Goal: Task Accomplishment & Management: Use online tool/utility

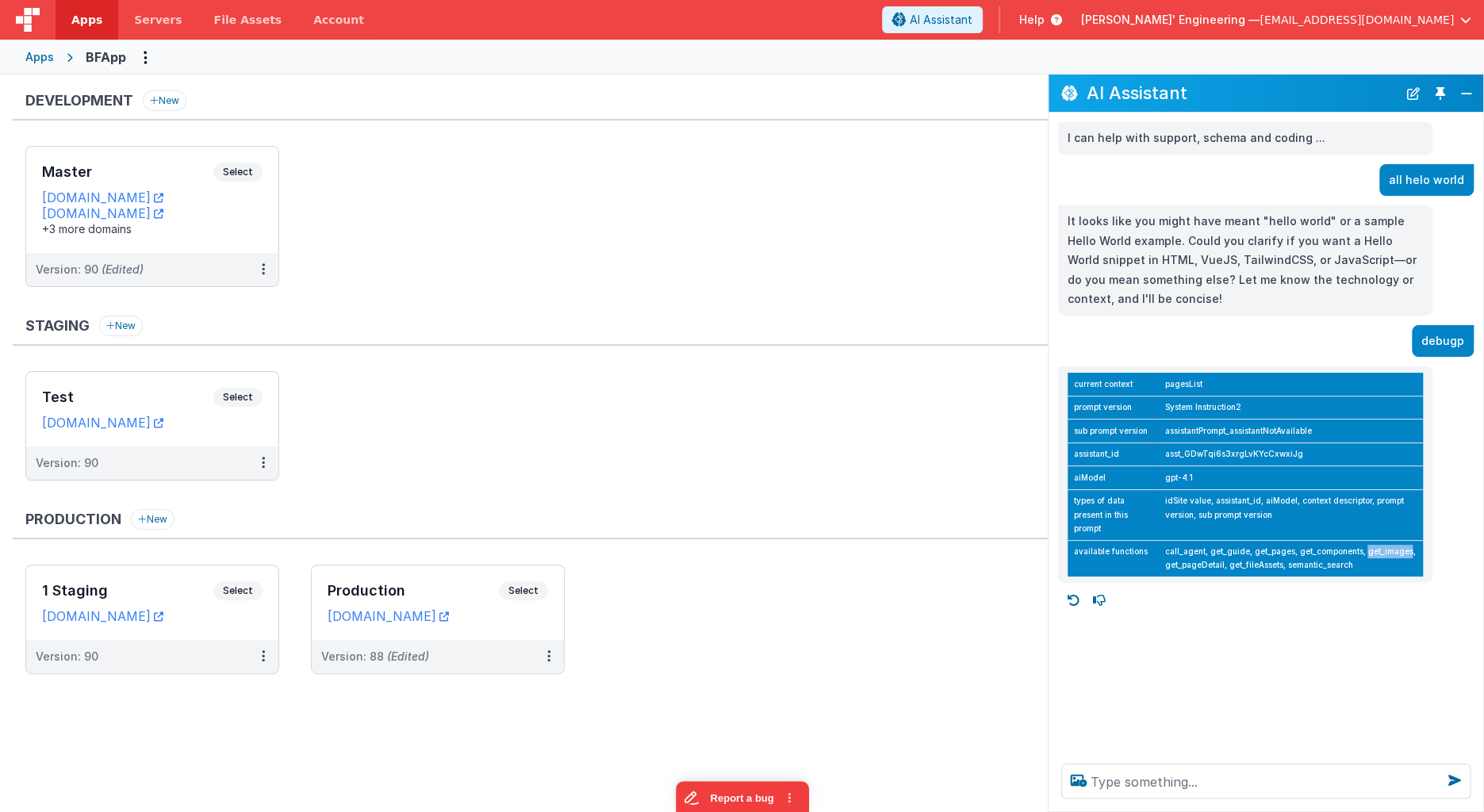
drag, startPoint x: 425, startPoint y: 265, endPoint x: 406, endPoint y: 263, distance: 19.1
click at [425, 265] on ul "Master Select URLs [DOMAIN_NAME] [DOMAIN_NAME] +3 more domains Version: 90 (Edi…" at bounding box center [536, 223] width 1022 height 157
click at [224, 157] on div "Master Select URLs [DOMAIN_NAME] [DOMAIN_NAME] +3 more domains" at bounding box center [152, 200] width 252 height 107
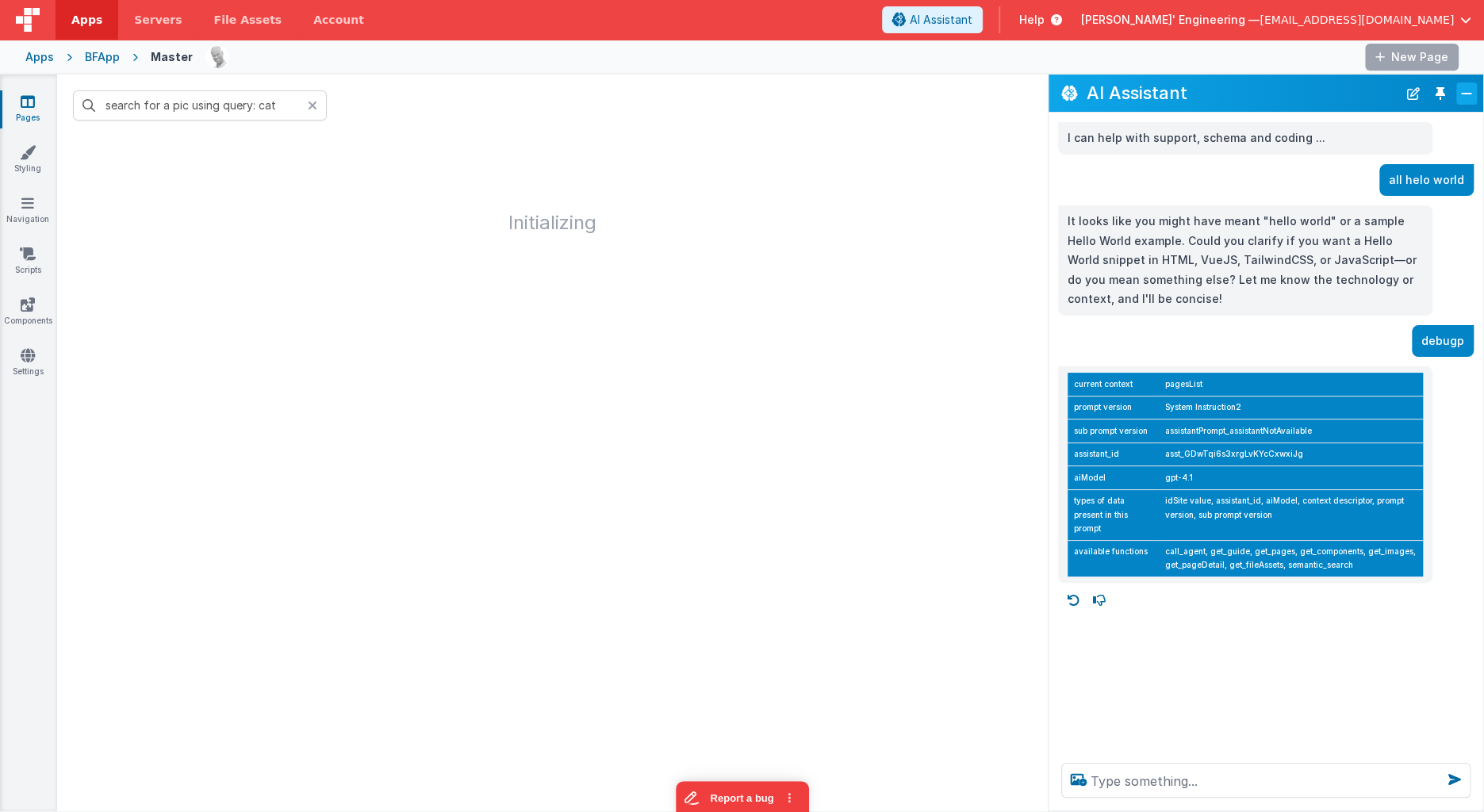
click at [1461, 89] on button "Close" at bounding box center [1467, 94] width 21 height 22
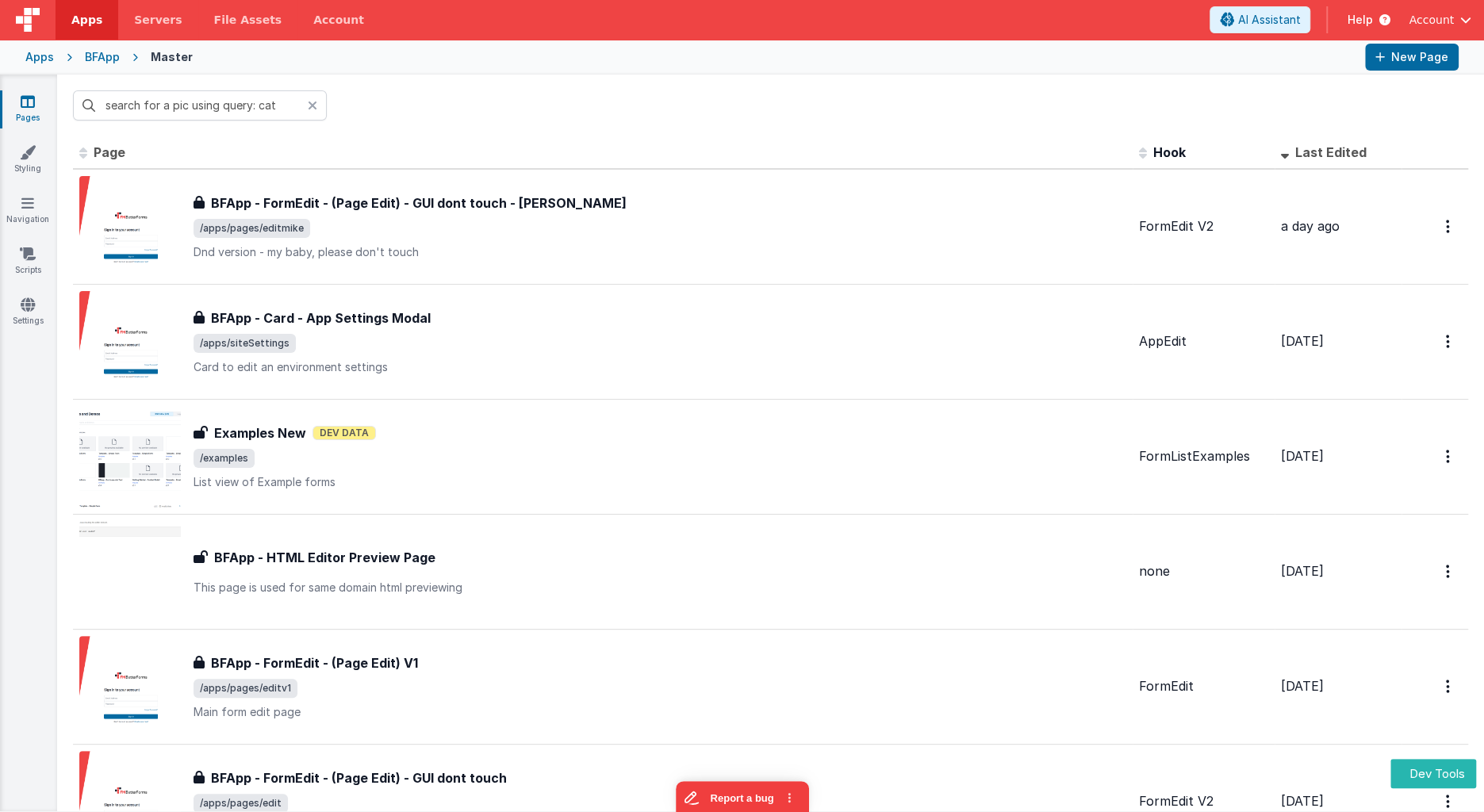
click at [45, 52] on div "Apps" at bounding box center [40, 57] width 29 height 16
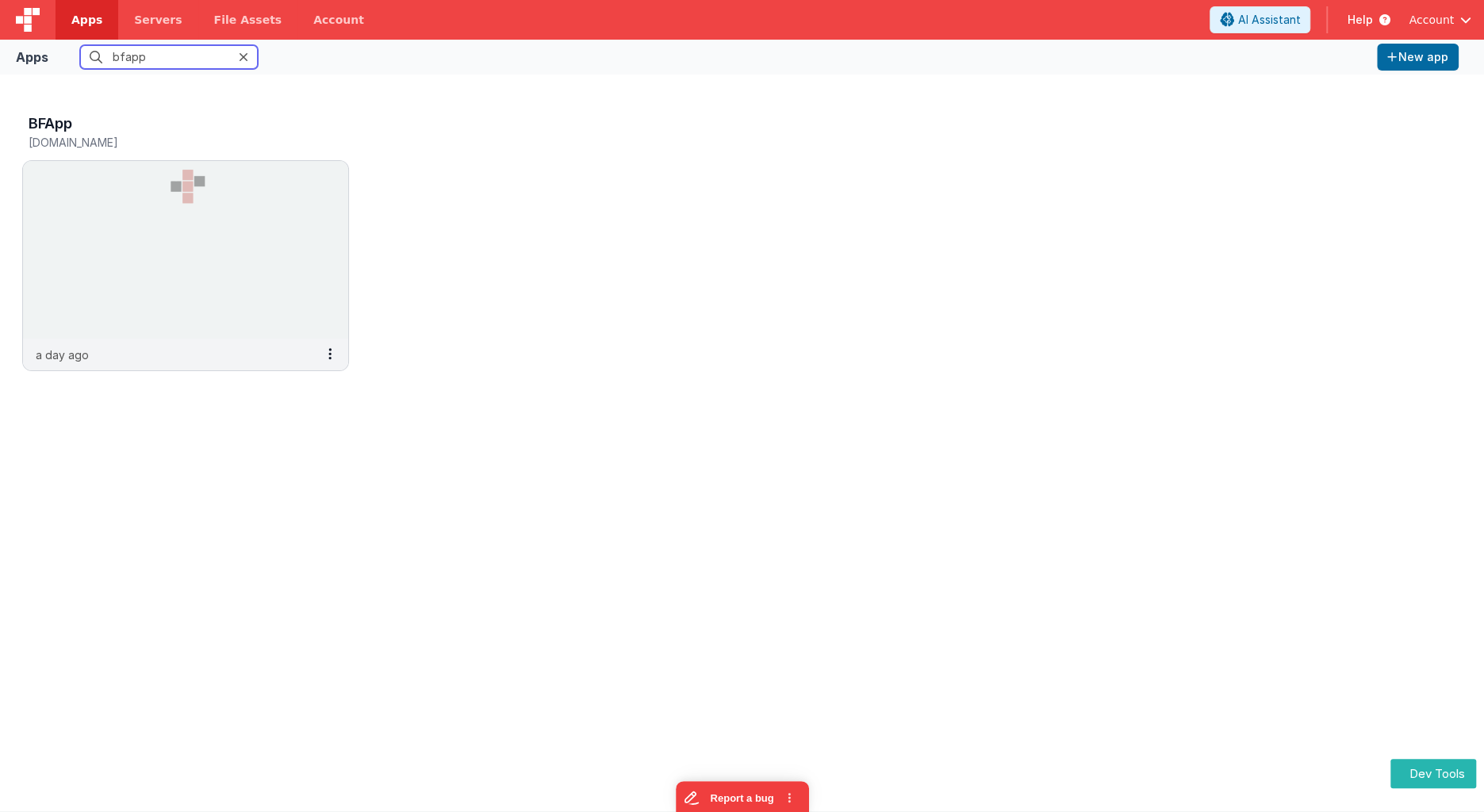
drag, startPoint x: 167, startPoint y: 56, endPoint x: -19, endPoint y: 53, distance: 186.0
click at [0, 53] on html "Dev Tools Apps Servers File Assets Account Some FUTURE Slot AI Assistant Help A…" at bounding box center [742, 406] width 1484 height 812
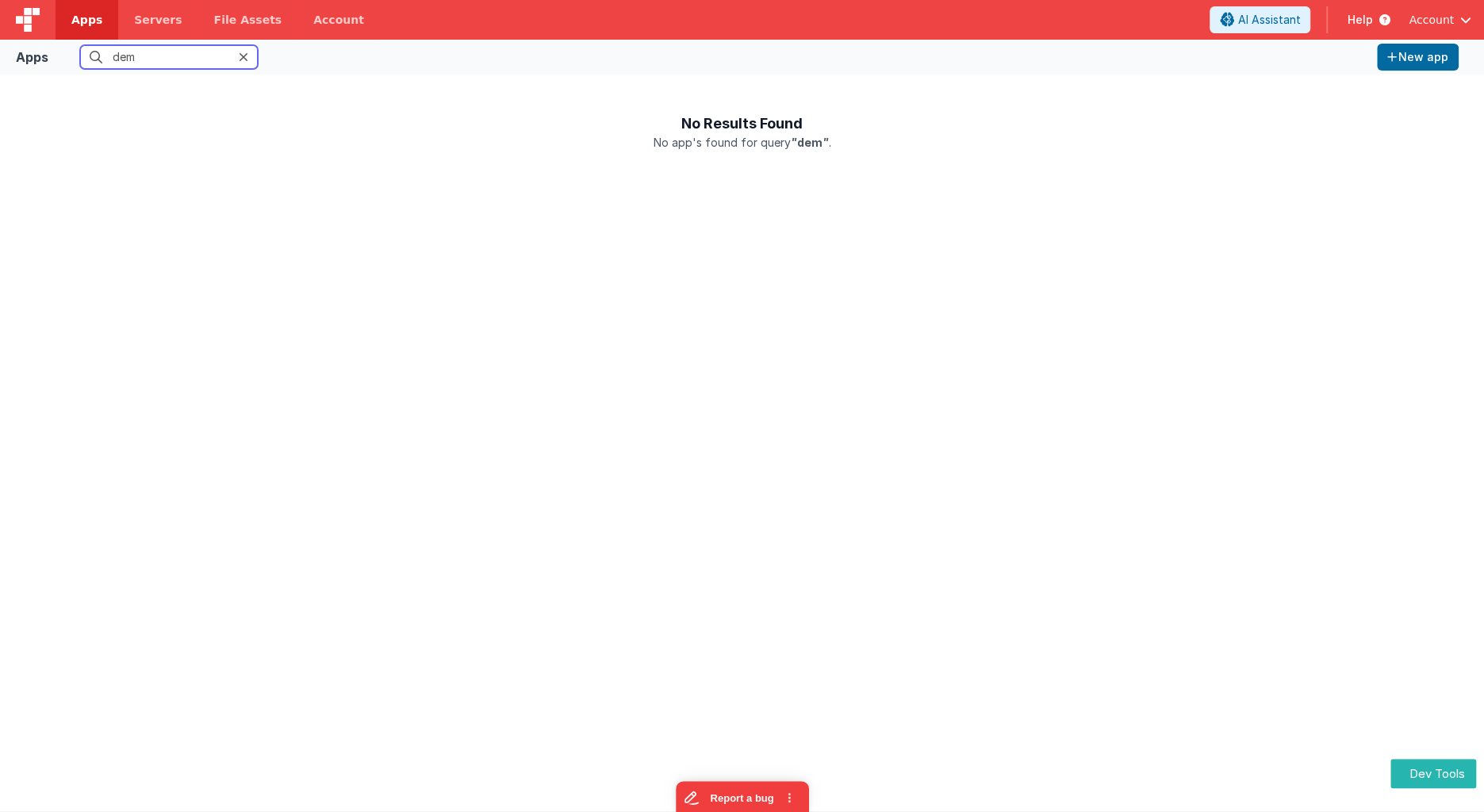
type input "demo"
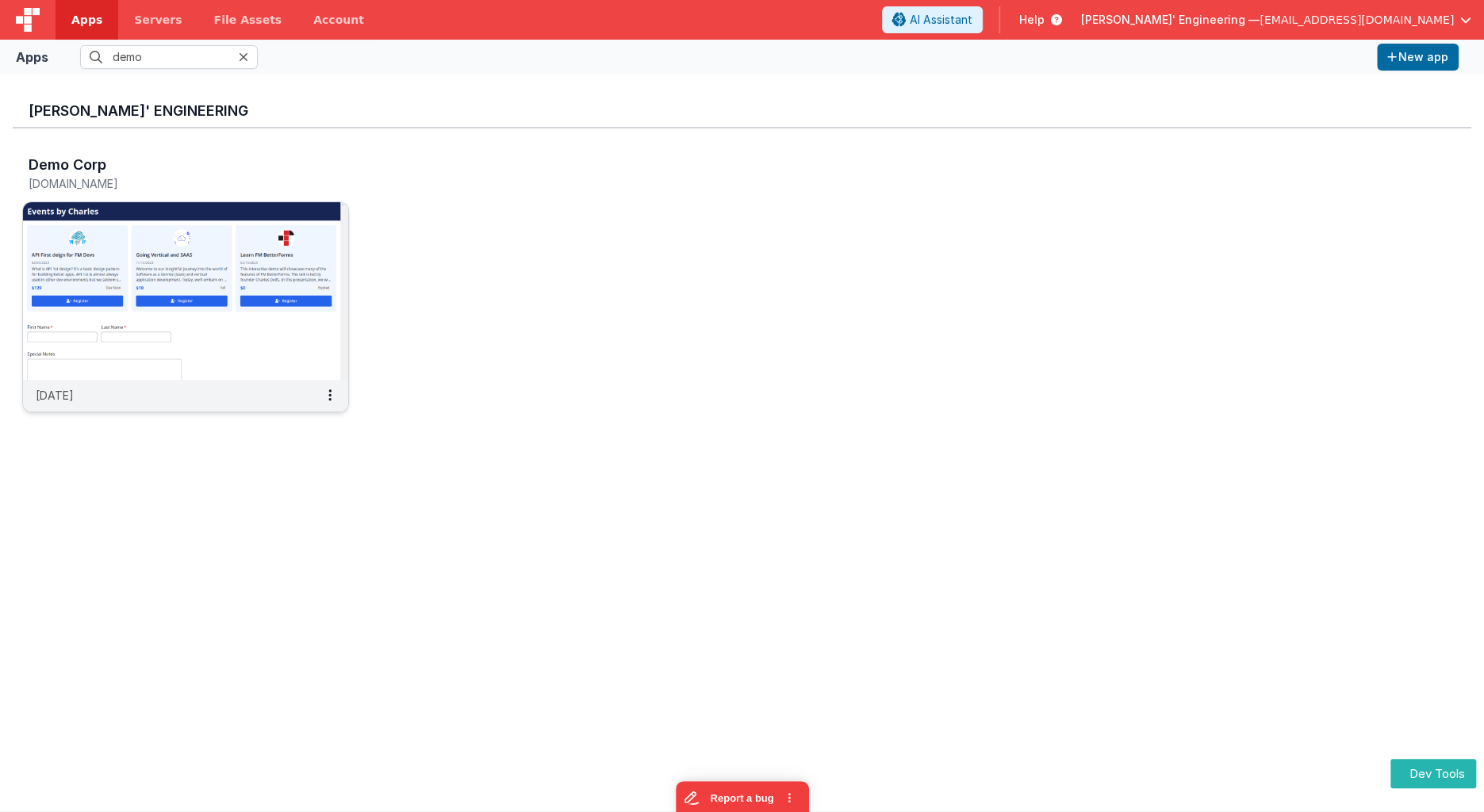
click at [236, 242] on img at bounding box center [185, 290] width 325 height 177
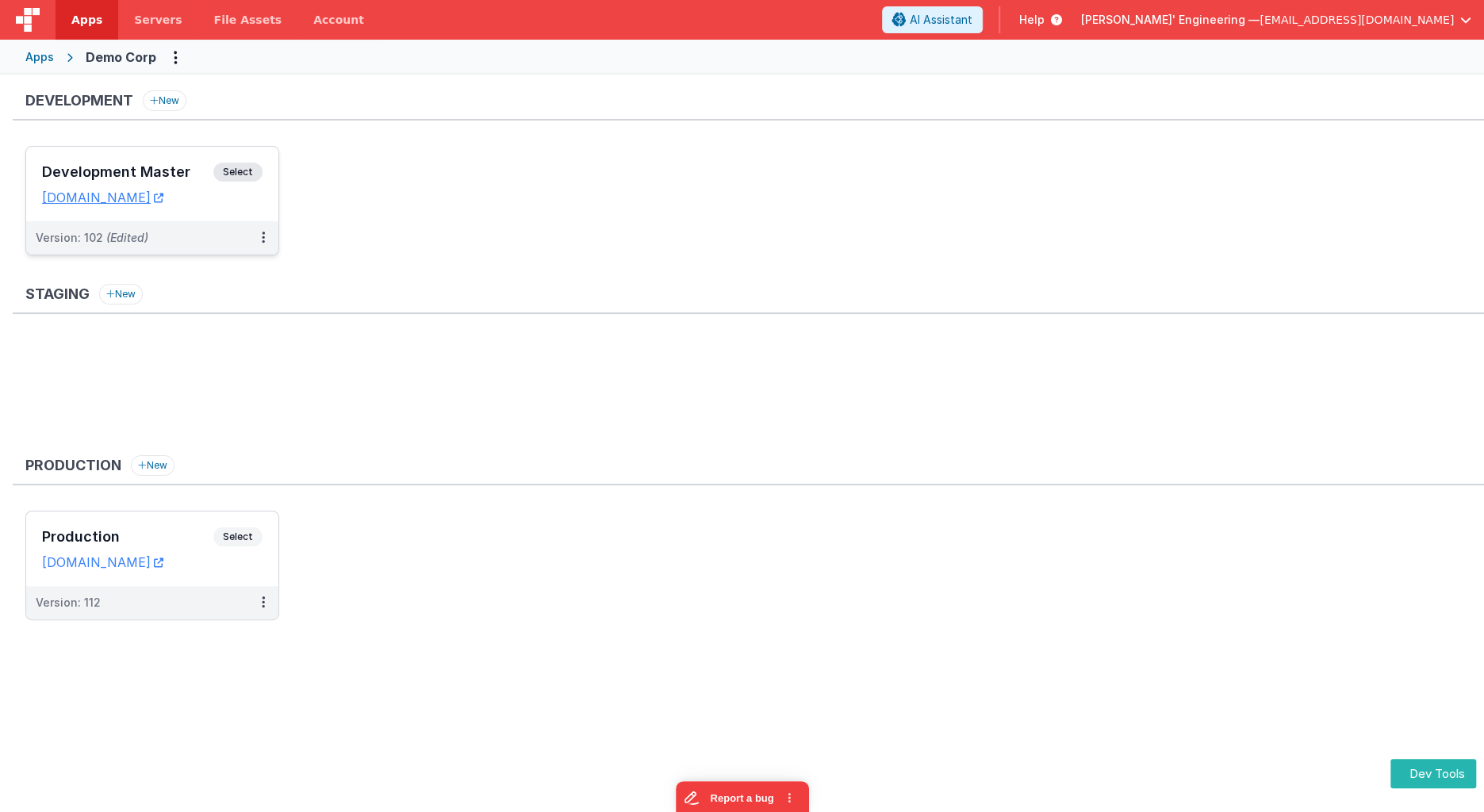
click at [270, 170] on div "Development Master Select URLs [DOMAIN_NAME]" at bounding box center [152, 184] width 252 height 75
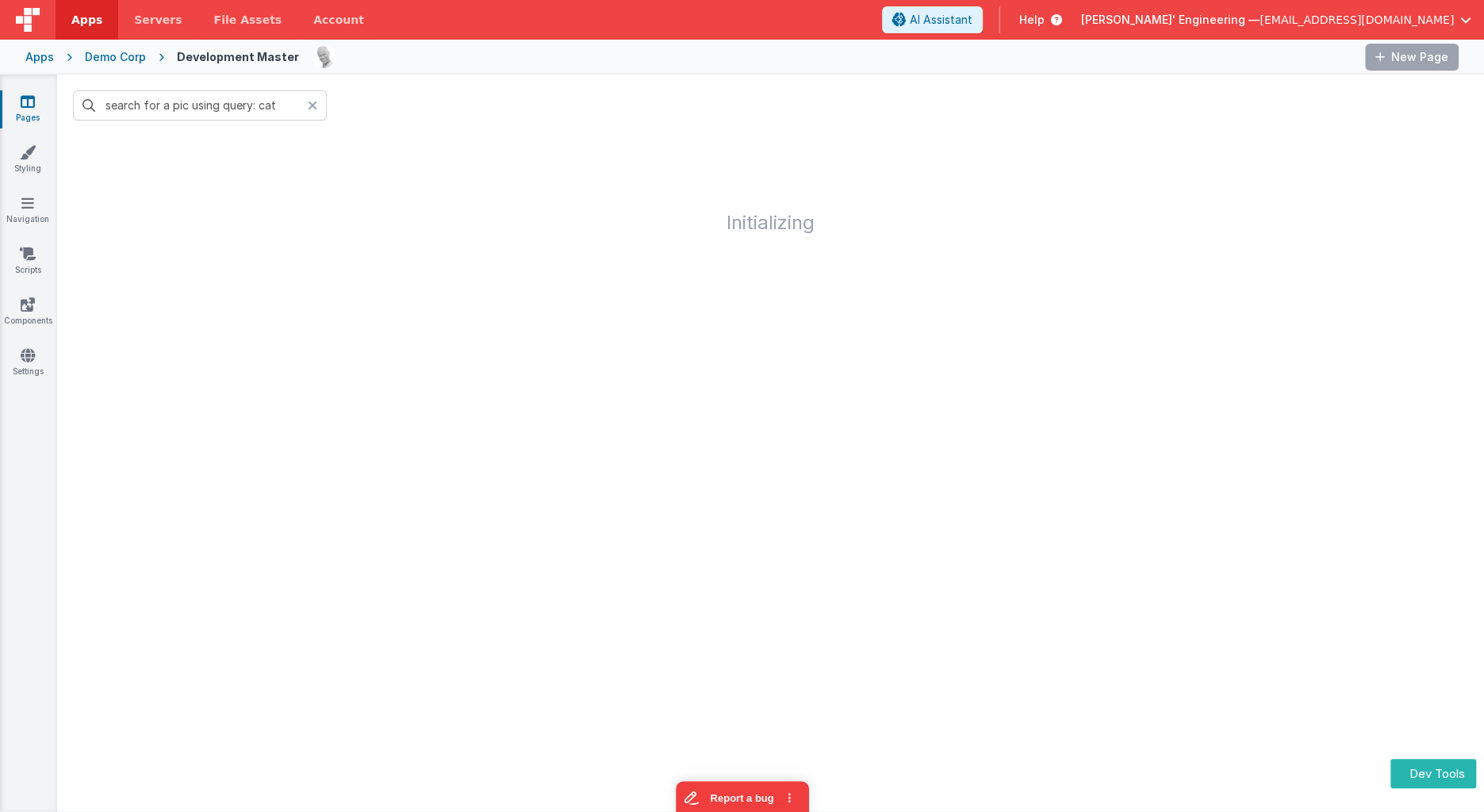
click at [310, 100] on icon at bounding box center [313, 106] width 10 height 13
click at [25, 170] on link "Styling" at bounding box center [28, 160] width 57 height 32
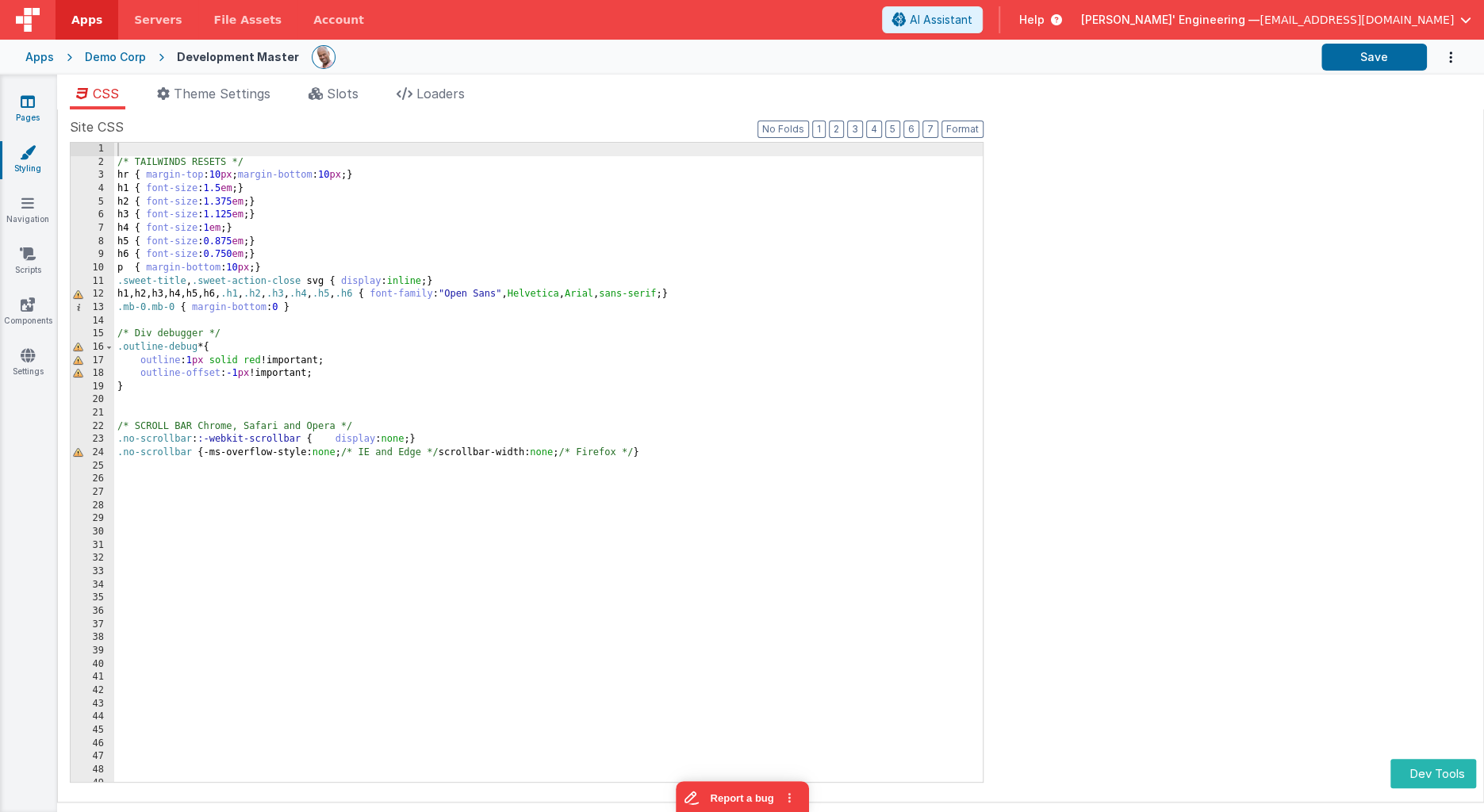
click at [25, 107] on icon at bounding box center [28, 102] width 14 height 16
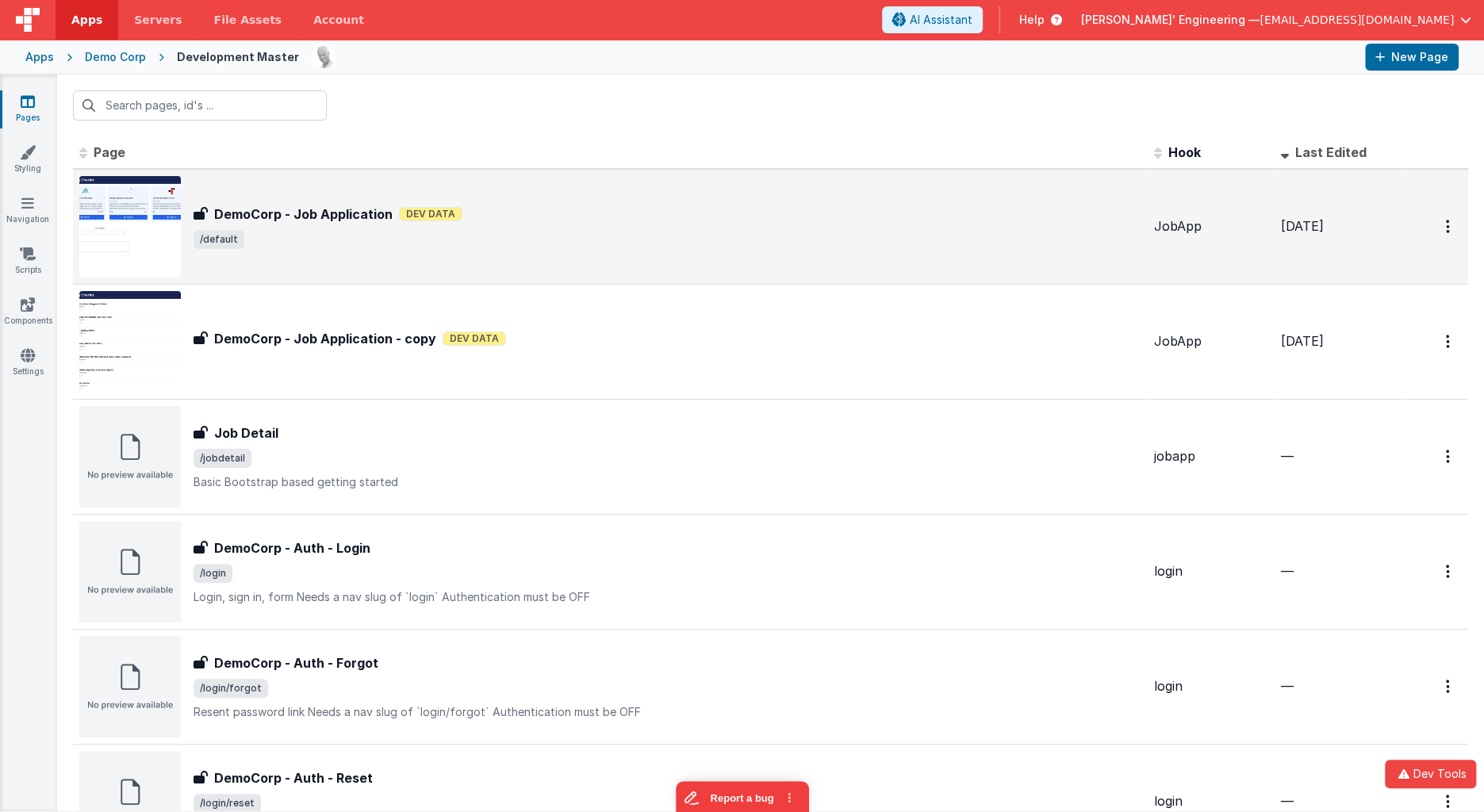
click at [723, 239] on span "/default" at bounding box center [667, 239] width 948 height 19
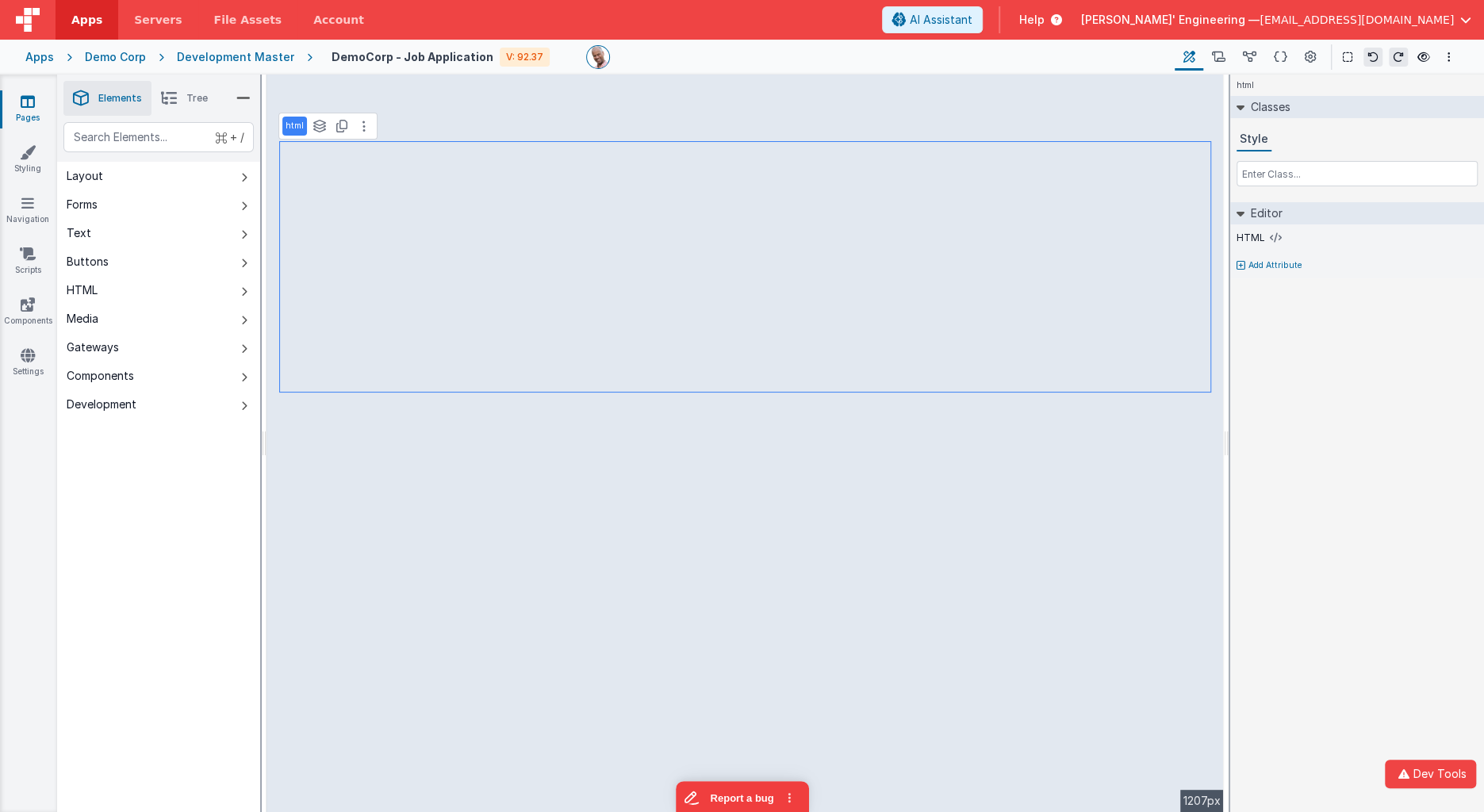
select select "string"
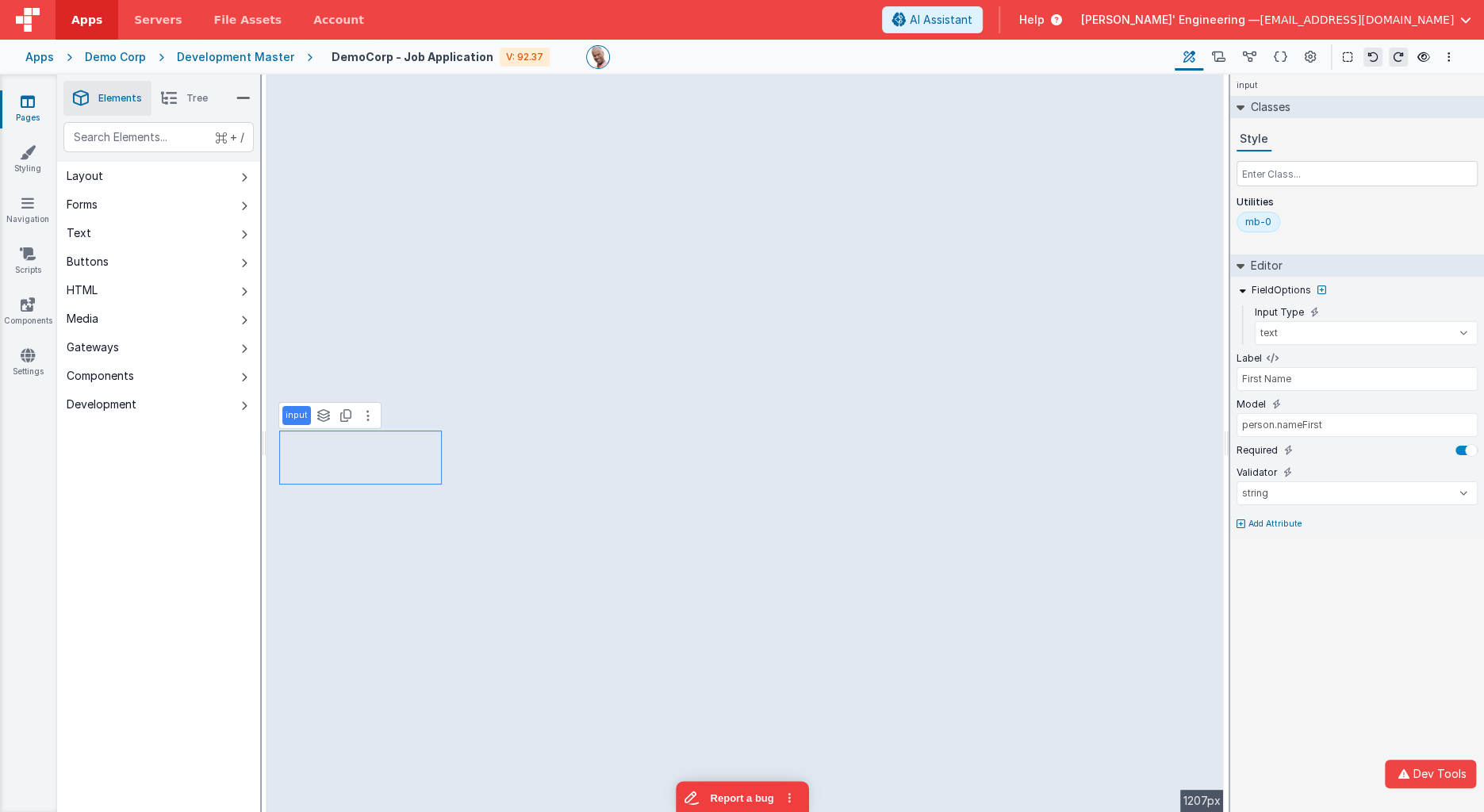
type input "Last Name"
type input "person.nameLast"
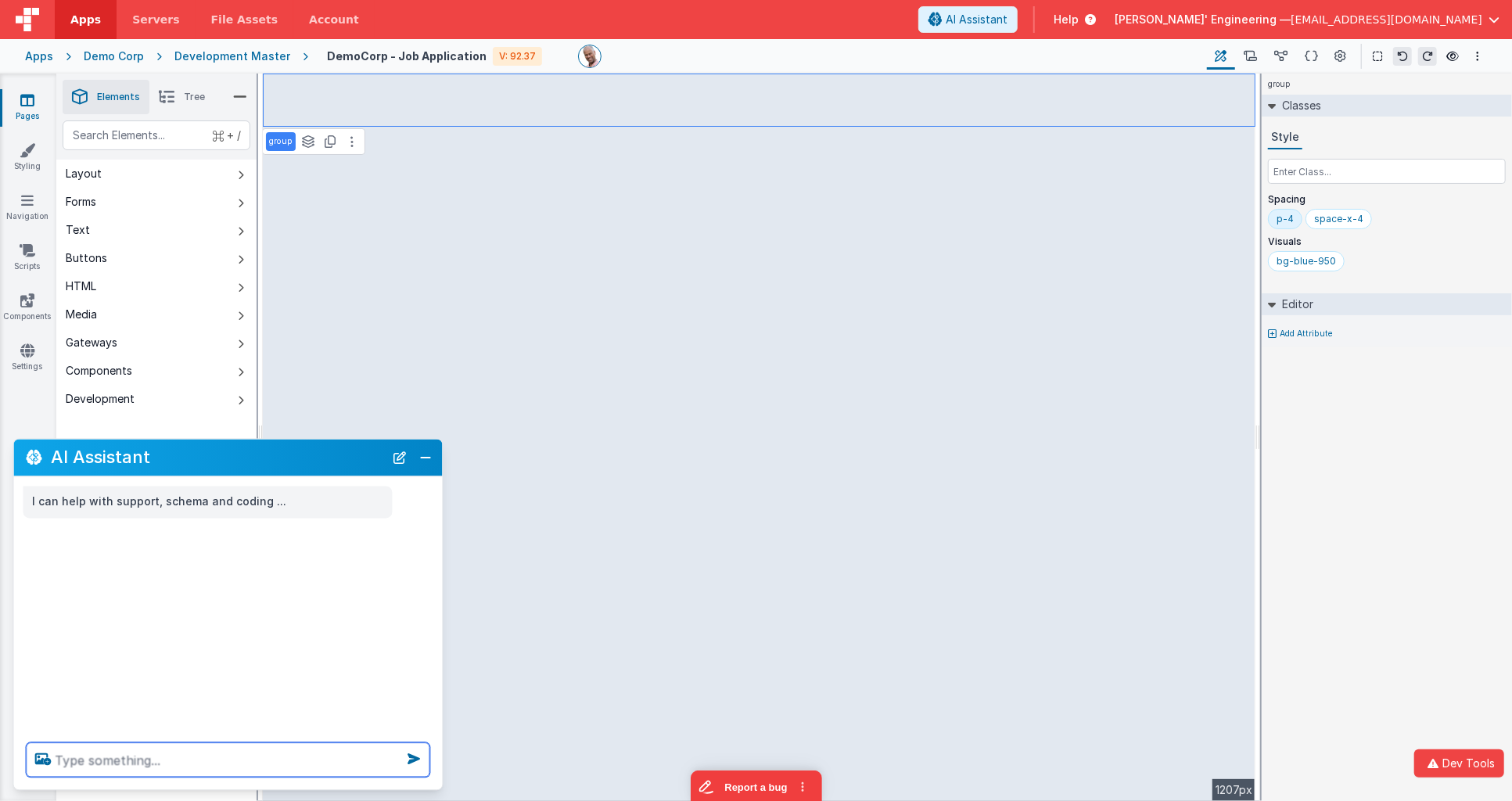
click at [245, 759] on textarea at bounding box center [228, 760] width 404 height 35
click at [428, 460] on button "Close" at bounding box center [426, 457] width 20 height 22
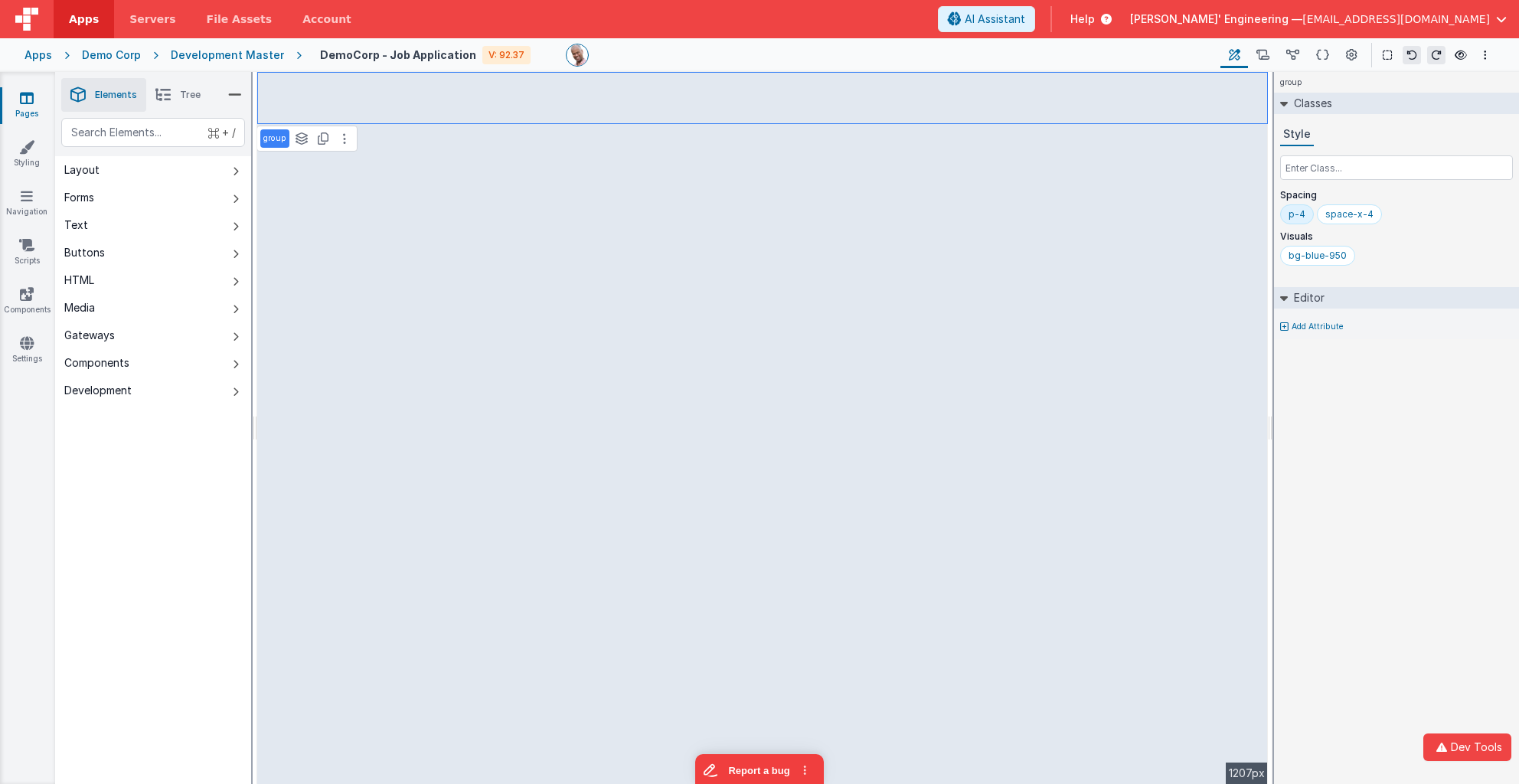
click at [53, 57] on div "Apps Demo Corp Development Master DemoCorp - Job Application V: 92.37 Page Buil…" at bounding box center [760, 55] width 1519 height 34
click at [48, 55] on div "Apps" at bounding box center [38, 55] width 28 height 15
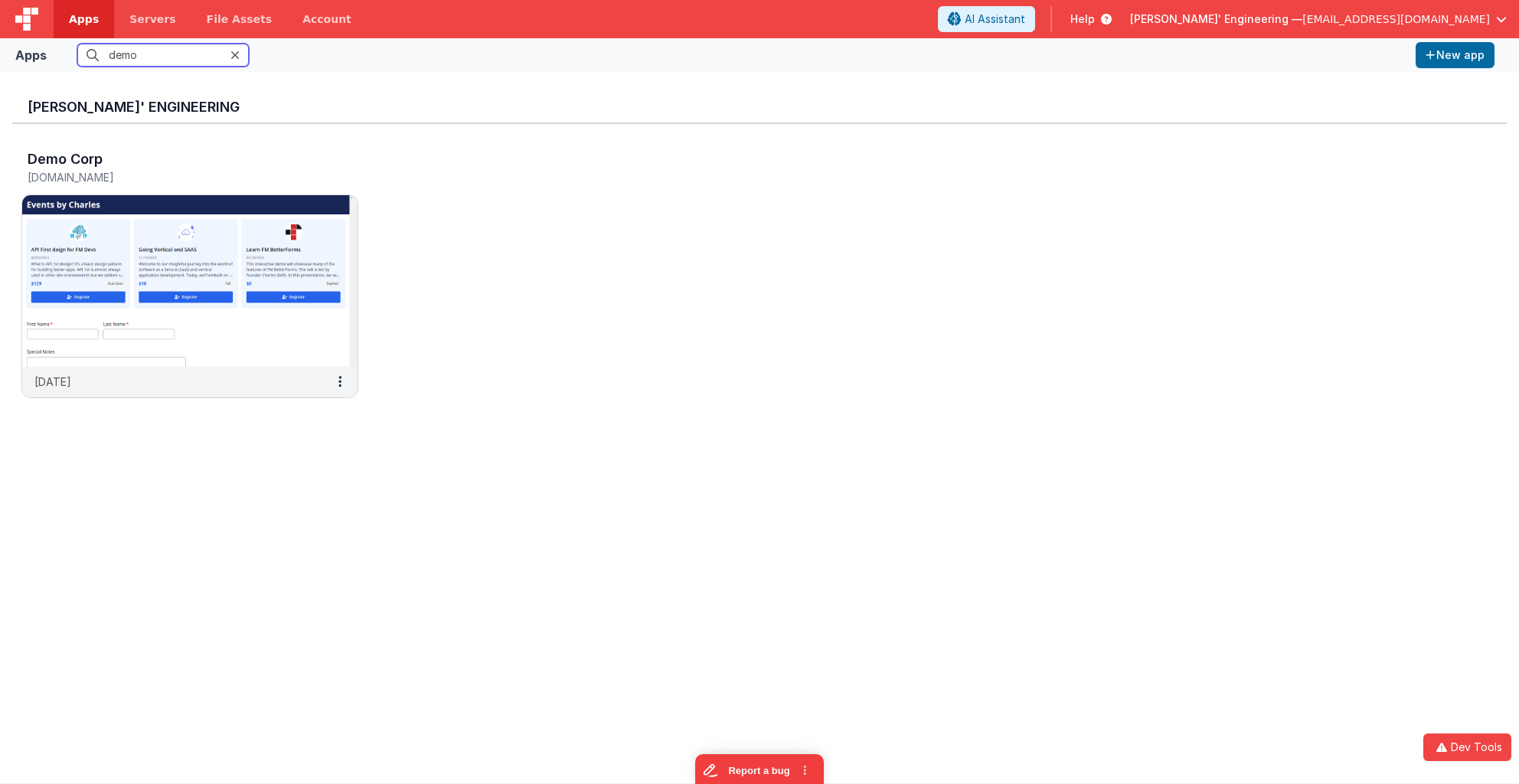
drag, startPoint x: 164, startPoint y: 58, endPoint x: 51, endPoint y: 55, distance: 113.0
click at [51, 55] on div "Apps demo New app" at bounding box center [760, 55] width 1519 height 34
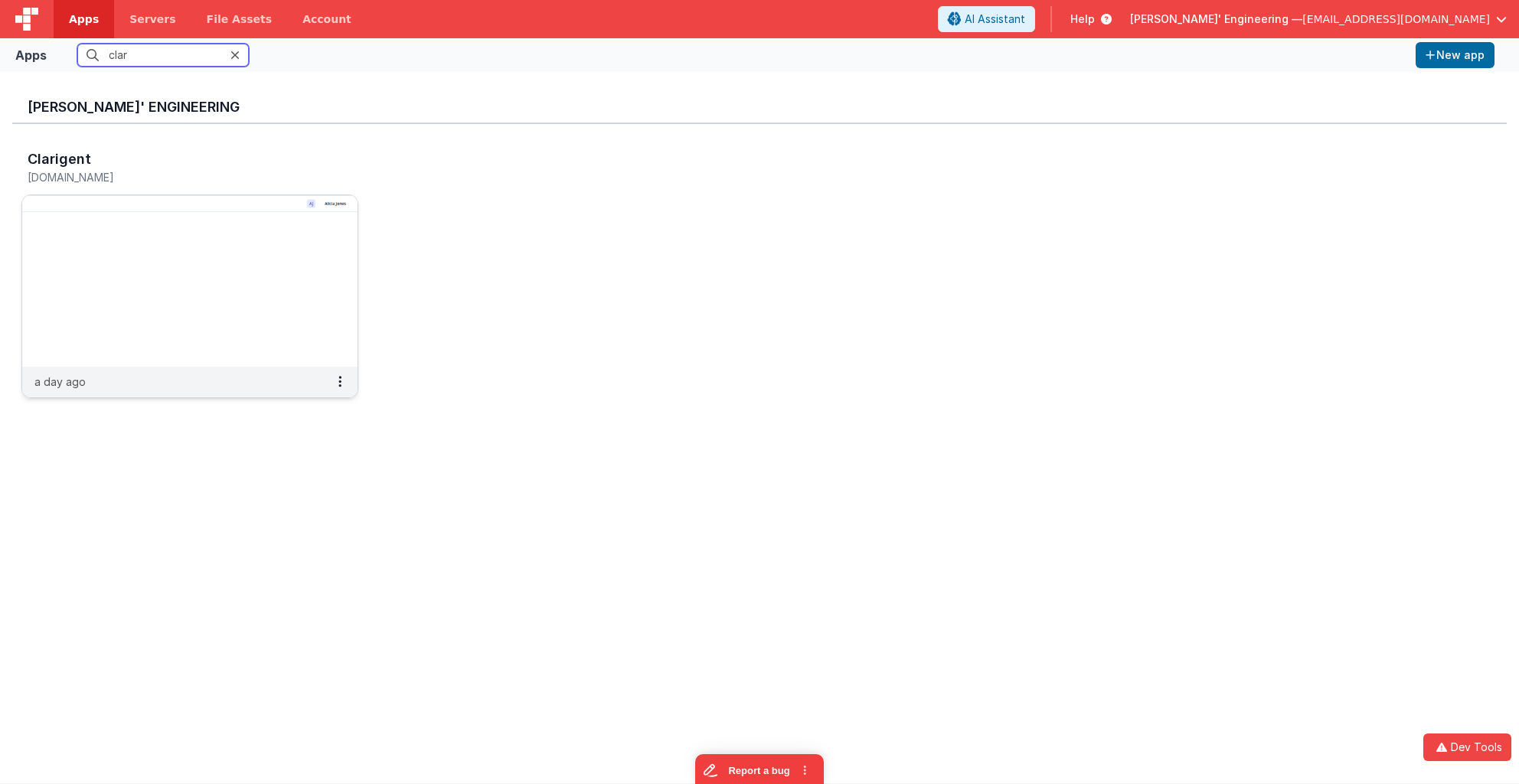
type input "clar"
click at [128, 246] on img at bounding box center [190, 280] width 336 height 171
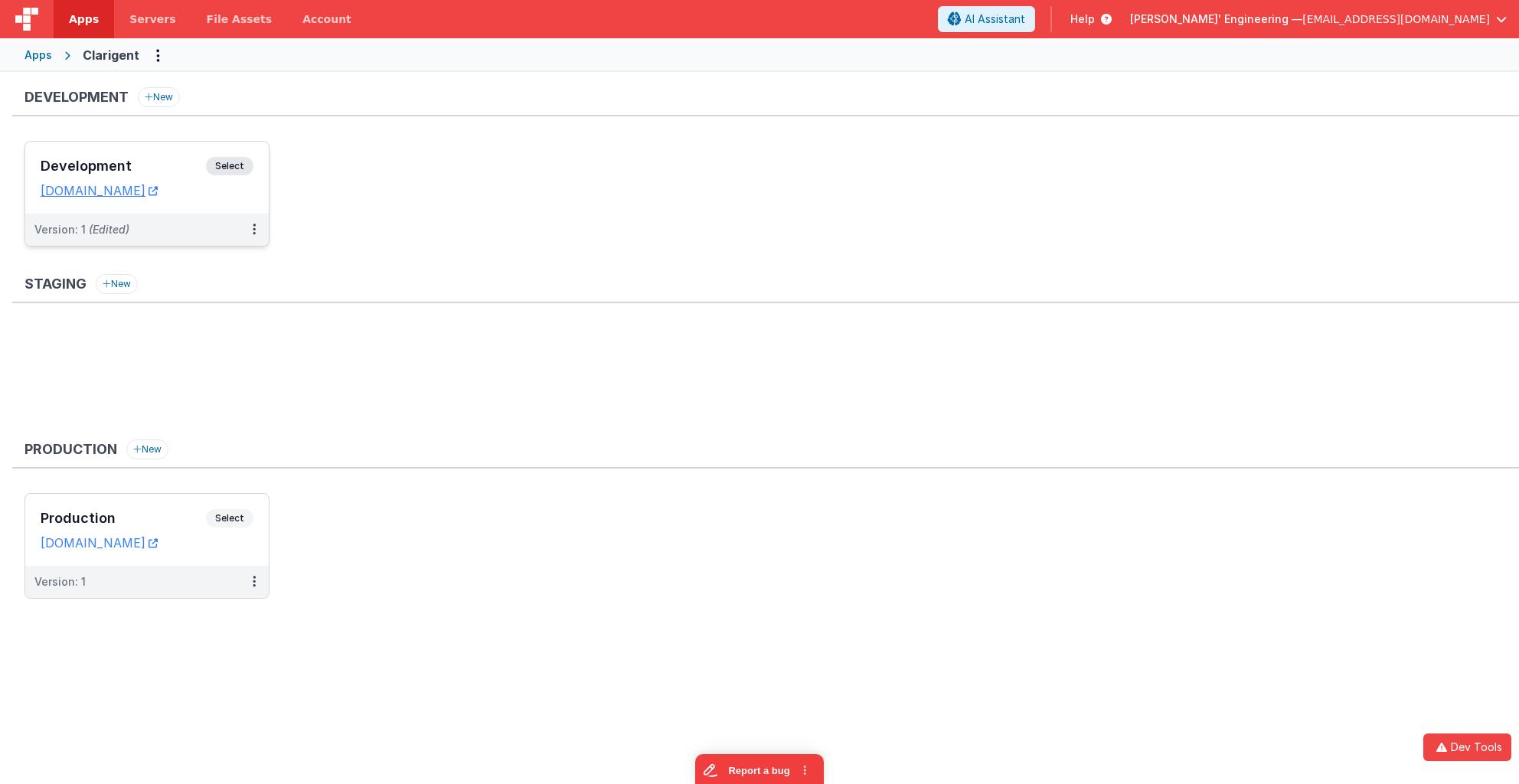
click at [239, 168] on span "Select" at bounding box center [230, 166] width 48 height 18
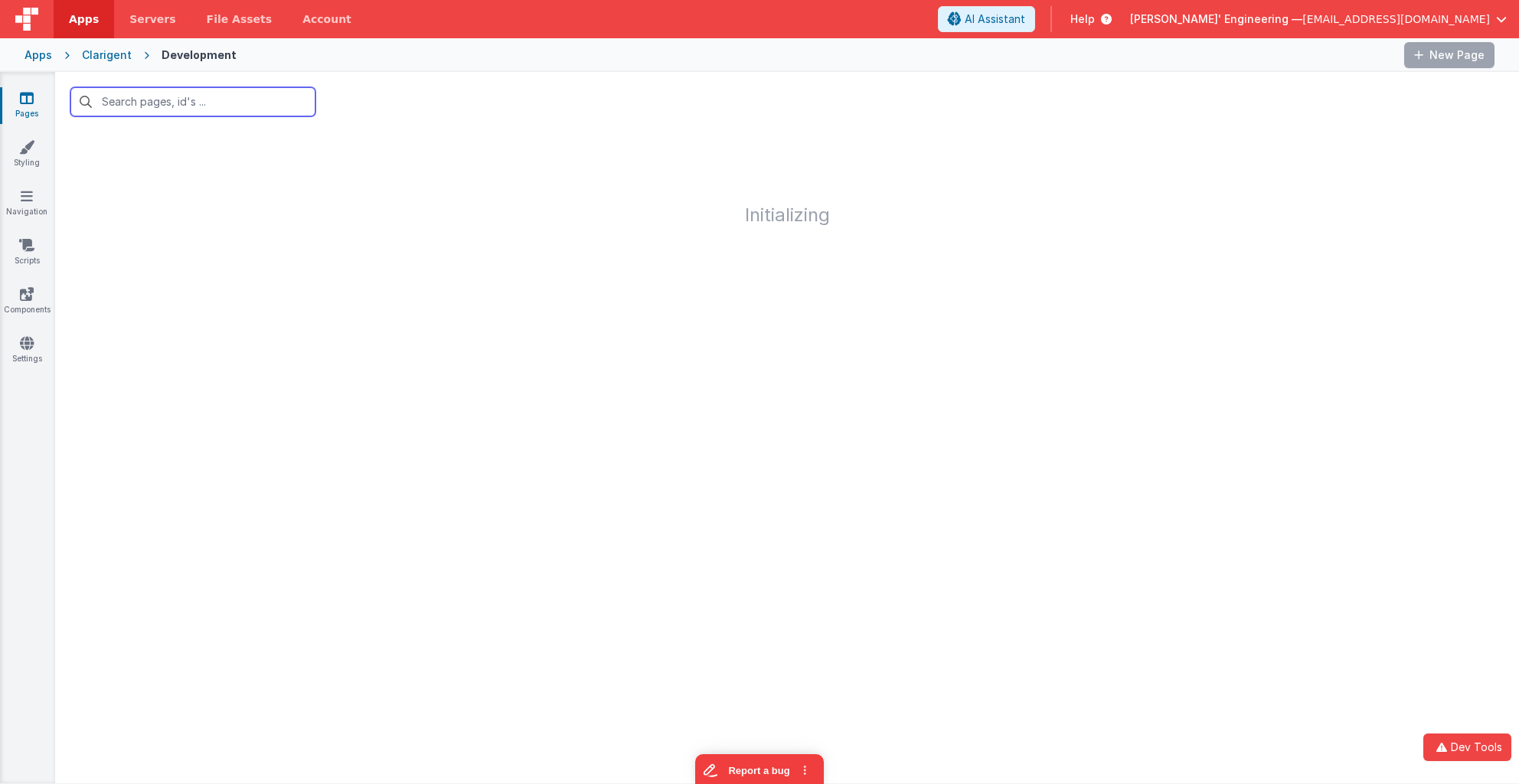
click at [243, 104] on input "text" at bounding box center [193, 102] width 245 height 29
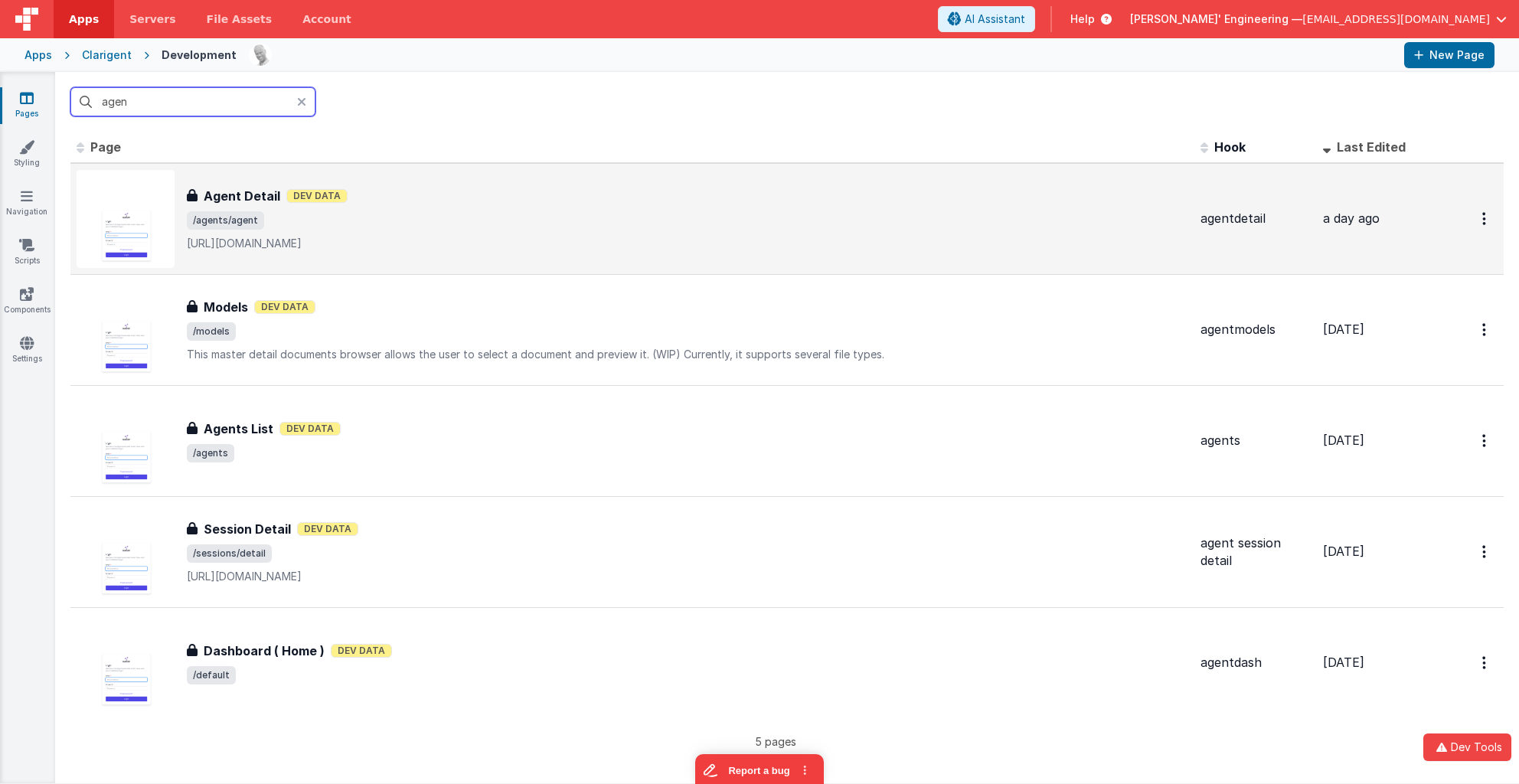
type input "agen"
click at [419, 254] on div "Agent Detail Agent Detail Dev Data /agents/agent https://simplemde.com/" at bounding box center [633, 219] width 1112 height 98
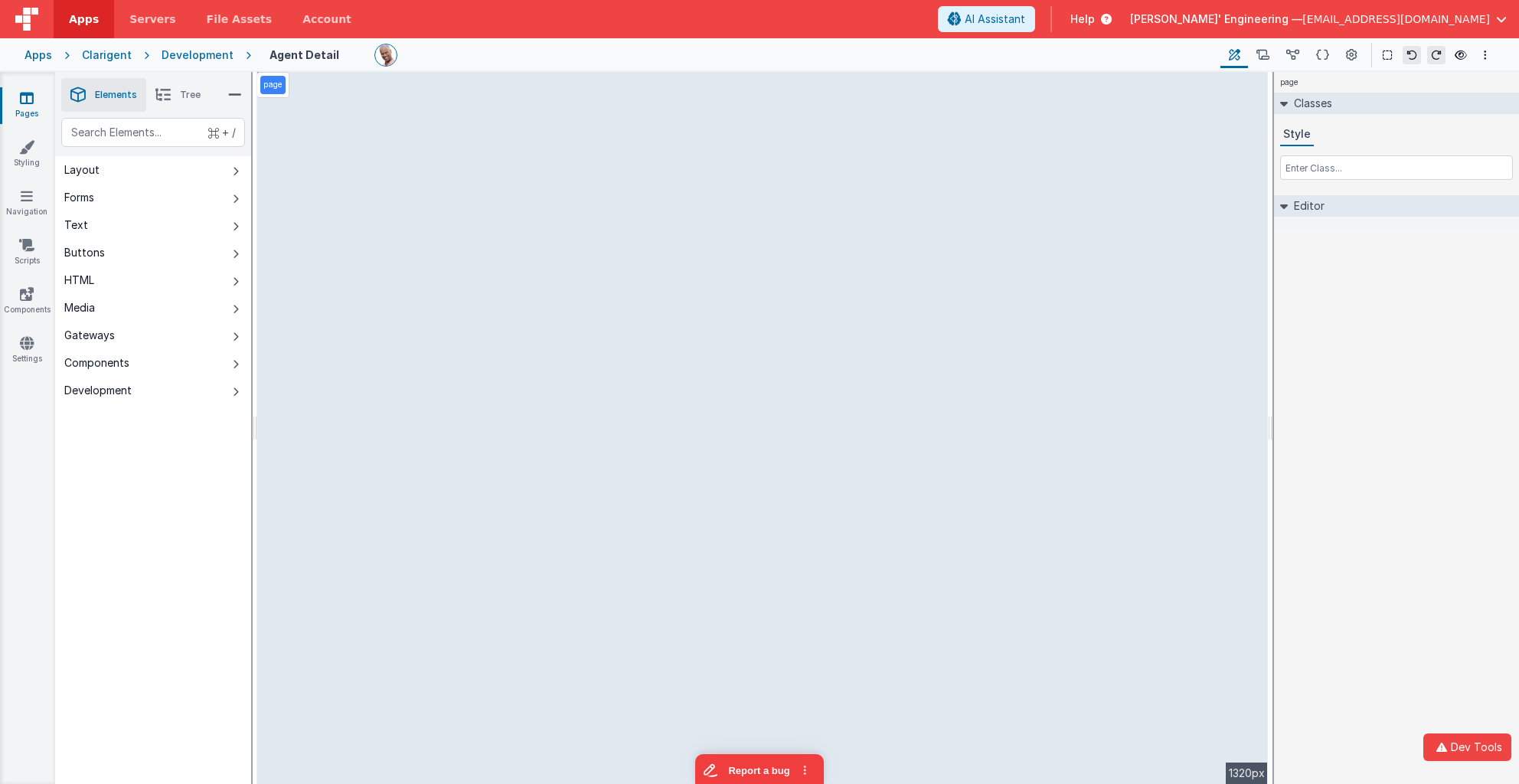
select select "number"
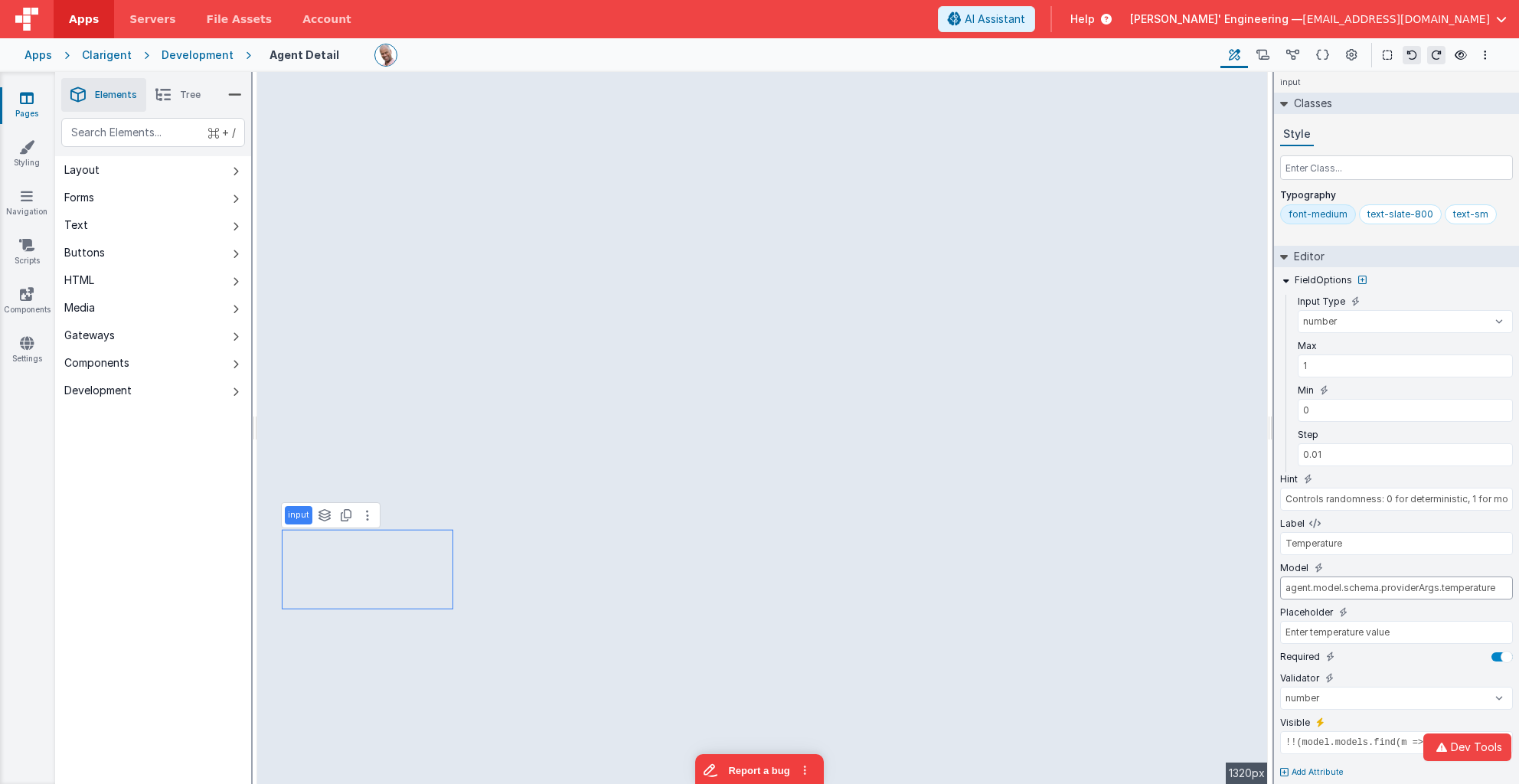
drag, startPoint x: 1487, startPoint y: 584, endPoint x: 1470, endPoint y: 584, distance: 17.0
click at [1432, 584] on input "agent.model.schema.providerArgs.temperature" at bounding box center [1396, 588] width 233 height 23
click at [1432, 586] on input "agent.model.schema.providerArgs.temperature" at bounding box center [1396, 588] width 233 height 23
drag, startPoint x: 1431, startPoint y: 585, endPoint x: 1265, endPoint y: 583, distance: 166.0
click at [993, 510] on div "Elements Tree + / Layout Forms Text Buttons HTML Media Gateways Components Deve…" at bounding box center [787, 428] width 1464 height 712
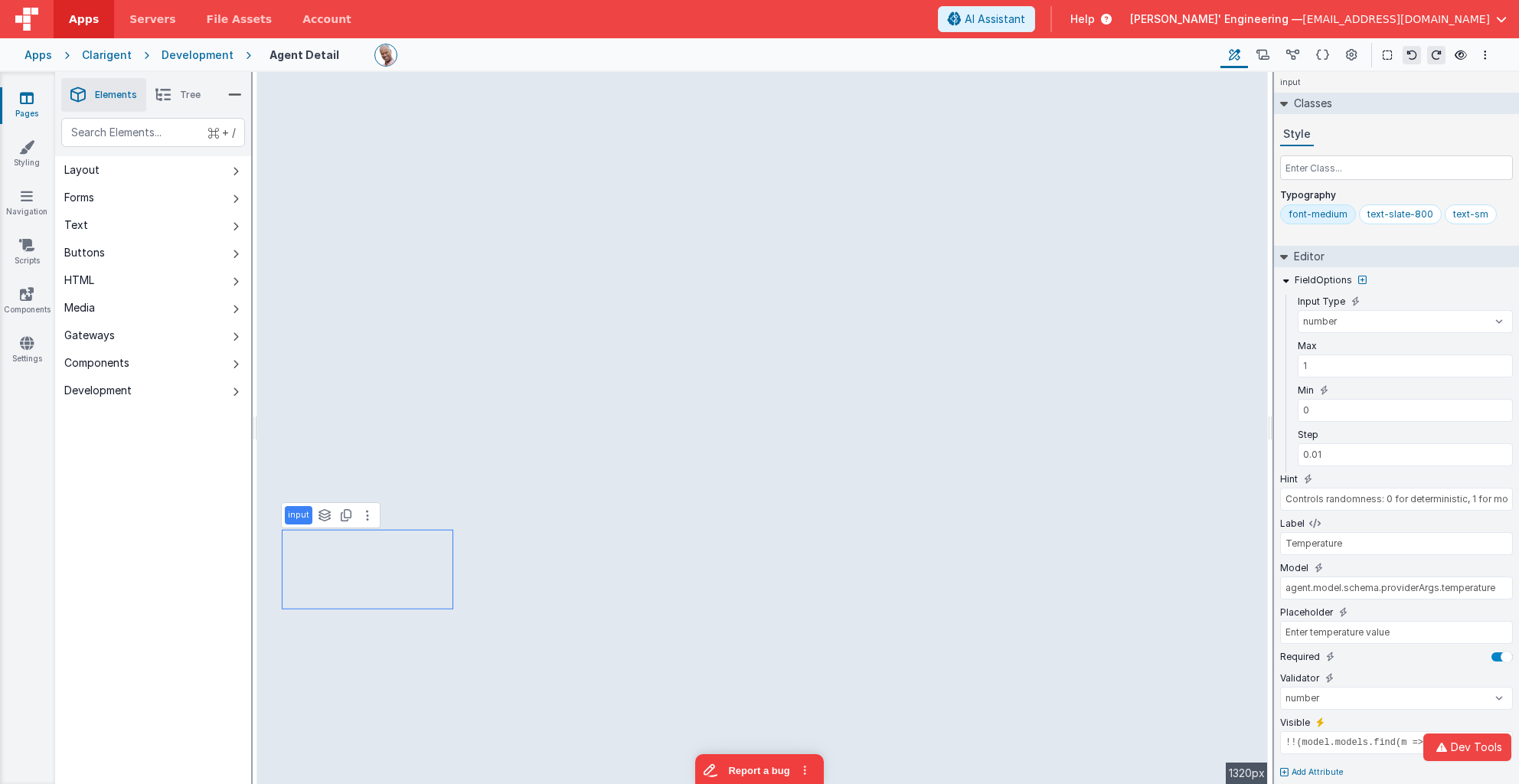
type input "0"
type input "Max Tokens"
type input "Enter max tokens value"
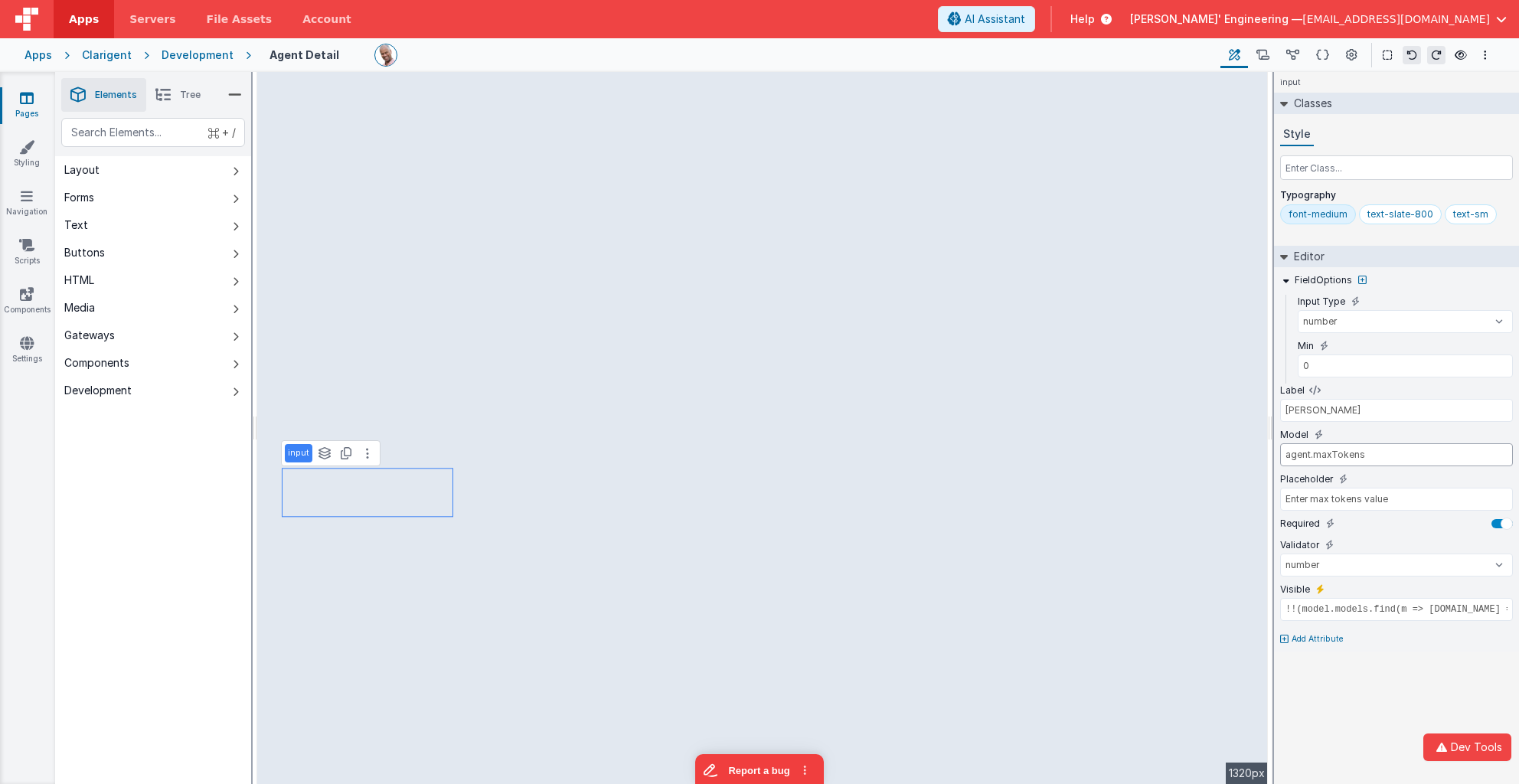
drag, startPoint x: 1373, startPoint y: 452, endPoint x: 1390, endPoint y: 452, distance: 17.0
click at [1373, 452] on input "agent.maxTokens" at bounding box center [1396, 455] width 233 height 23
paste input "odel.schema.providerArg"
click at [1329, 456] on input "agent.maxTokens" at bounding box center [1396, 455] width 233 height 23
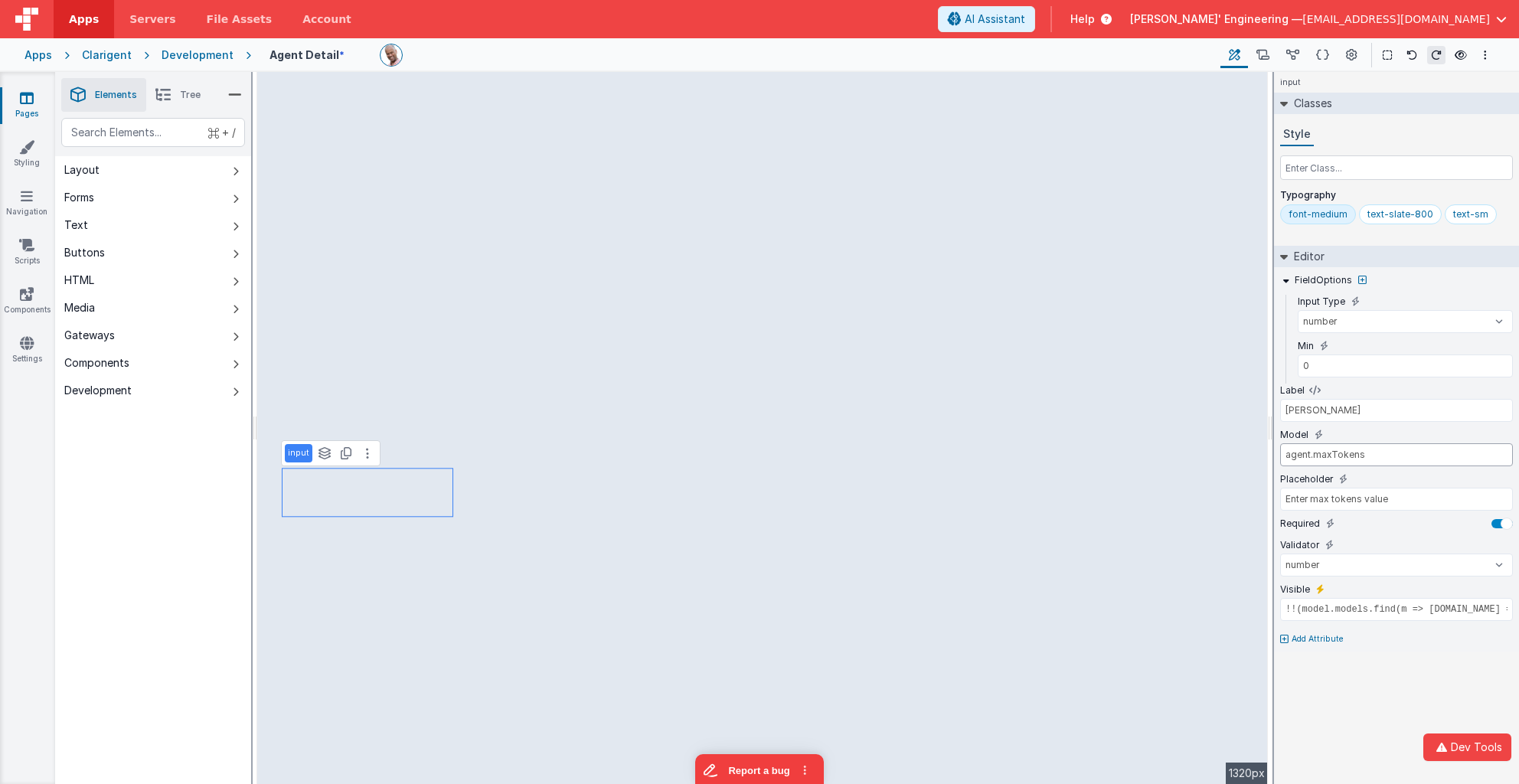
click at [1383, 455] on input "agent.maxTokens" at bounding box center [1396, 455] width 233 height 23
paste input "odel.schema.providerArg"
click at [1432, 452] on input "agent.model.schema.providerArg" at bounding box center [1396, 455] width 233 height 23
paste input "max_output_tokens"
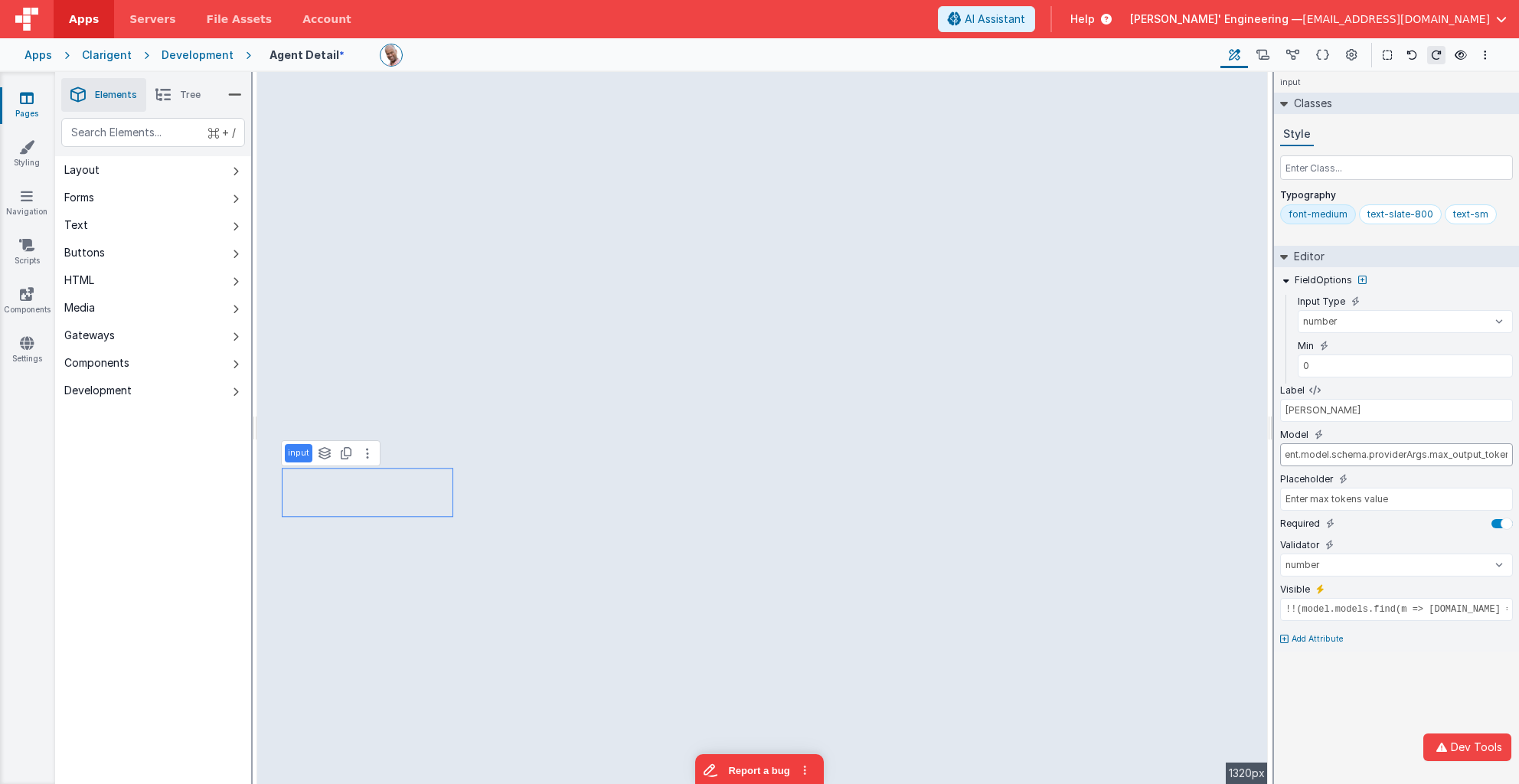
type input "agent.model.schema.providerArgs.max_output_tokens"
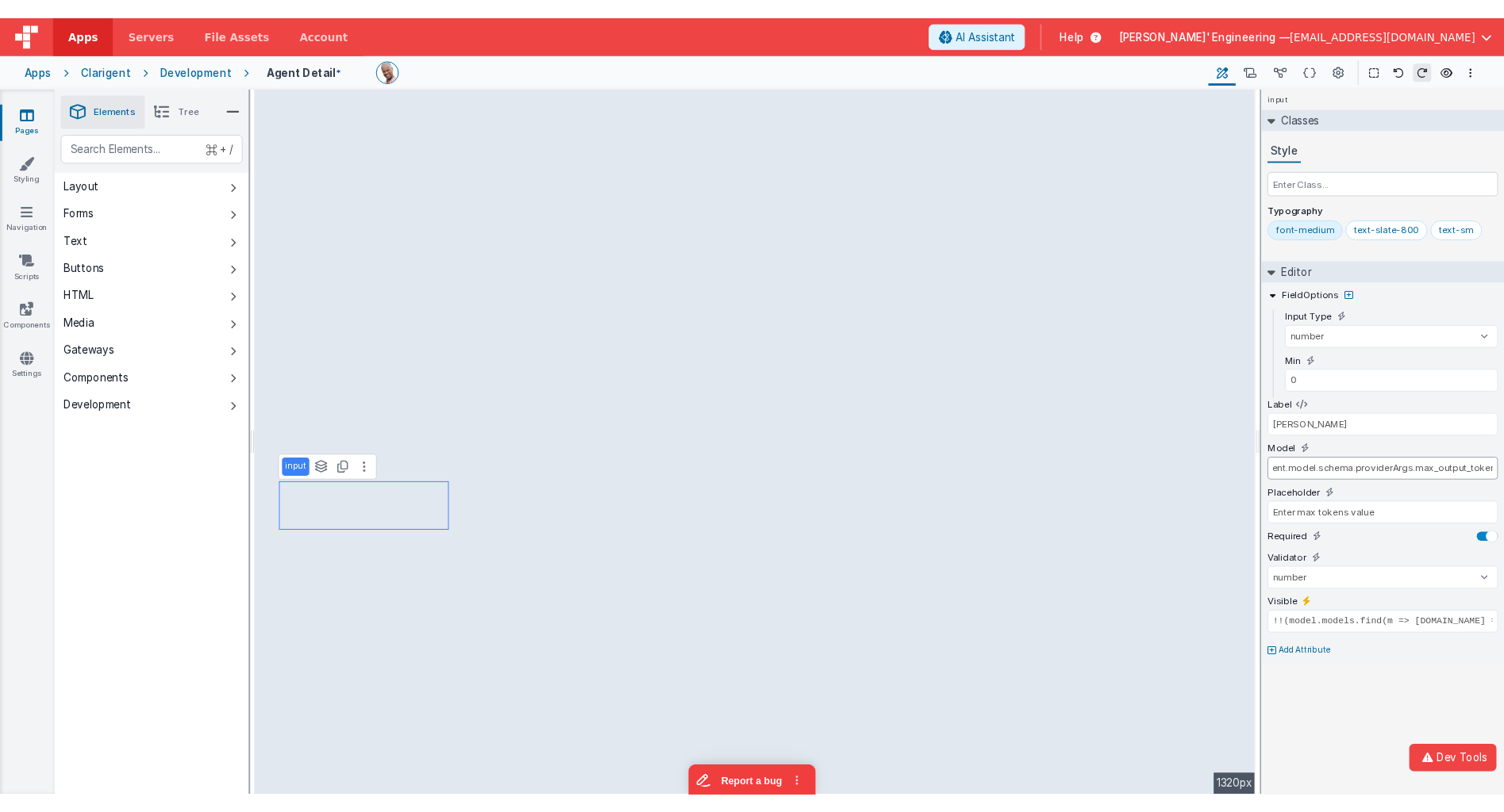
scroll to position [0, 0]
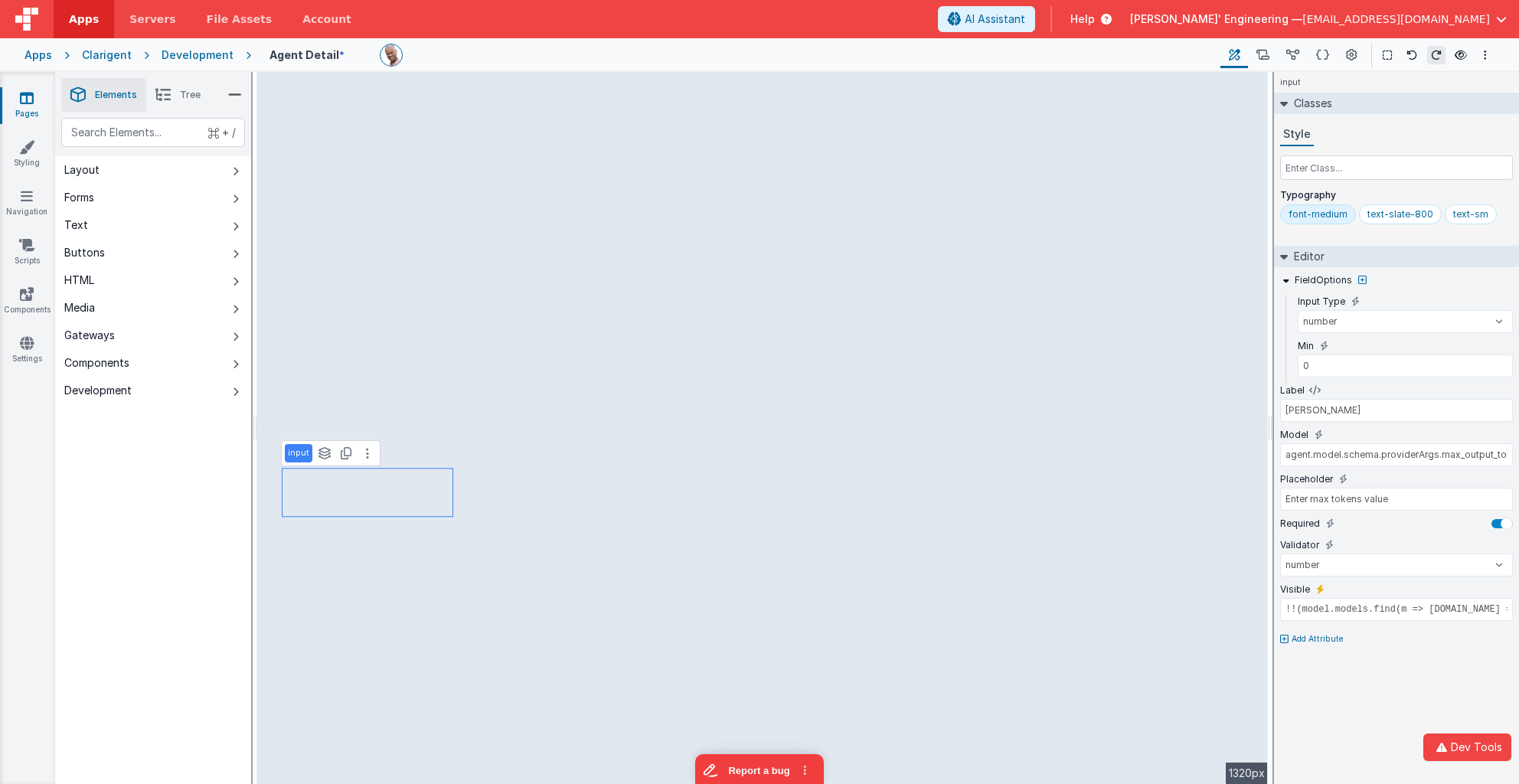
type input "Save"
select select "save"
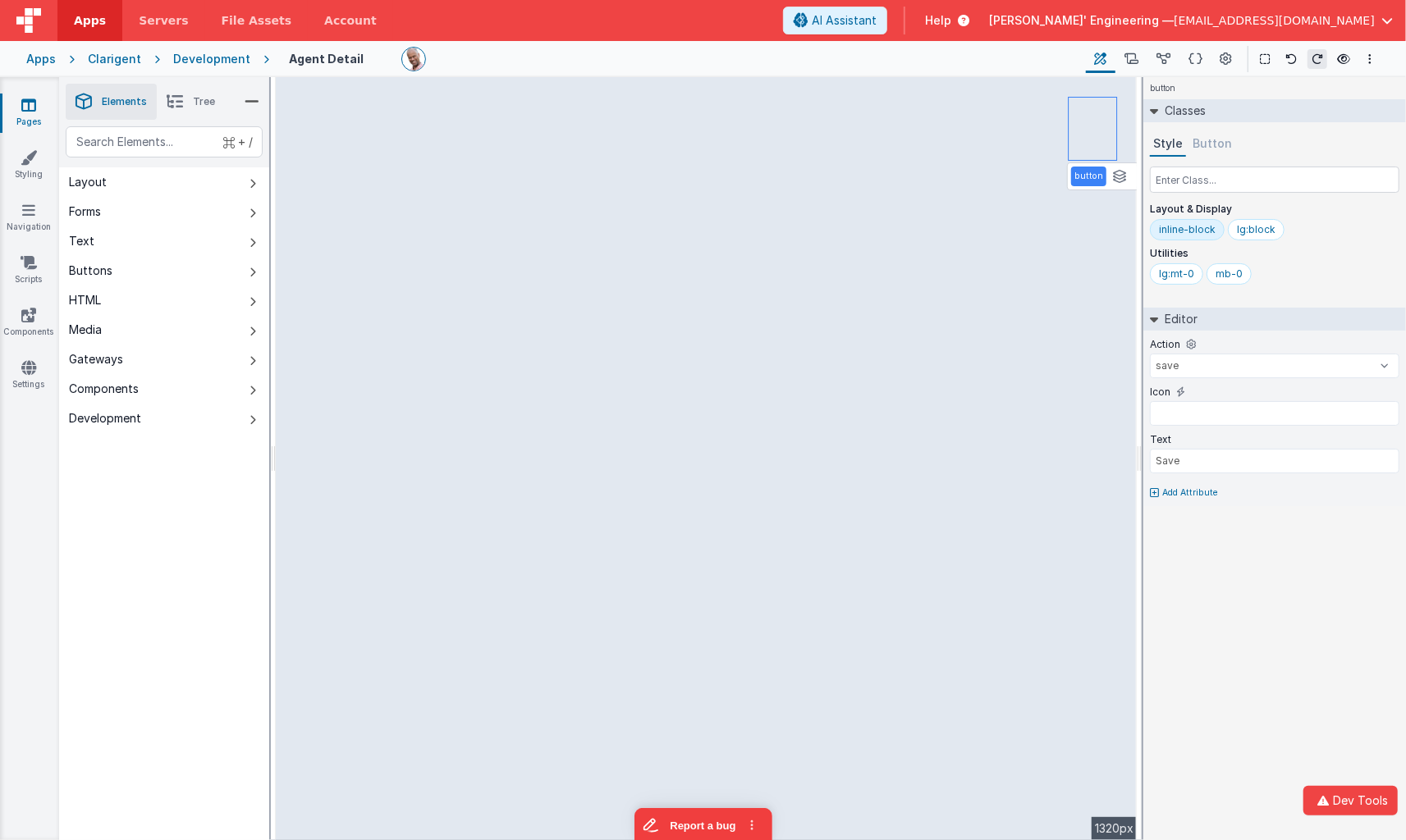
click at [37, 102] on link "Pages" at bounding box center [29, 114] width 59 height 33
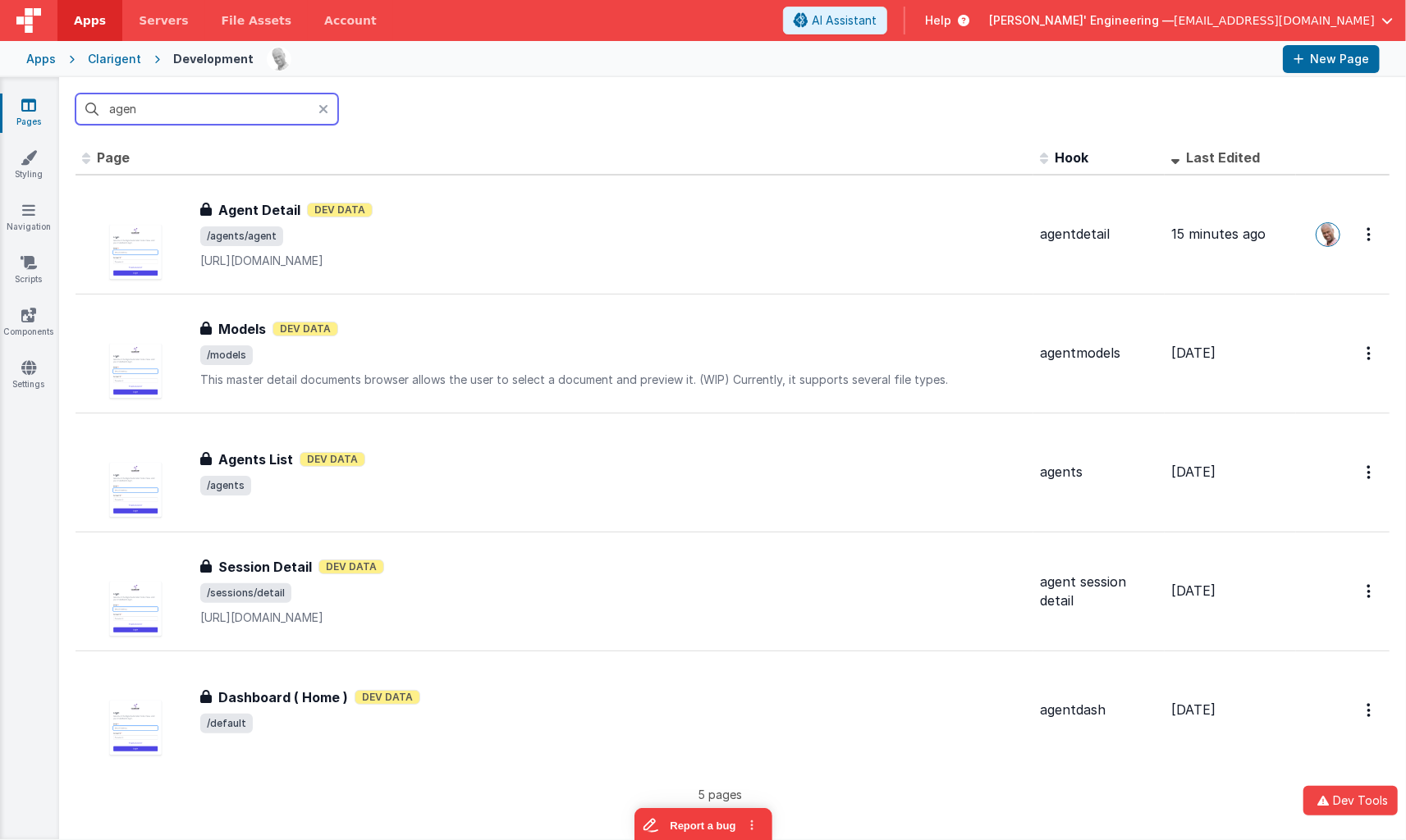
drag, startPoint x: 174, startPoint y: 109, endPoint x: 15, endPoint y: 103, distance: 159.1
click at [15, 103] on section "Pages Styling Navigation Scripts Components Settings agen Id Page Description H…" at bounding box center [703, 458] width 1406 height 762
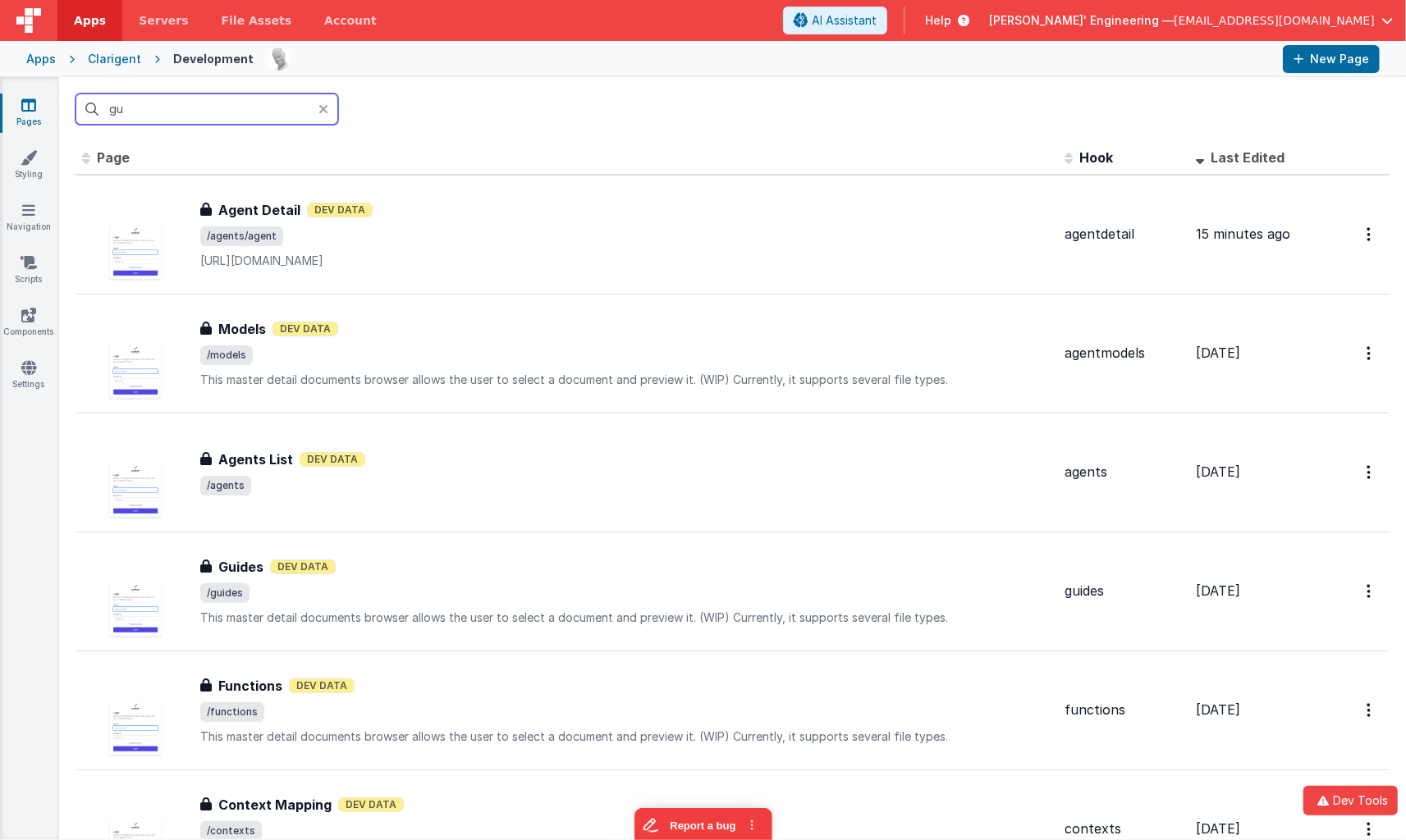
type input "gui"
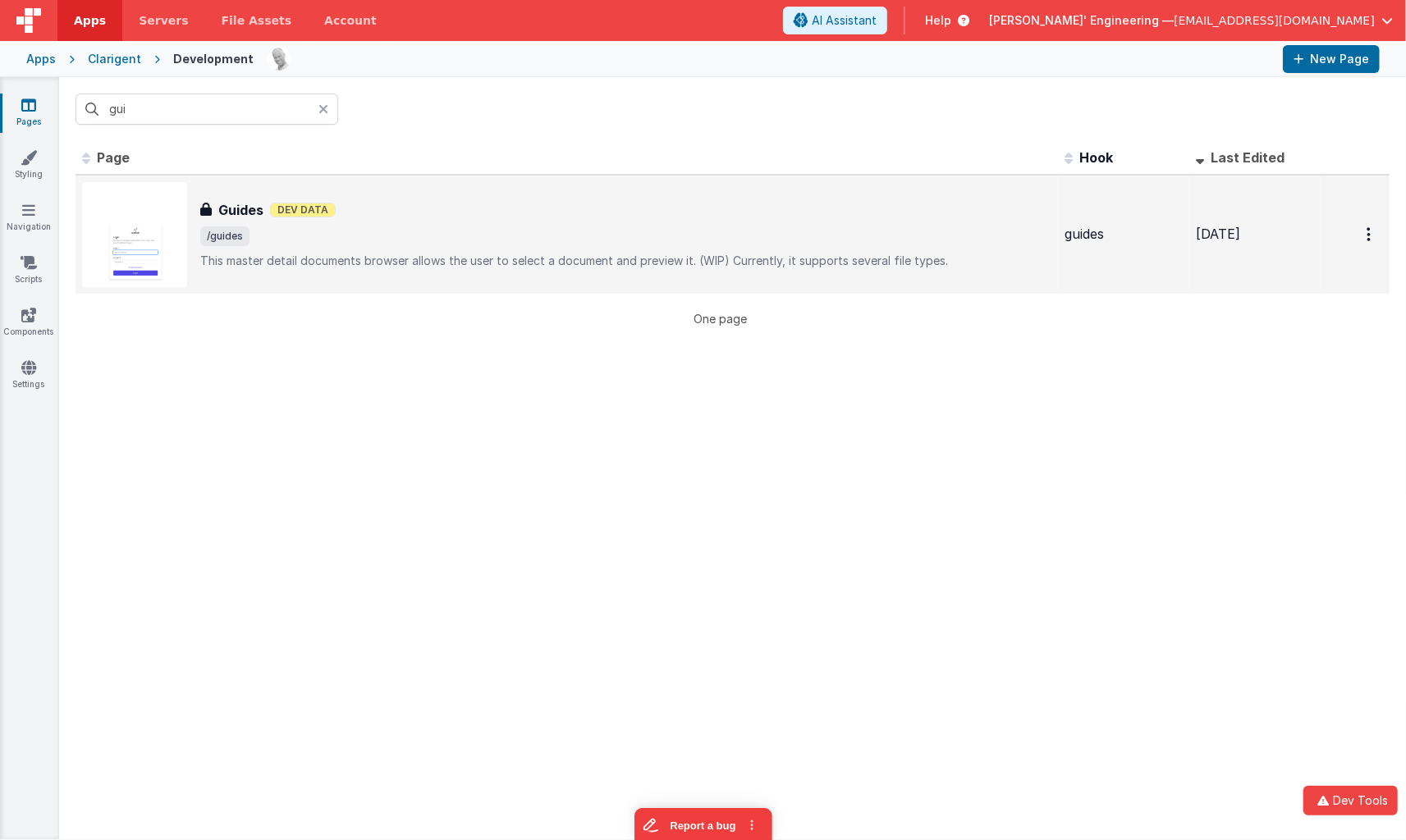
click at [439, 228] on span "/guides" at bounding box center [626, 236] width 851 height 20
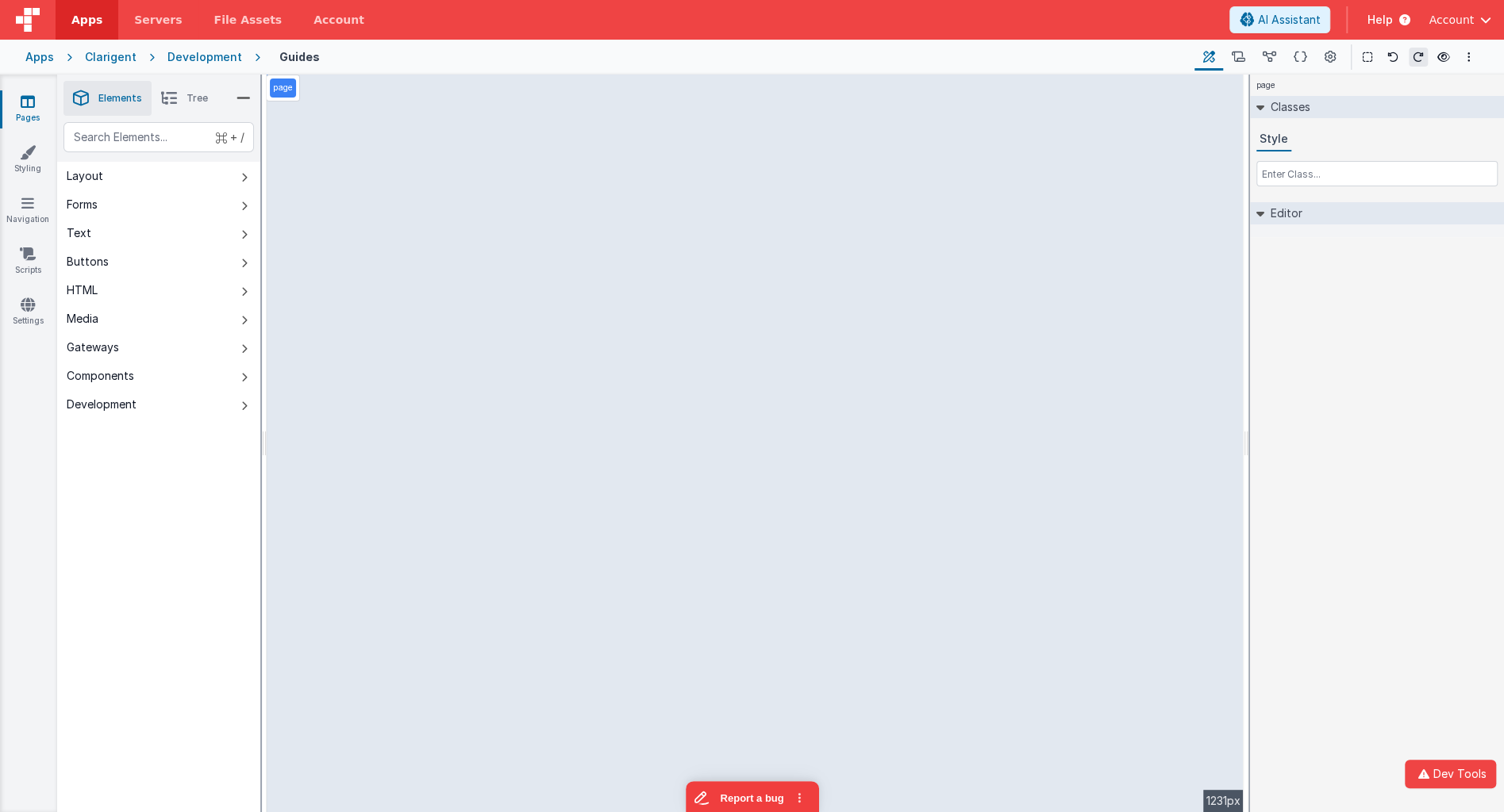
click at [1408, 455] on div "page Classes Style Editor DEV: Focus DEV: builderToggleConditionalCSS DEV: Remo…" at bounding box center [1376, 443] width 254 height 737
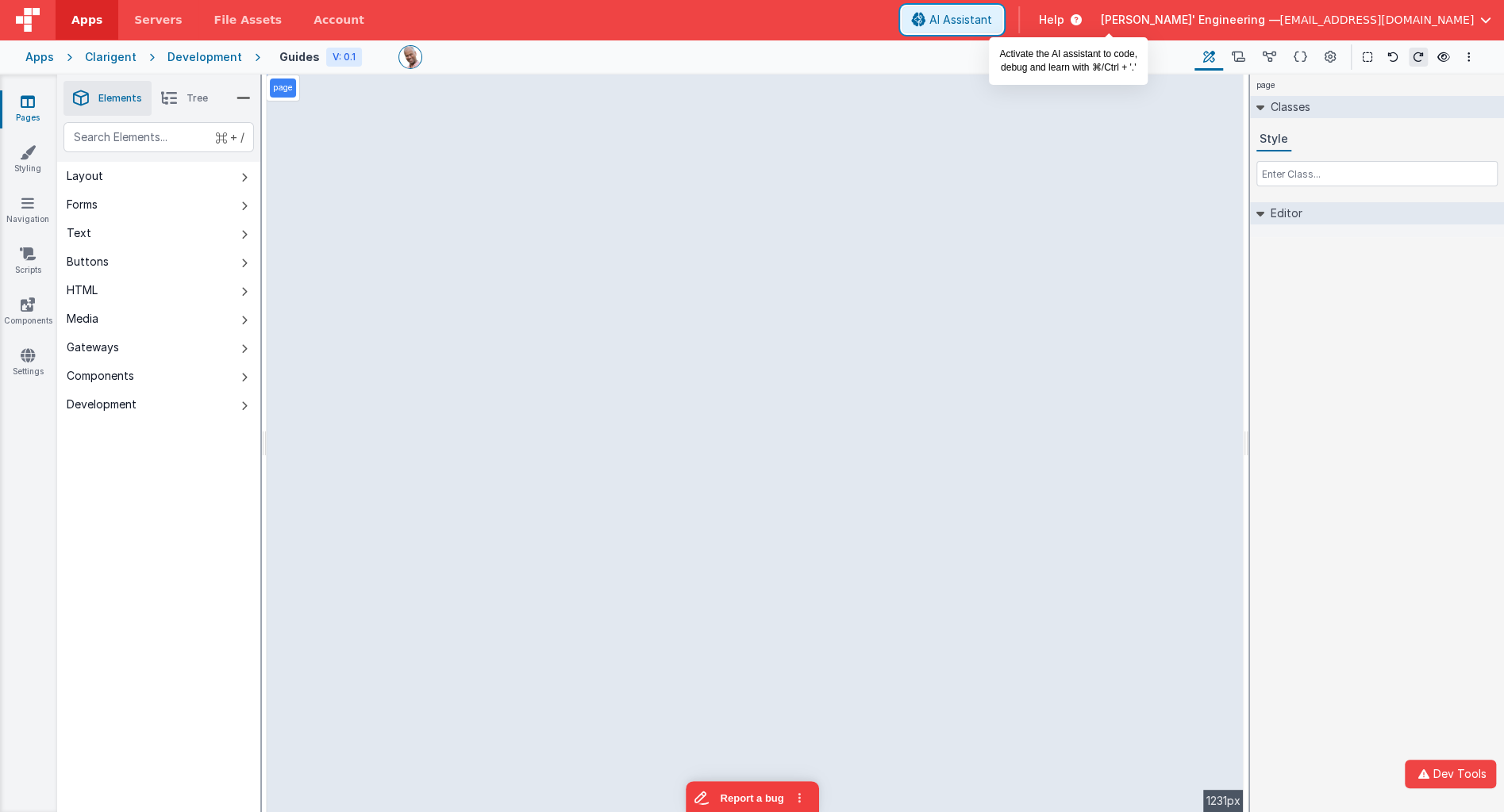
click at [992, 17] on span "AI Assistant" at bounding box center [960, 20] width 63 height 16
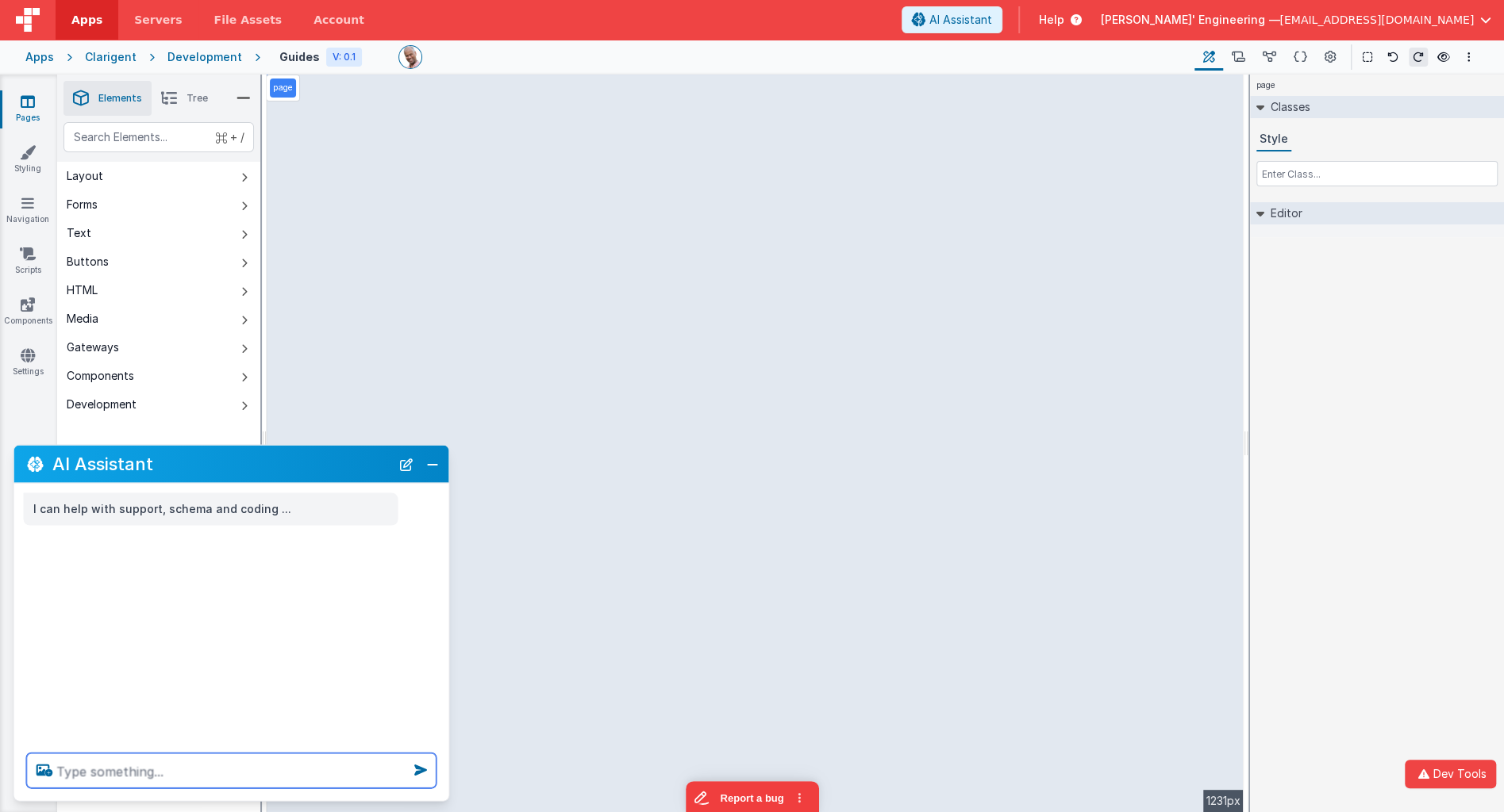
click at [236, 780] on textarea at bounding box center [232, 771] width 410 height 35
click at [163, 762] on textarea "Have a look at my functions page," at bounding box center [232, 771] width 410 height 35
click at [169, 767] on textarea "Have a look at my functions page," at bounding box center [232, 771] width 410 height 35
drag, startPoint x: 166, startPoint y: 767, endPoint x: 207, endPoint y: 773, distance: 41.4
click at [166, 767] on textarea "Have a look at my functions page," at bounding box center [232, 771] width 410 height 35
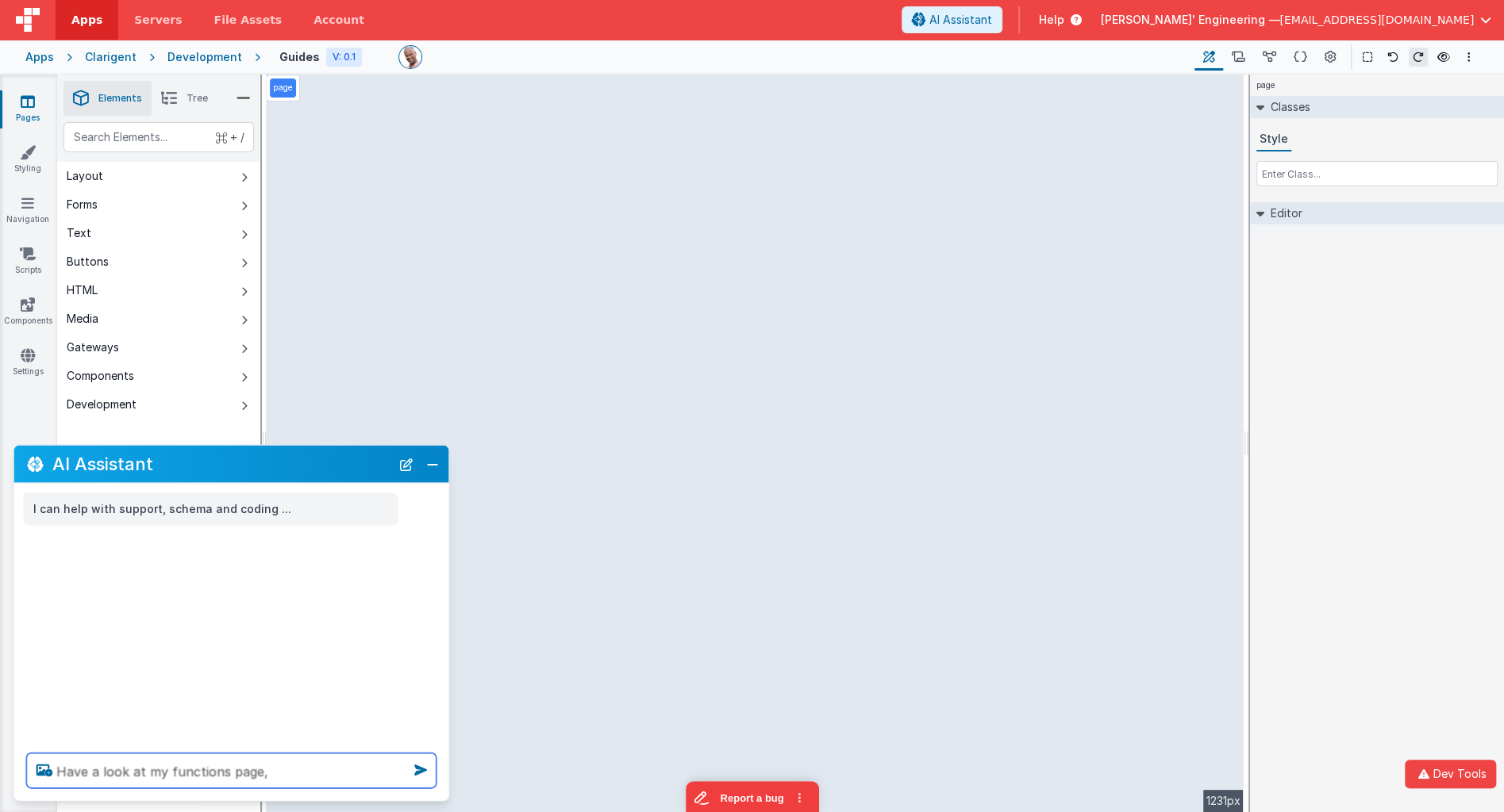
click at [222, 774] on textarea "Have a look at my functions page," at bounding box center [232, 771] width 410 height 35
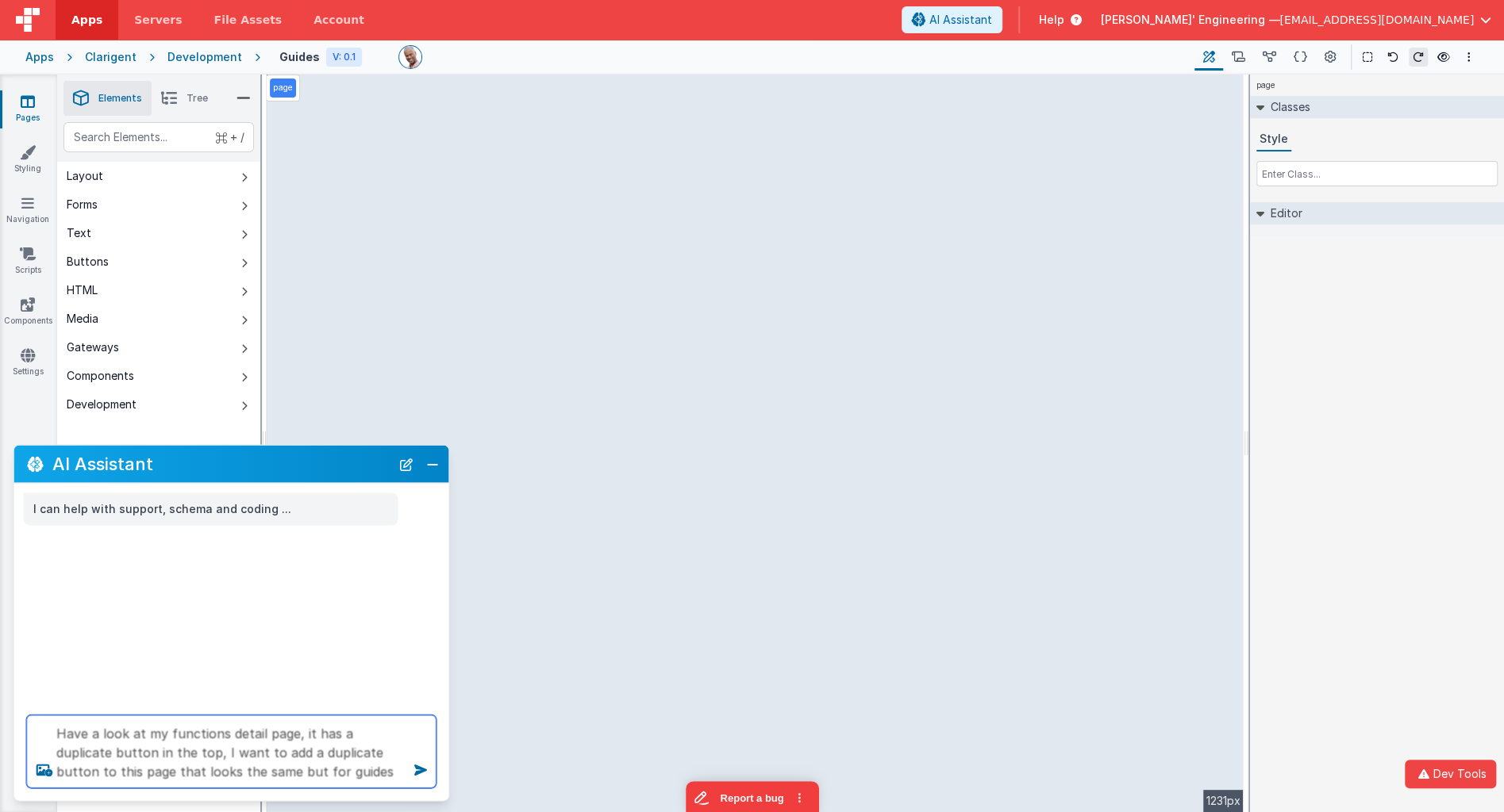
type textarea "Have a look at my functions detail page, it has a duplicate button in the top, …"
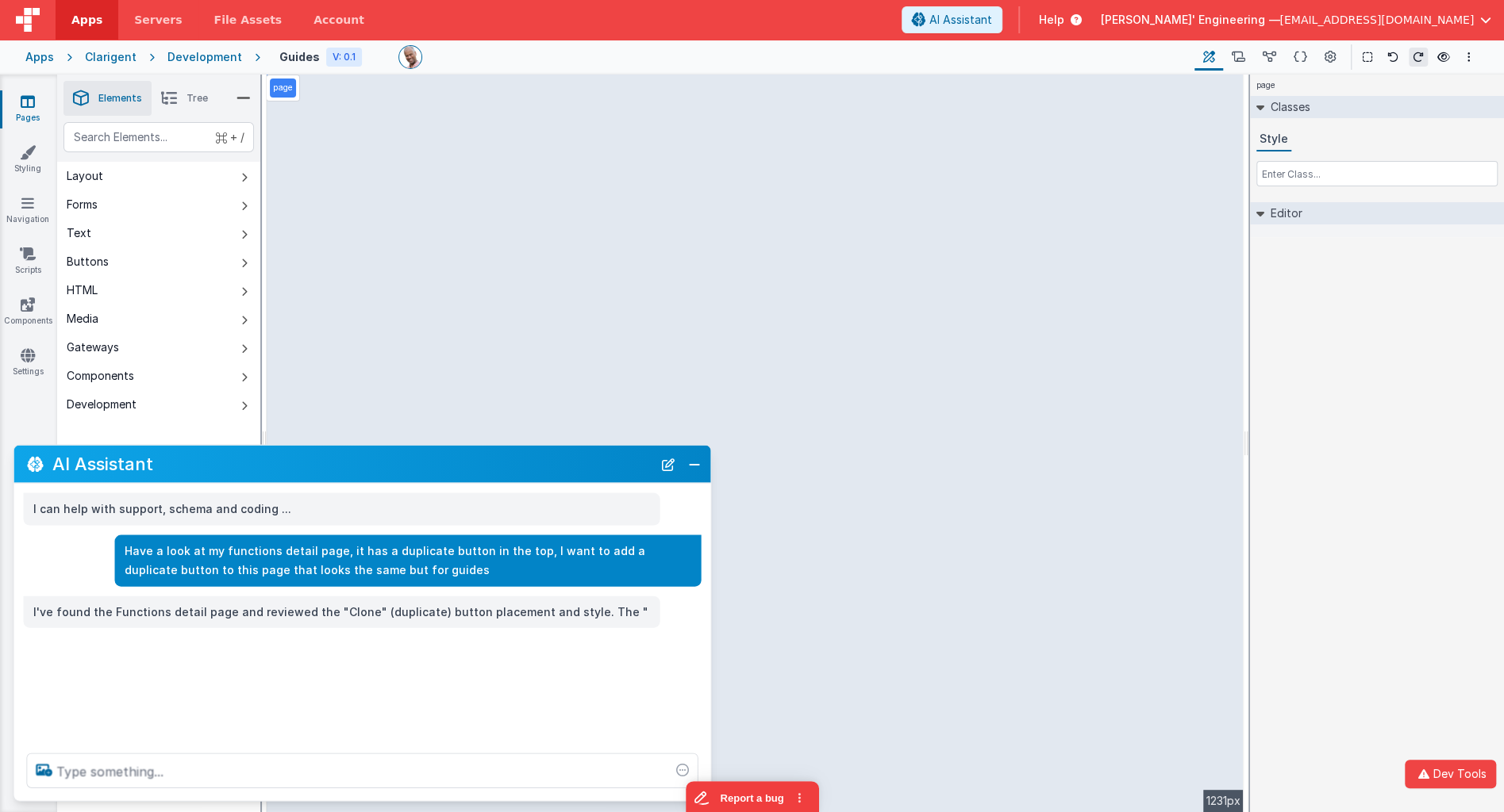
drag, startPoint x: 447, startPoint y: 668, endPoint x: 710, endPoint y: 672, distance: 263.0
click at [710, 672] on div "I can help with support, schema and coding ... Have a look at my functions deta…" at bounding box center [362, 612] width 696 height 257
click at [559, 674] on div "I can help with support, schema and coding ... Have a look at my functions deta…" at bounding box center [363, 612] width 697 height 257
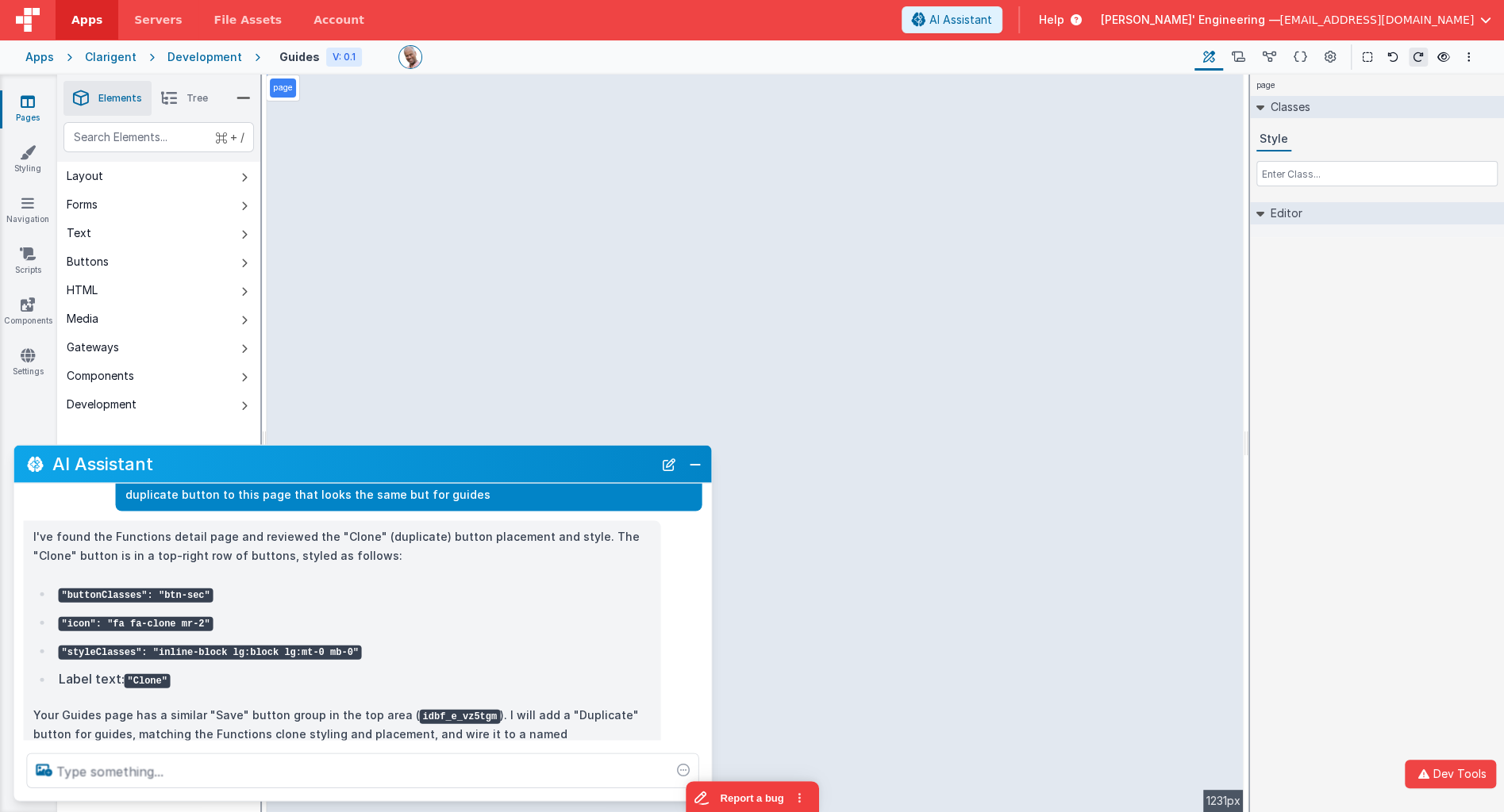
scroll to position [52, 0]
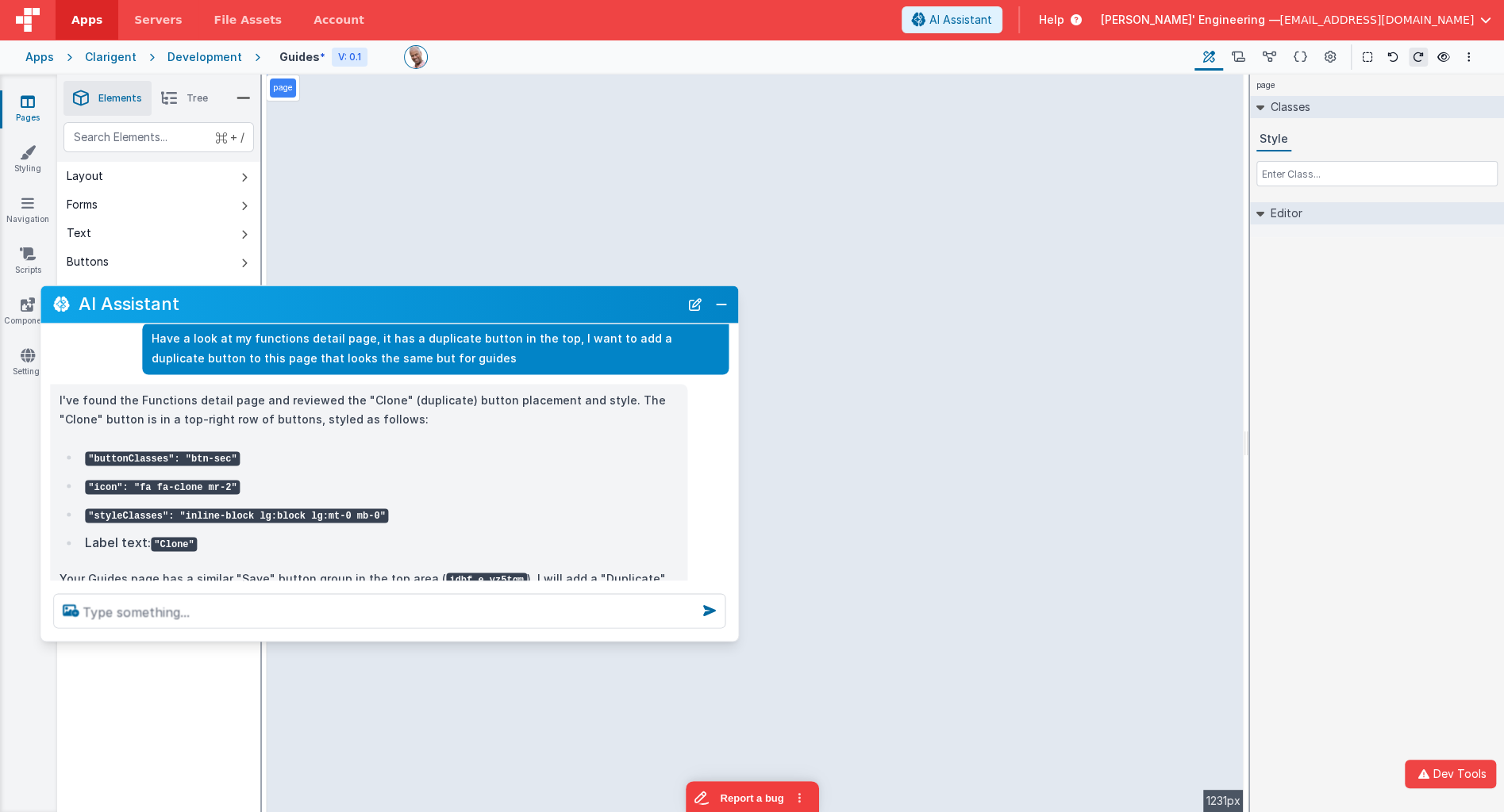
drag, startPoint x: 321, startPoint y: 469, endPoint x: 327, endPoint y: 369, distance: 100.2
click at [349, 310] on h2 "AI Assistant" at bounding box center [379, 305] width 601 height 19
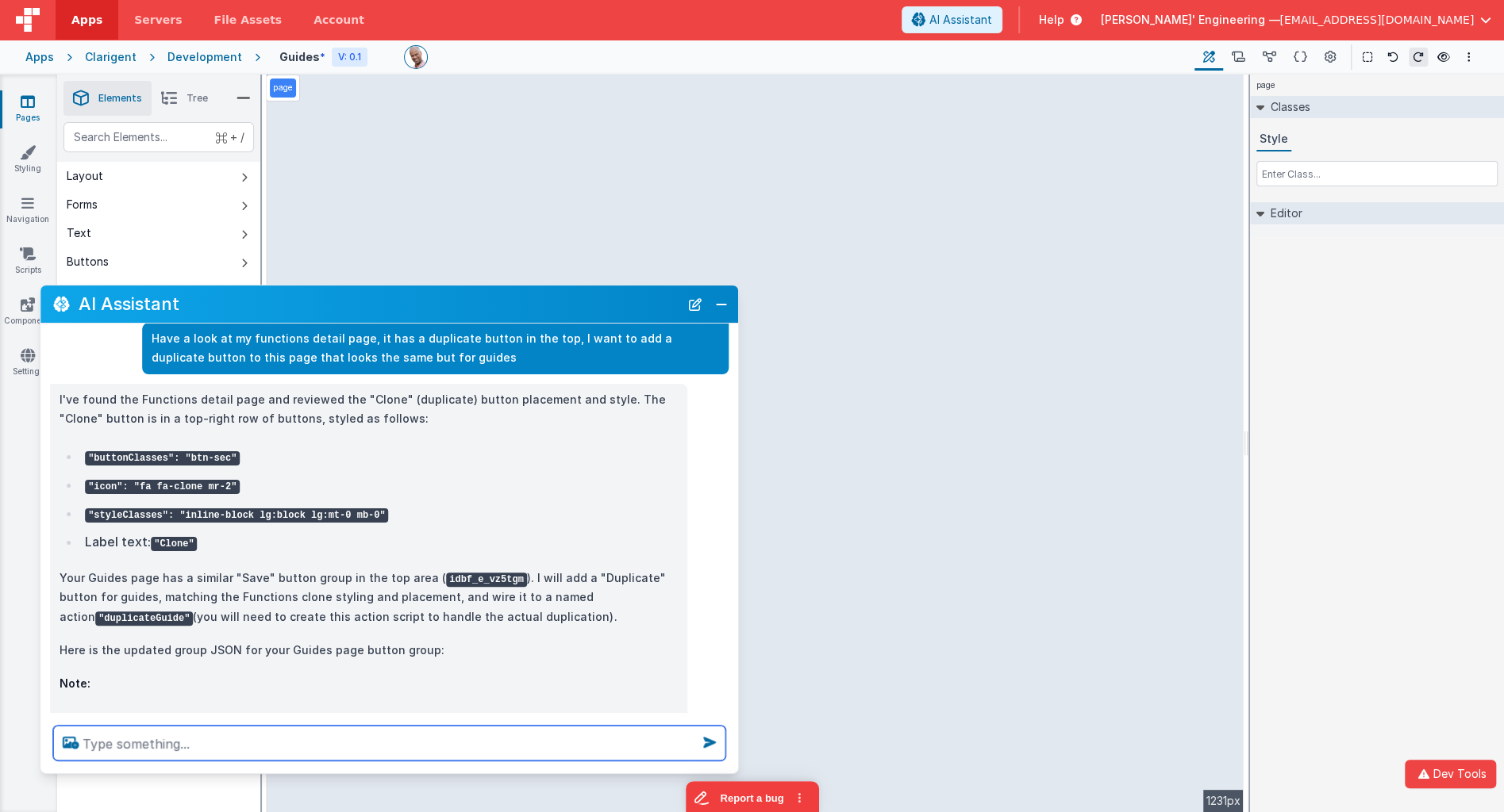
drag, startPoint x: 310, startPoint y: 633, endPoint x: 302, endPoint y: 765, distance: 132.2
click at [302, 765] on div at bounding box center [389, 743] width 697 height 60
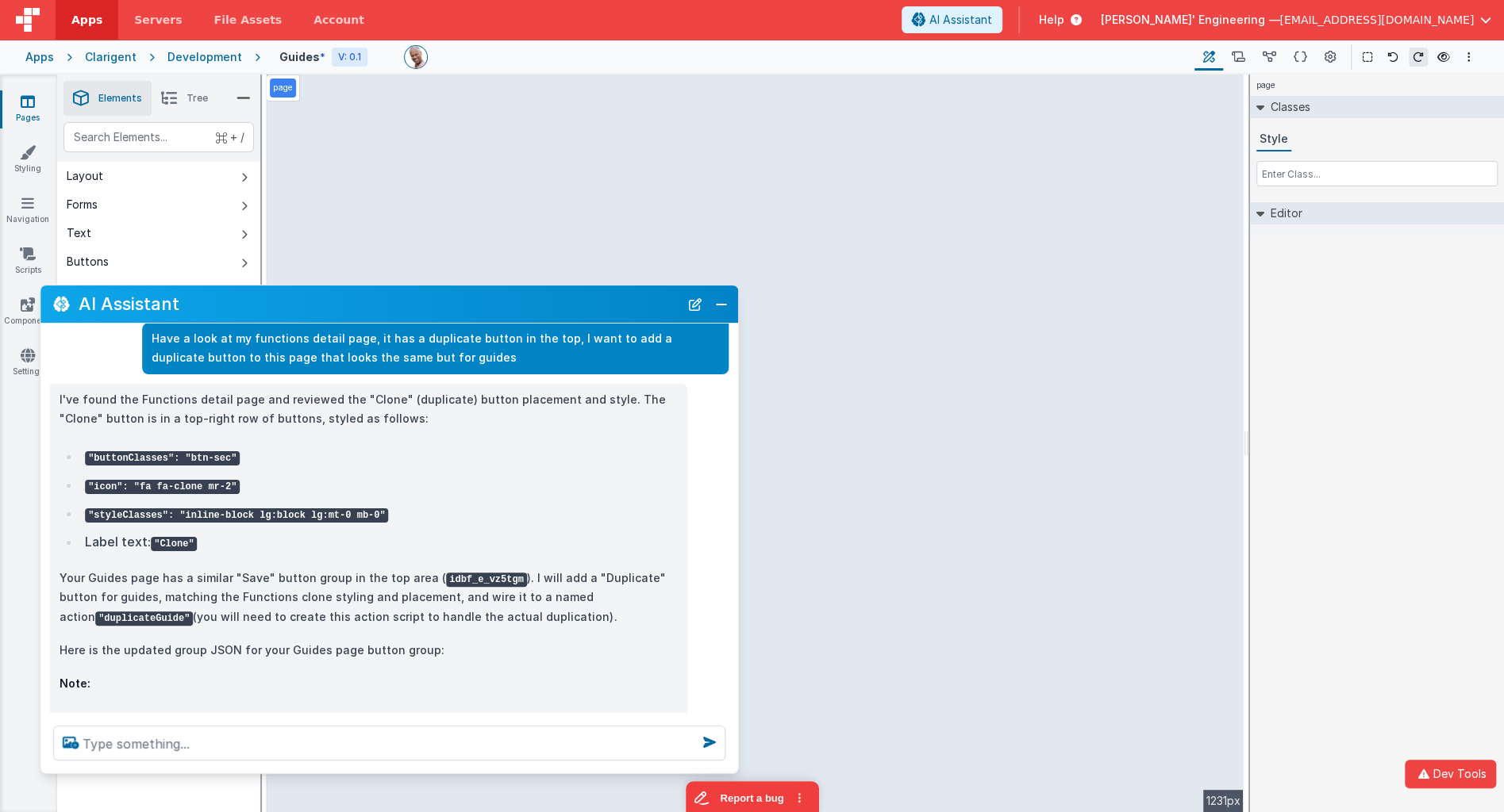
click at [278, 495] on ul ""buttonClasses": "btn-sec" "icon": "fa fa-clone mr-2" "styleClasses": "inline-b…" at bounding box center [368, 499] width 618 height 108
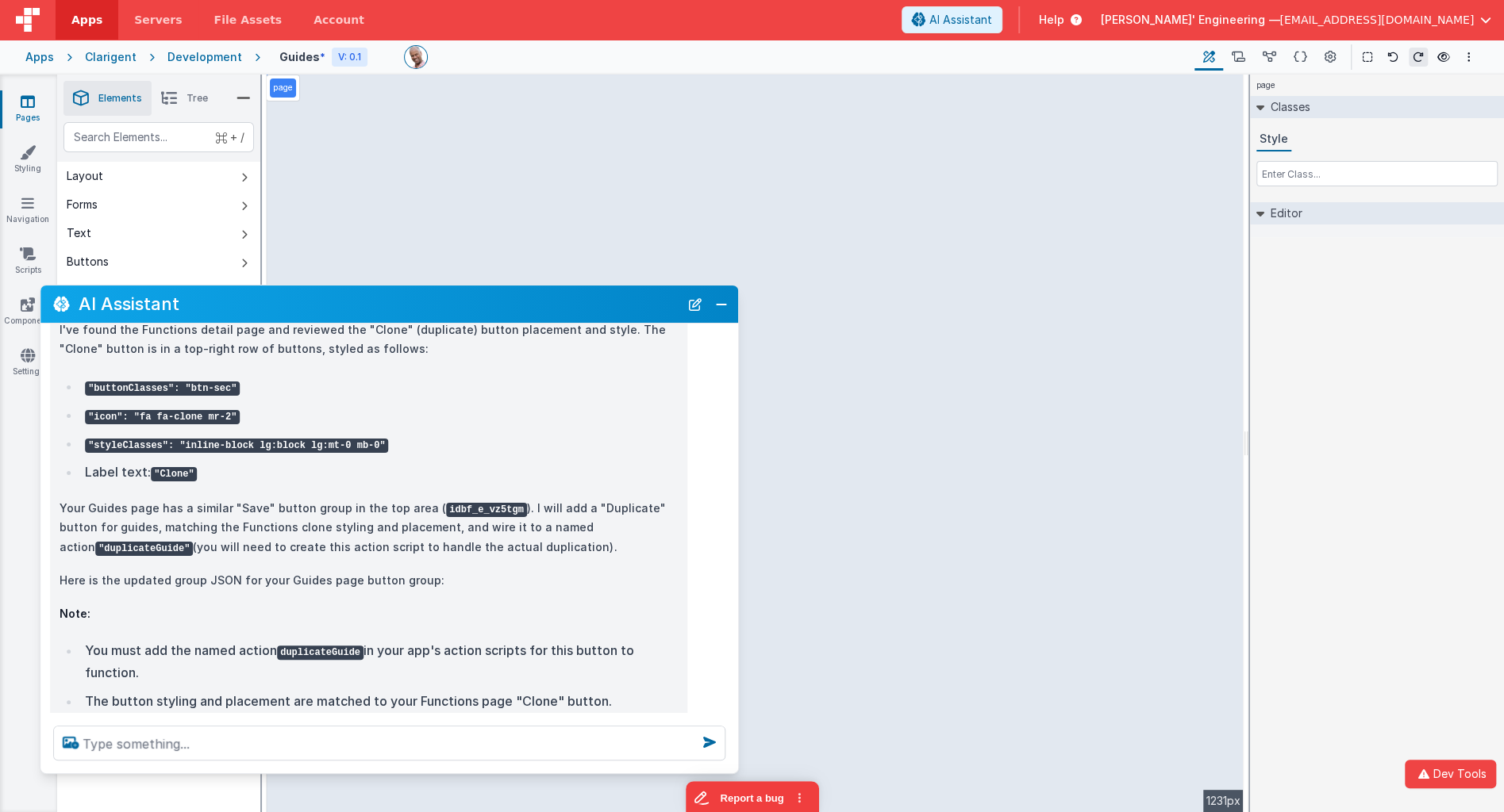
scroll to position [136, 0]
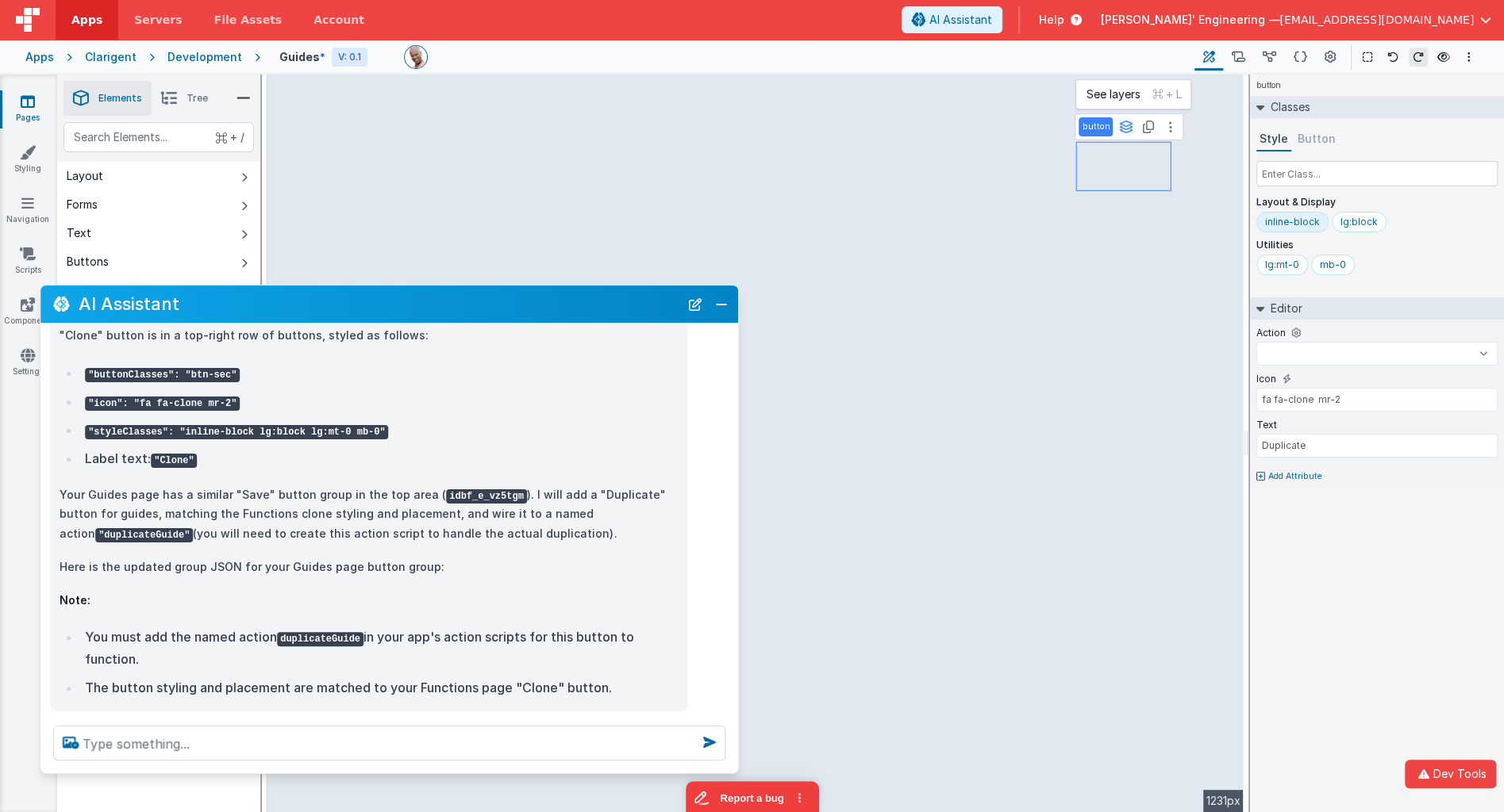
click at [1128, 128] on icon at bounding box center [1125, 127] width 14 height 13
select select
click at [1116, 200] on button "group" at bounding box center [1117, 204] width 77 height 19
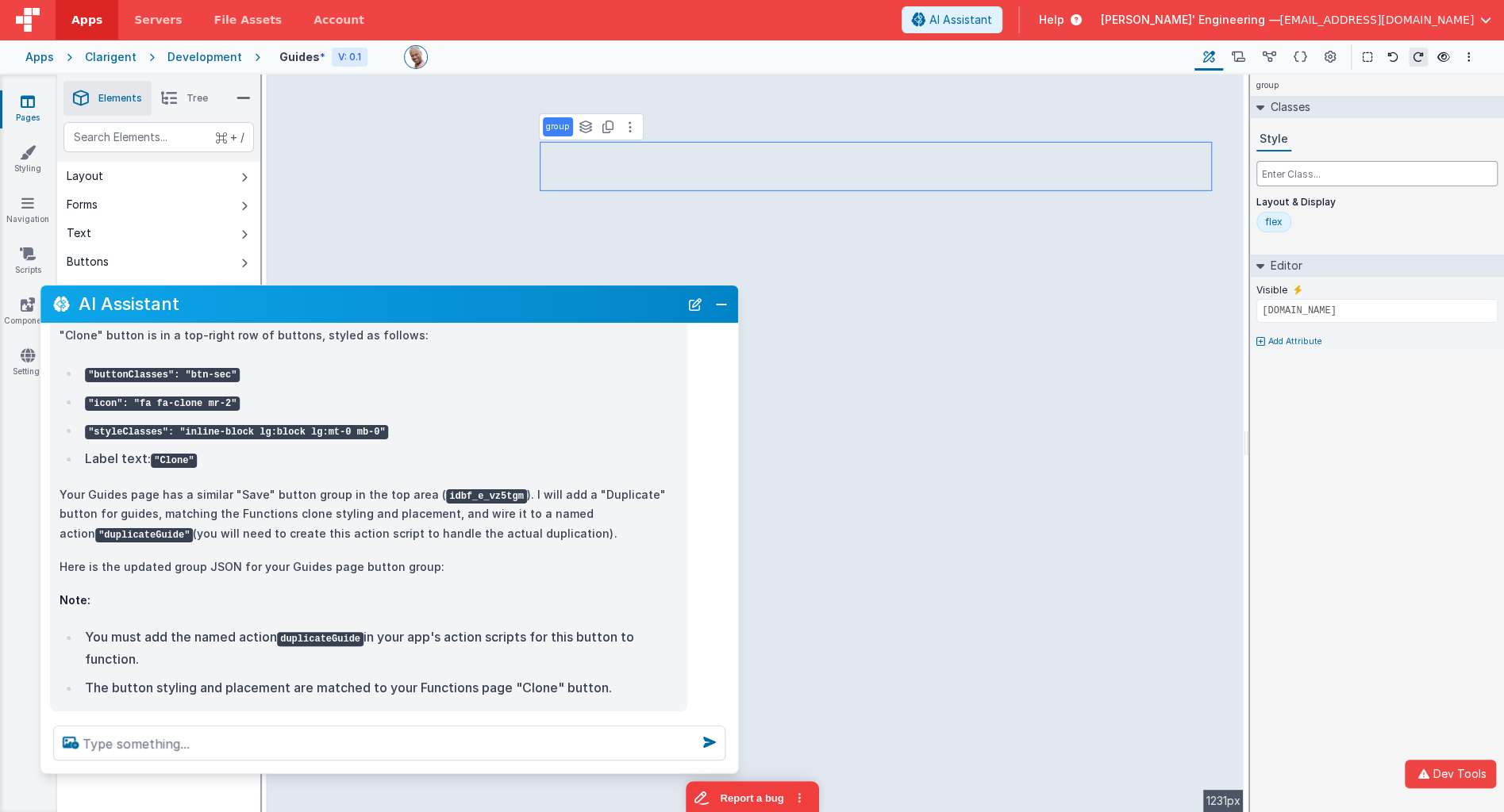
click at [1311, 168] on input "text" at bounding box center [1376, 173] width 241 height 25
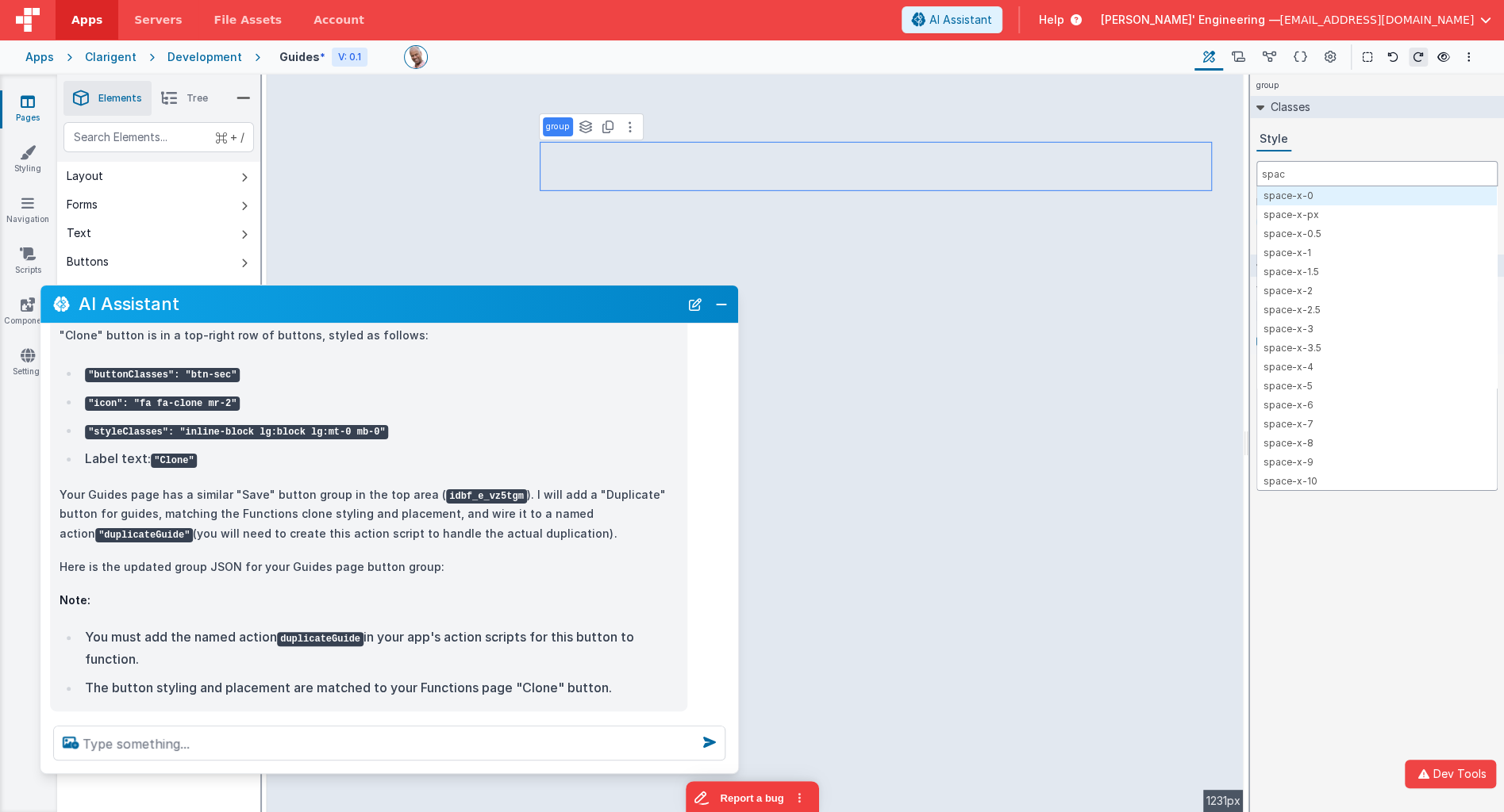
type input "space"
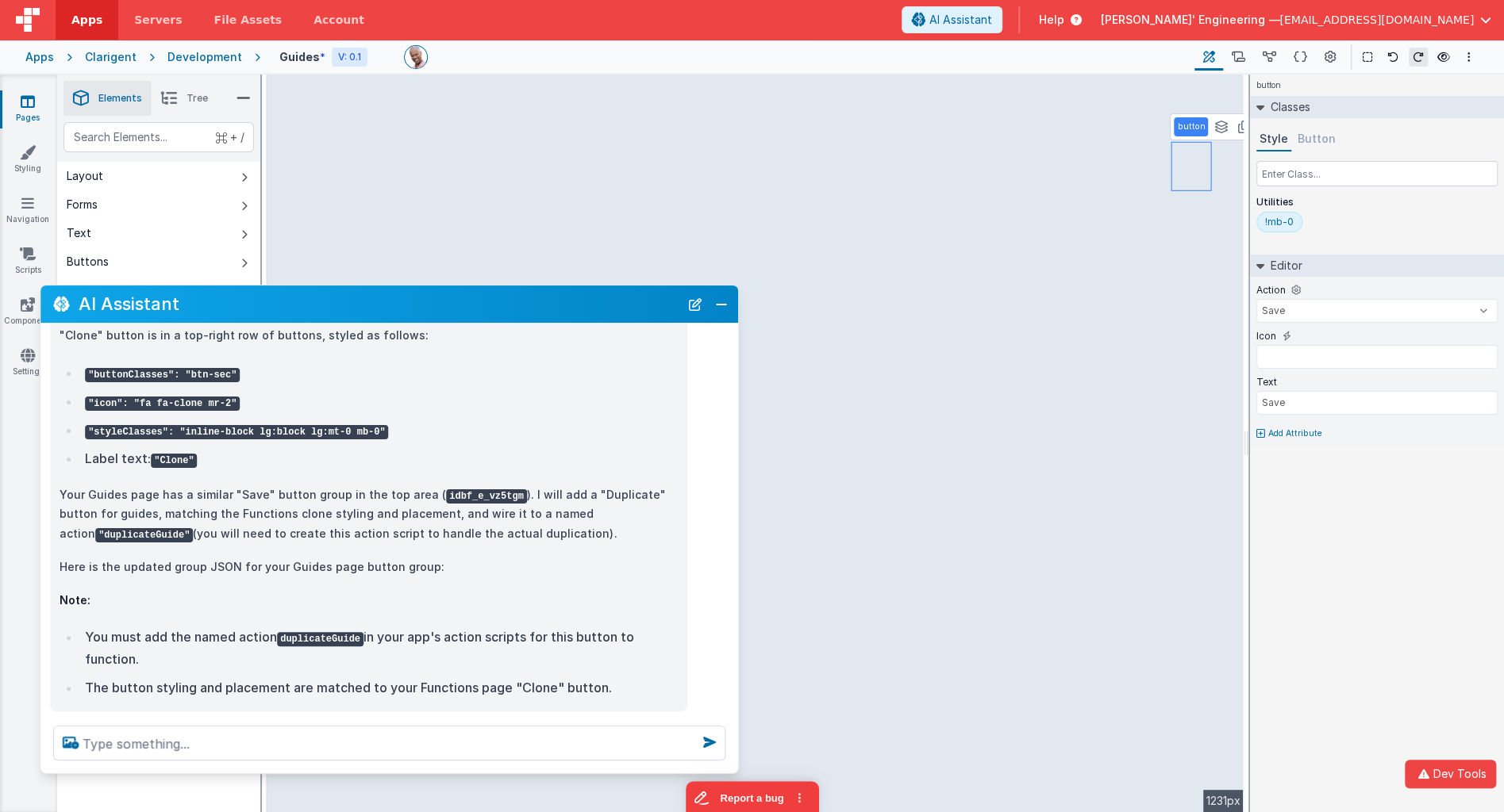
select select
type input "fa fa-clone mr-2"
type input "Duplicate"
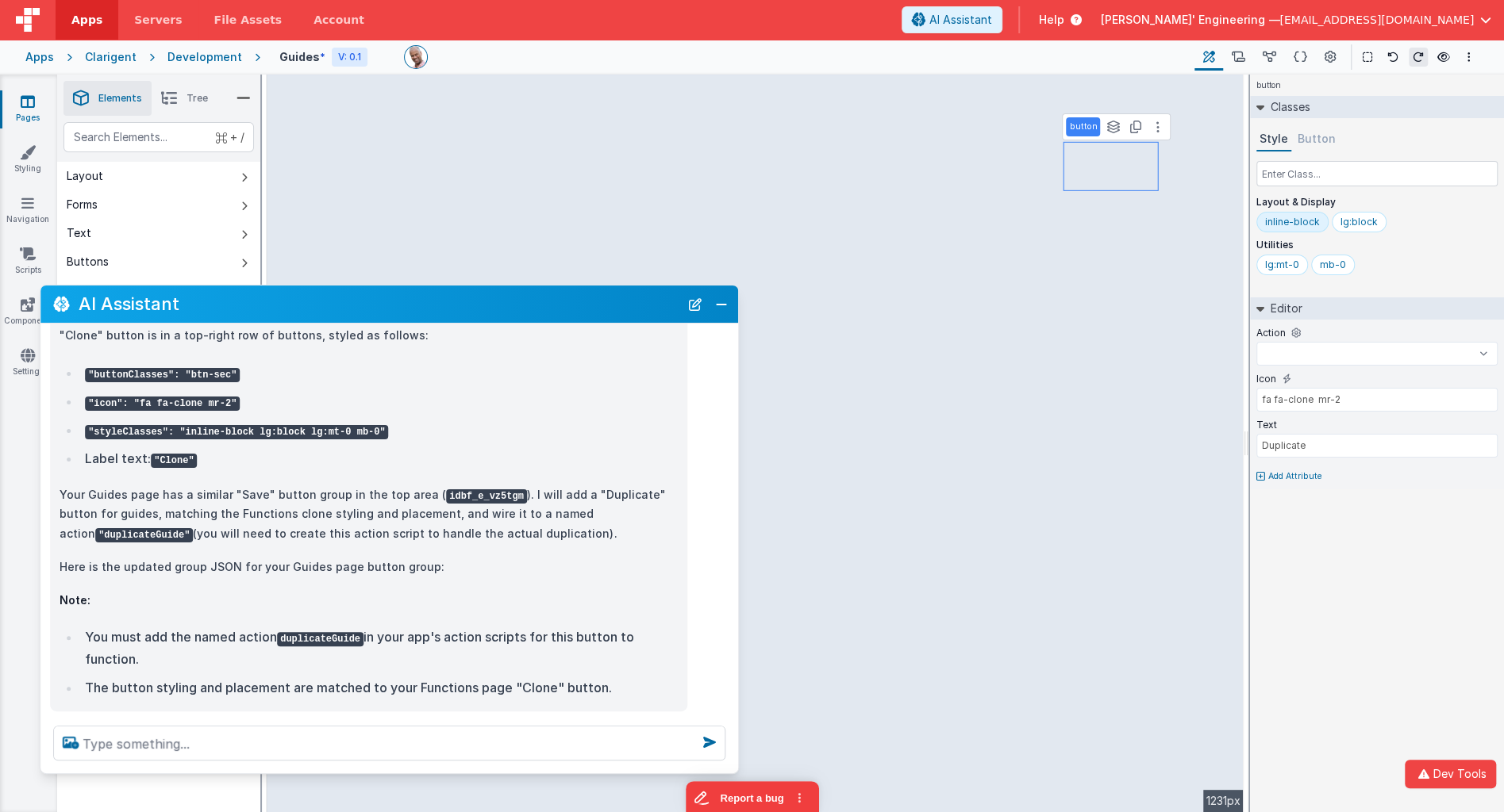
click at [1307, 139] on button "Button" at bounding box center [1316, 140] width 45 height 24
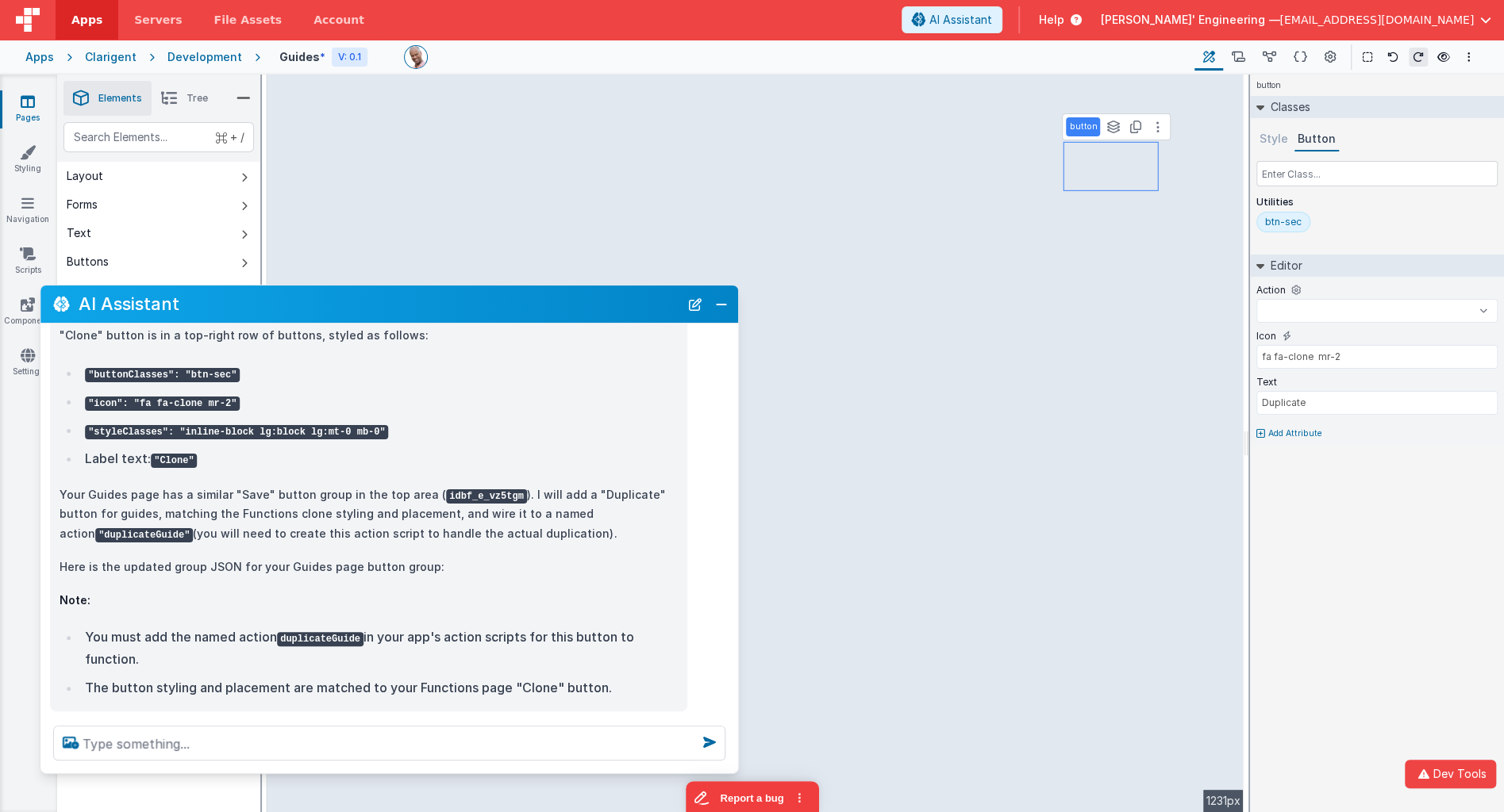
select select "Save"
type input "Save"
click at [1316, 138] on button "Button" at bounding box center [1316, 140] width 45 height 24
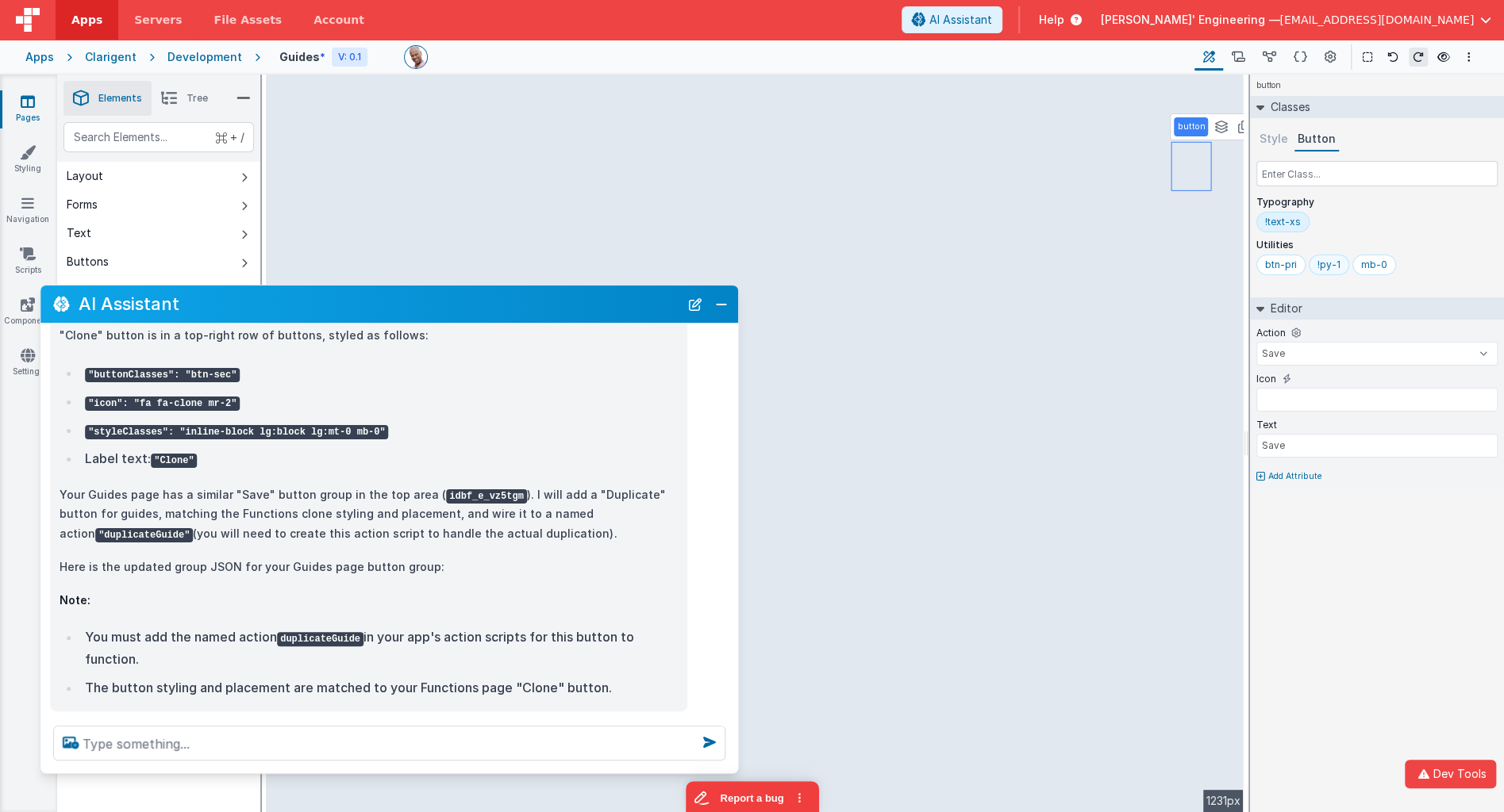
click at [1333, 266] on div "!py-1" at bounding box center [1328, 265] width 23 height 13
select select
type input "fa fa-clone mr-2"
type input "Duplicate"
click at [1318, 124] on div "Classes Style Button Layout & Display inline-block lg:block Utilities lg:mt-0 m…" at bounding box center [1376, 188] width 254 height 185
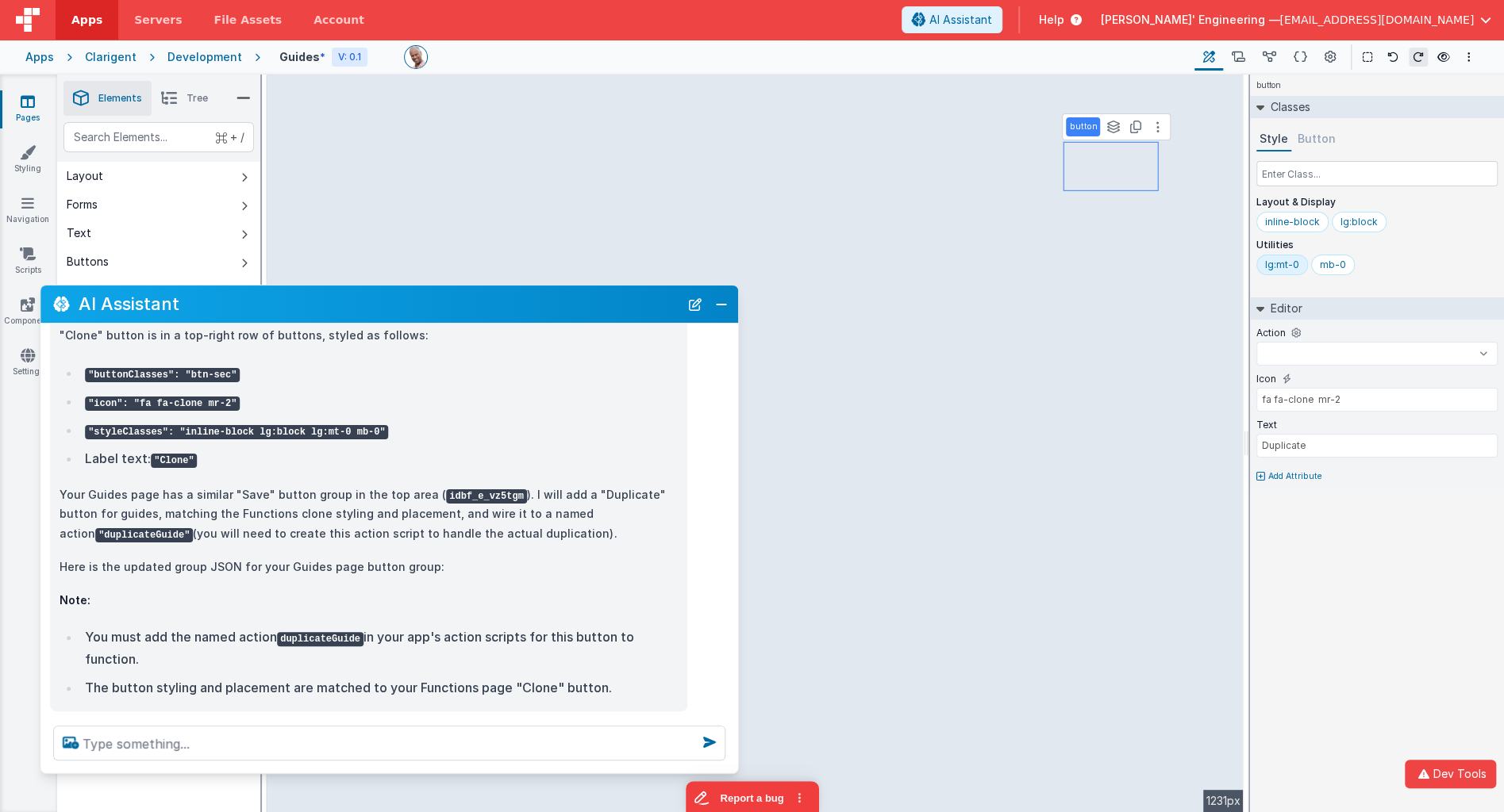
drag, startPoint x: 1318, startPoint y: 127, endPoint x: 1317, endPoint y: 136, distance: 9.1
click at [1318, 128] on button "Button" at bounding box center [1316, 140] width 45 height 24
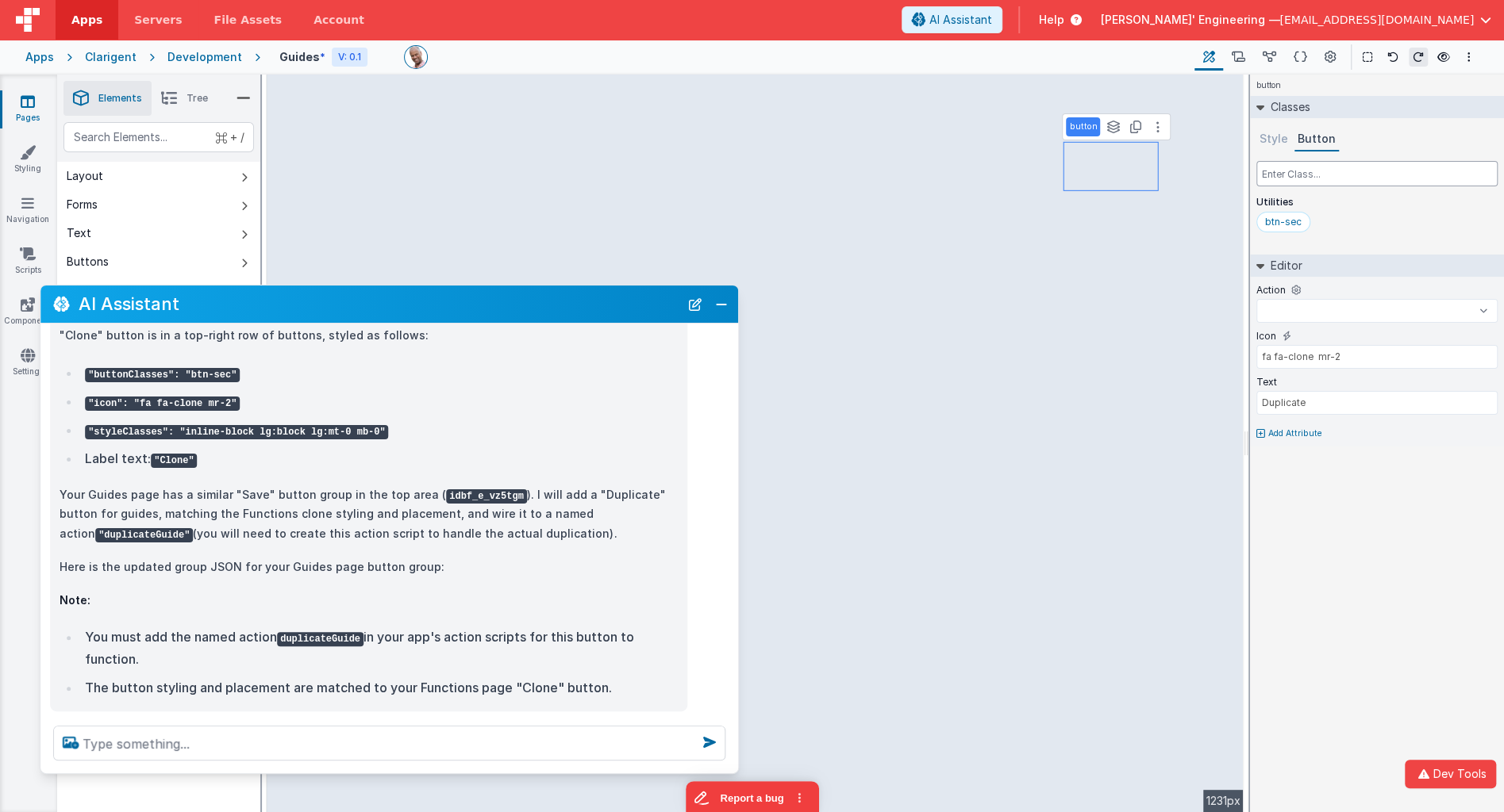
click at [1315, 175] on input "text" at bounding box center [1376, 173] width 241 height 25
select select
type input "!"
select select
type input "!t"
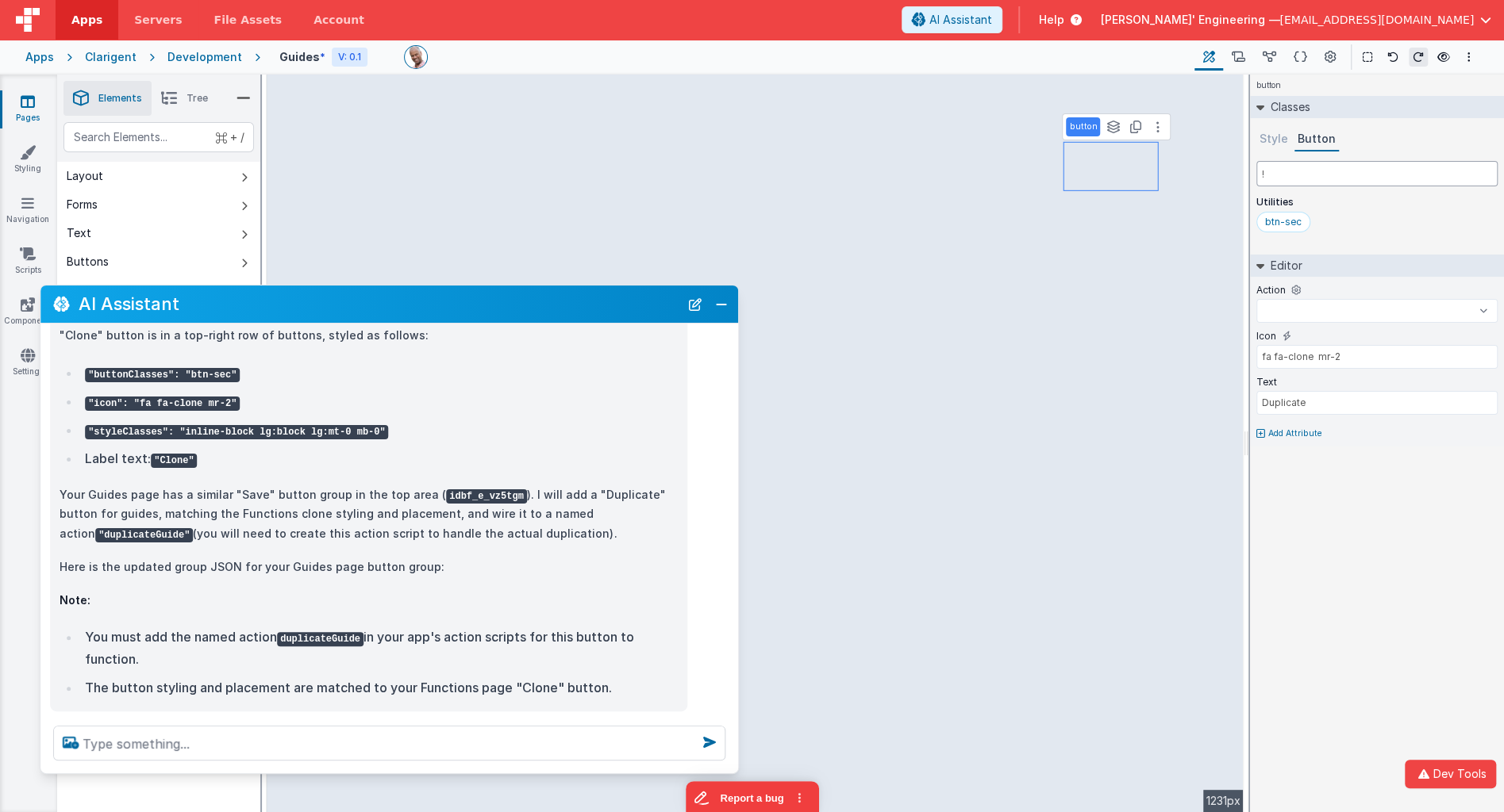
select select
type input "!te"
select select
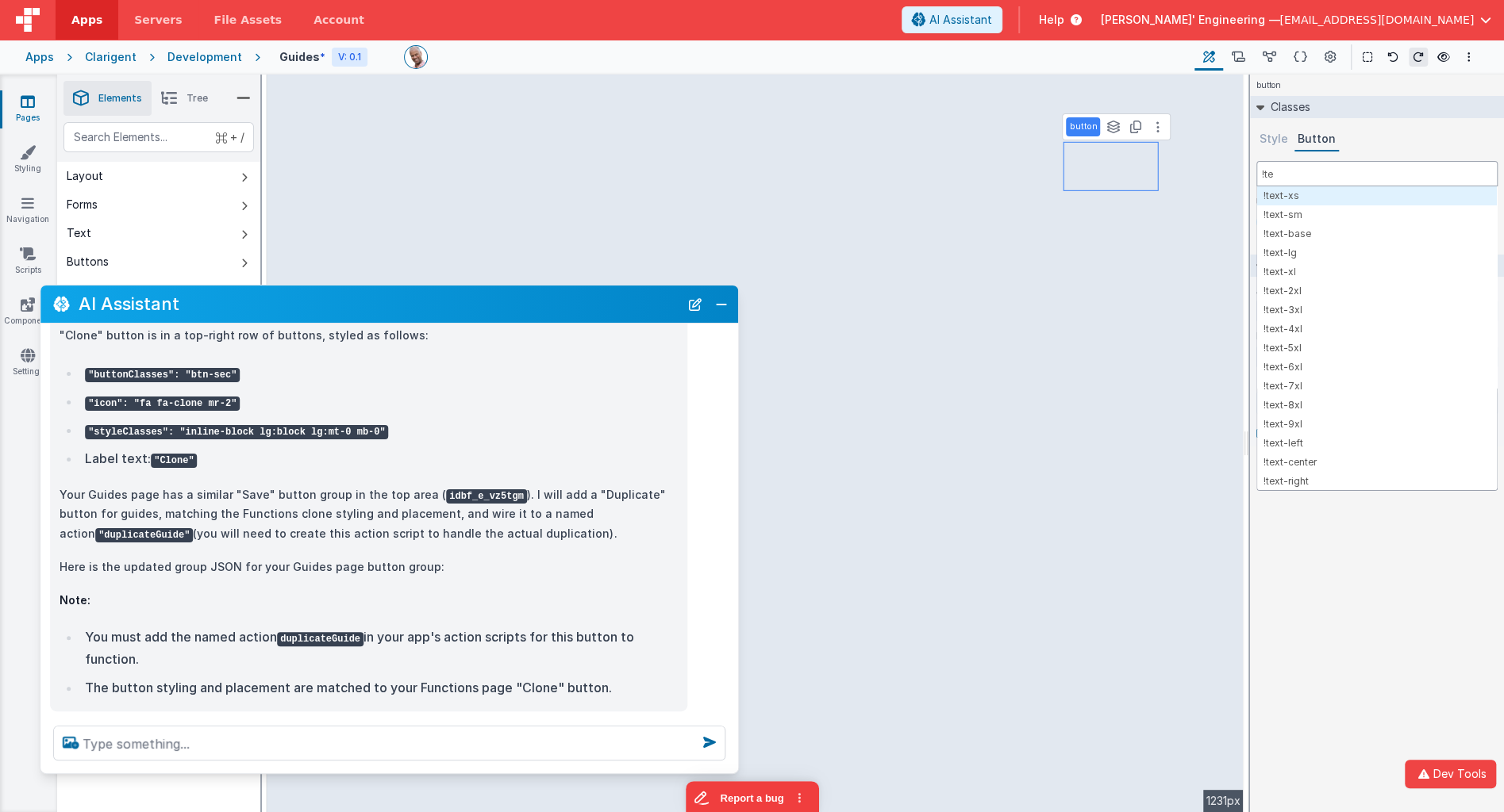
type input "!tex"
select select
type input "!text"
select select
type input "!text-"
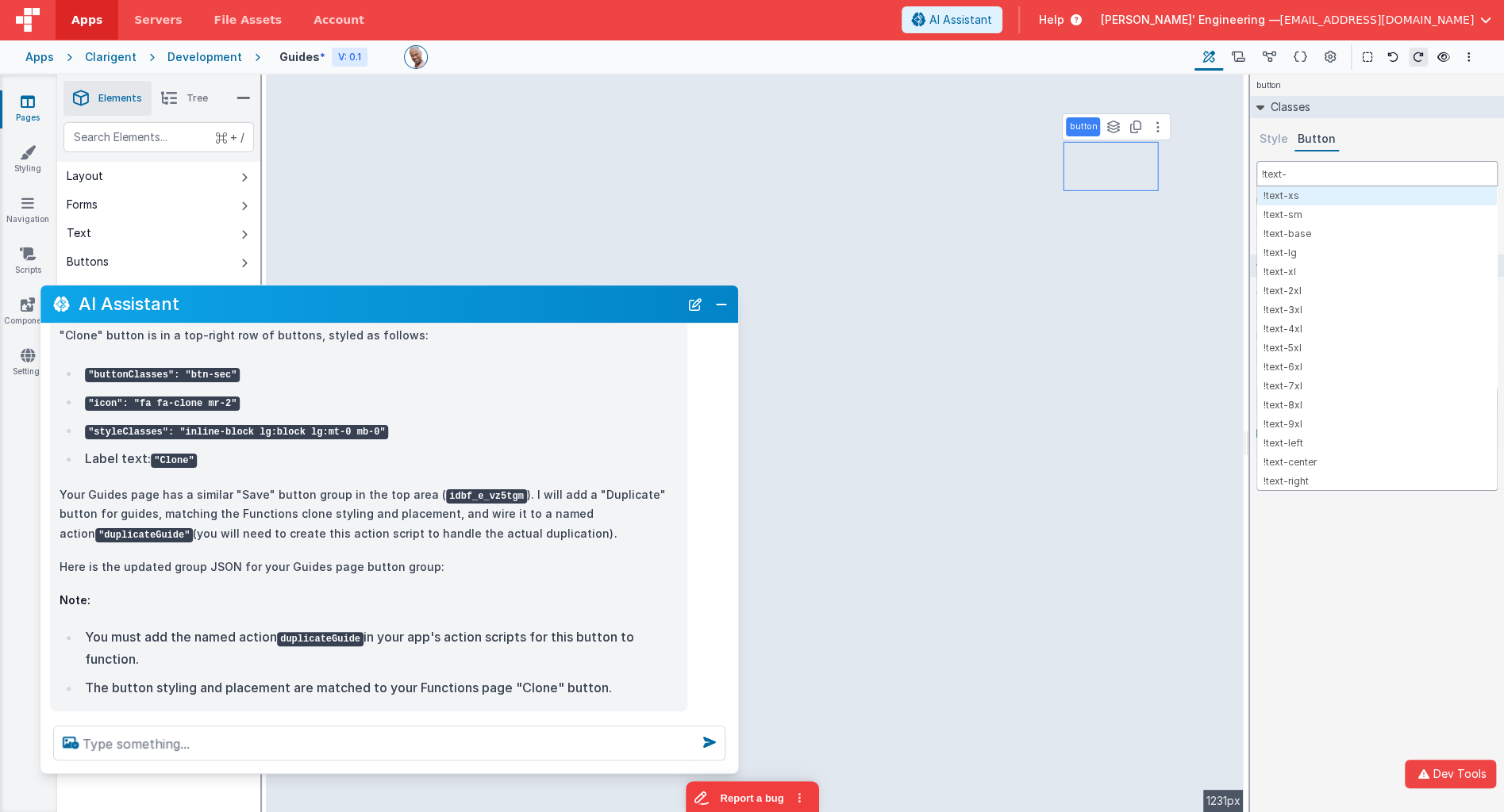
select select
type input "!text-x"
select select
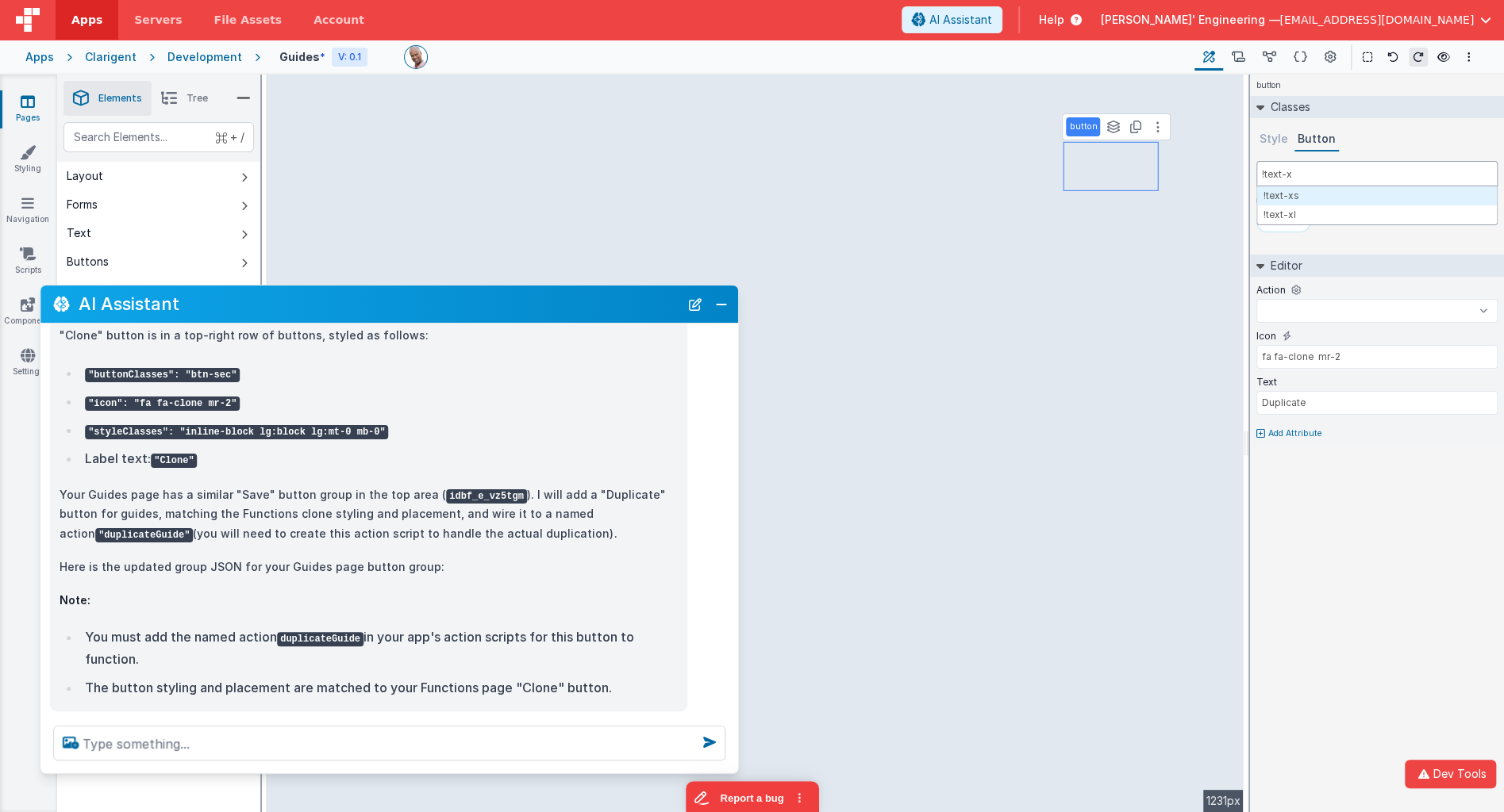
type input "!text-xs"
select select
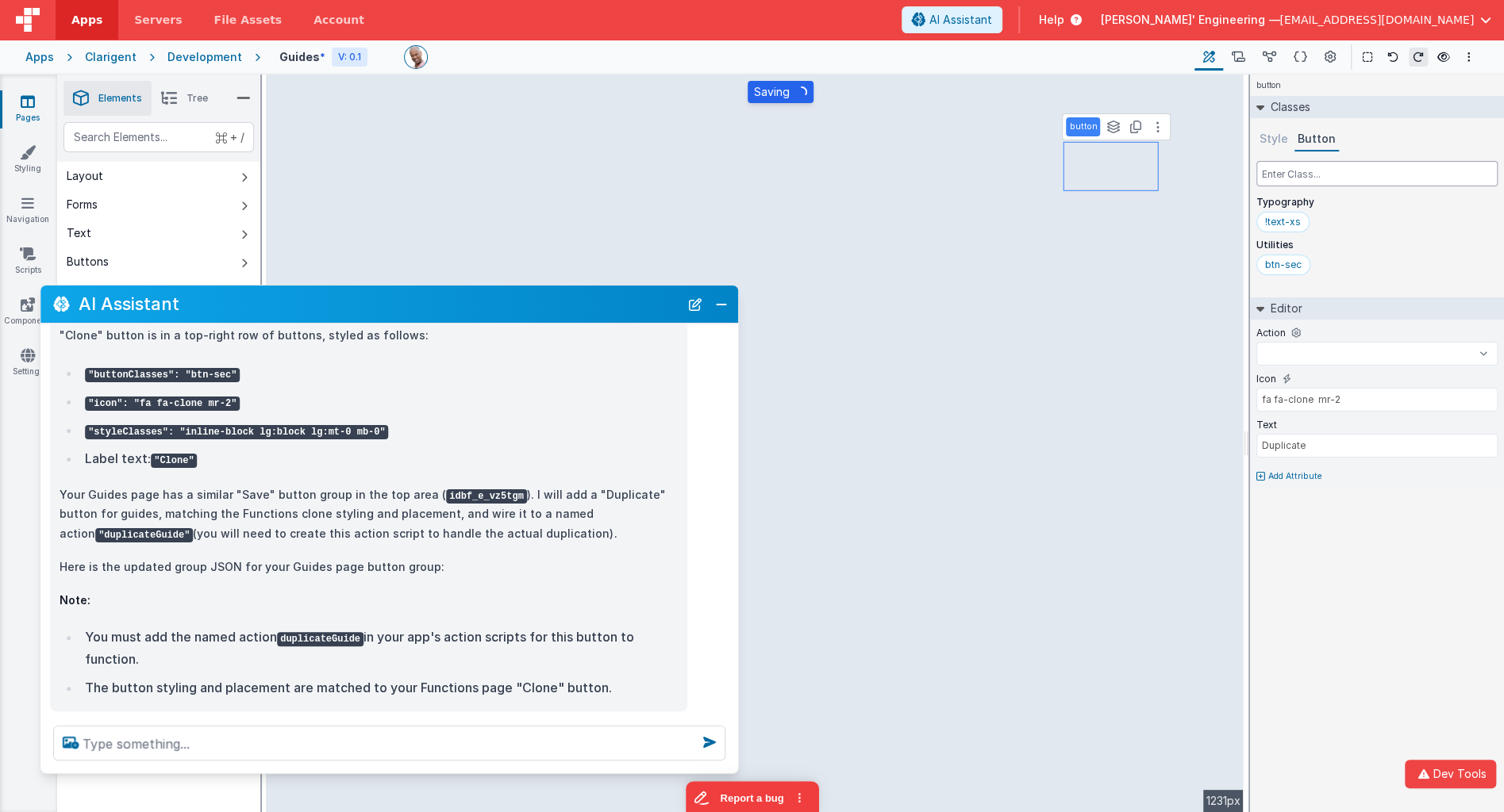
select select
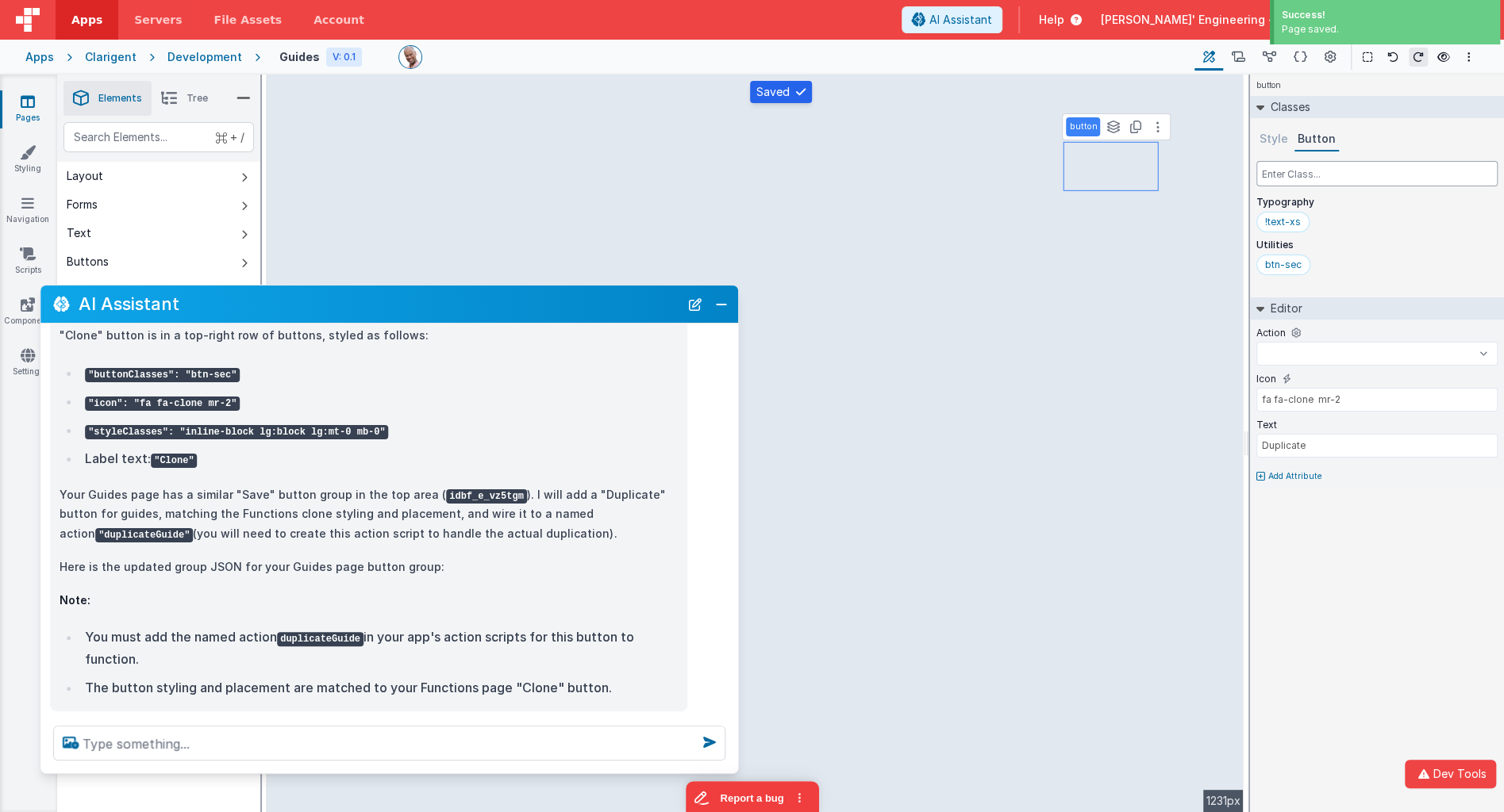
type input "m"
select select
type input "mb"
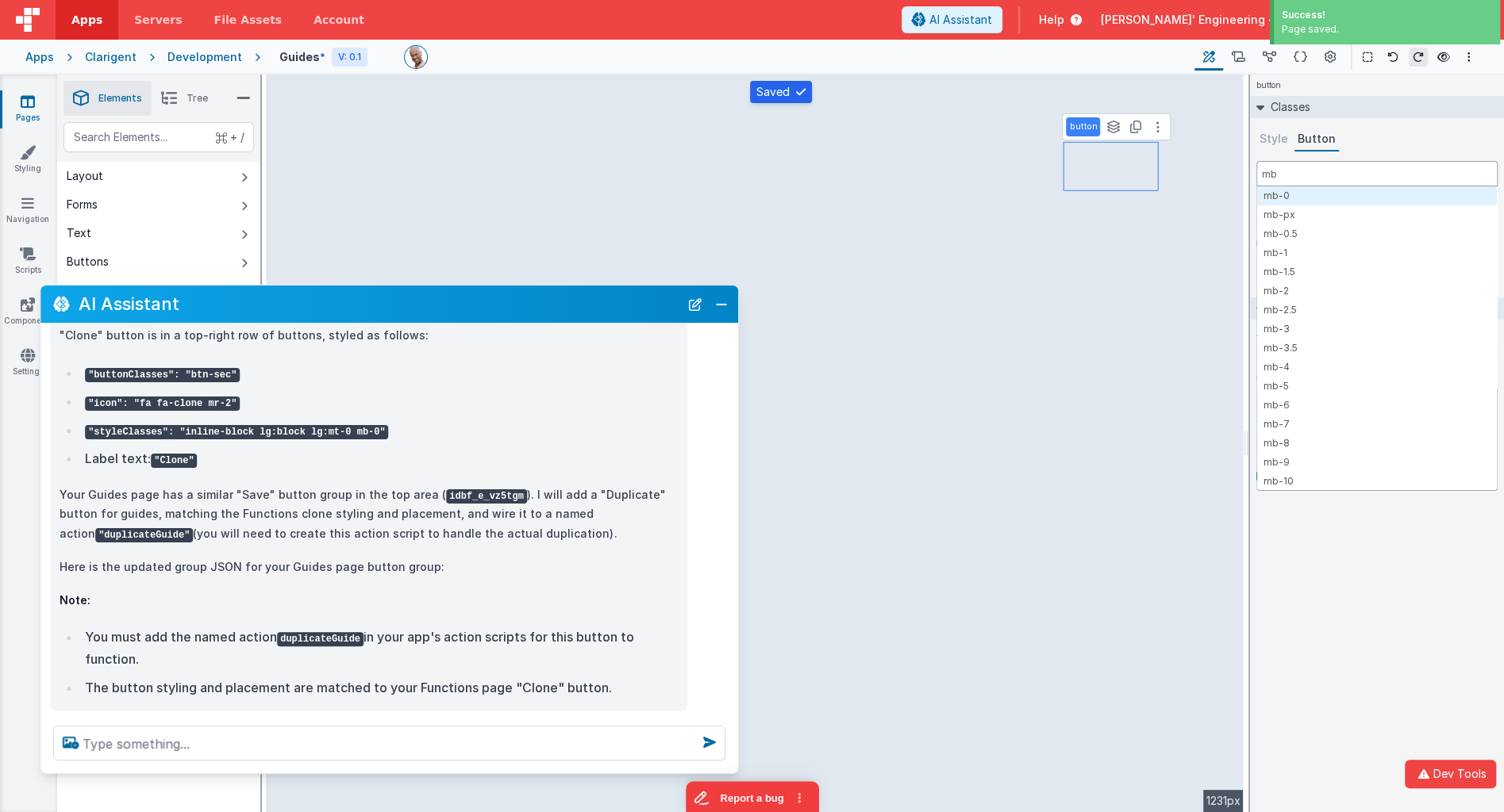
select select
type input "mb-"
select select
type input "mb-0"
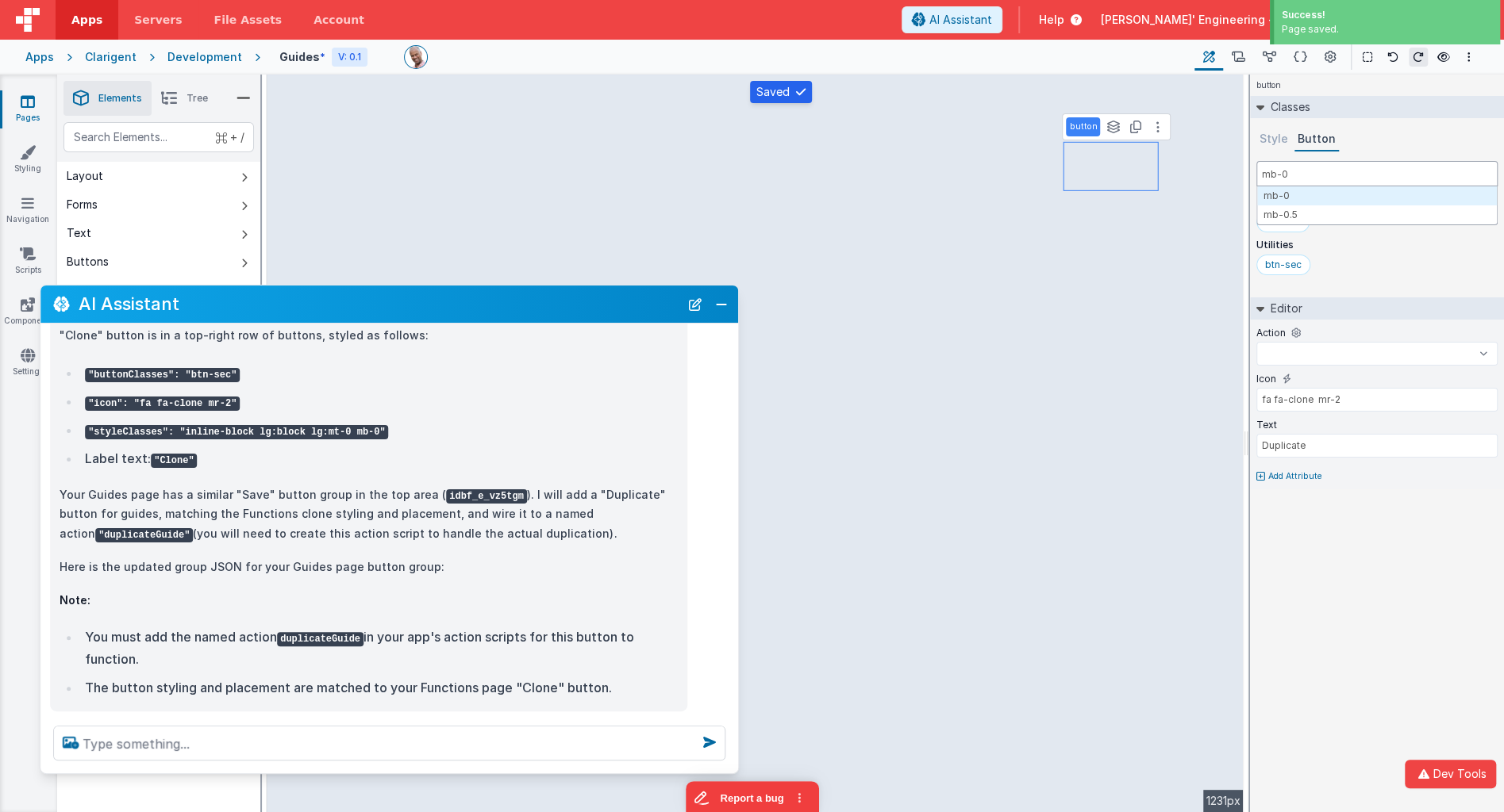
select select
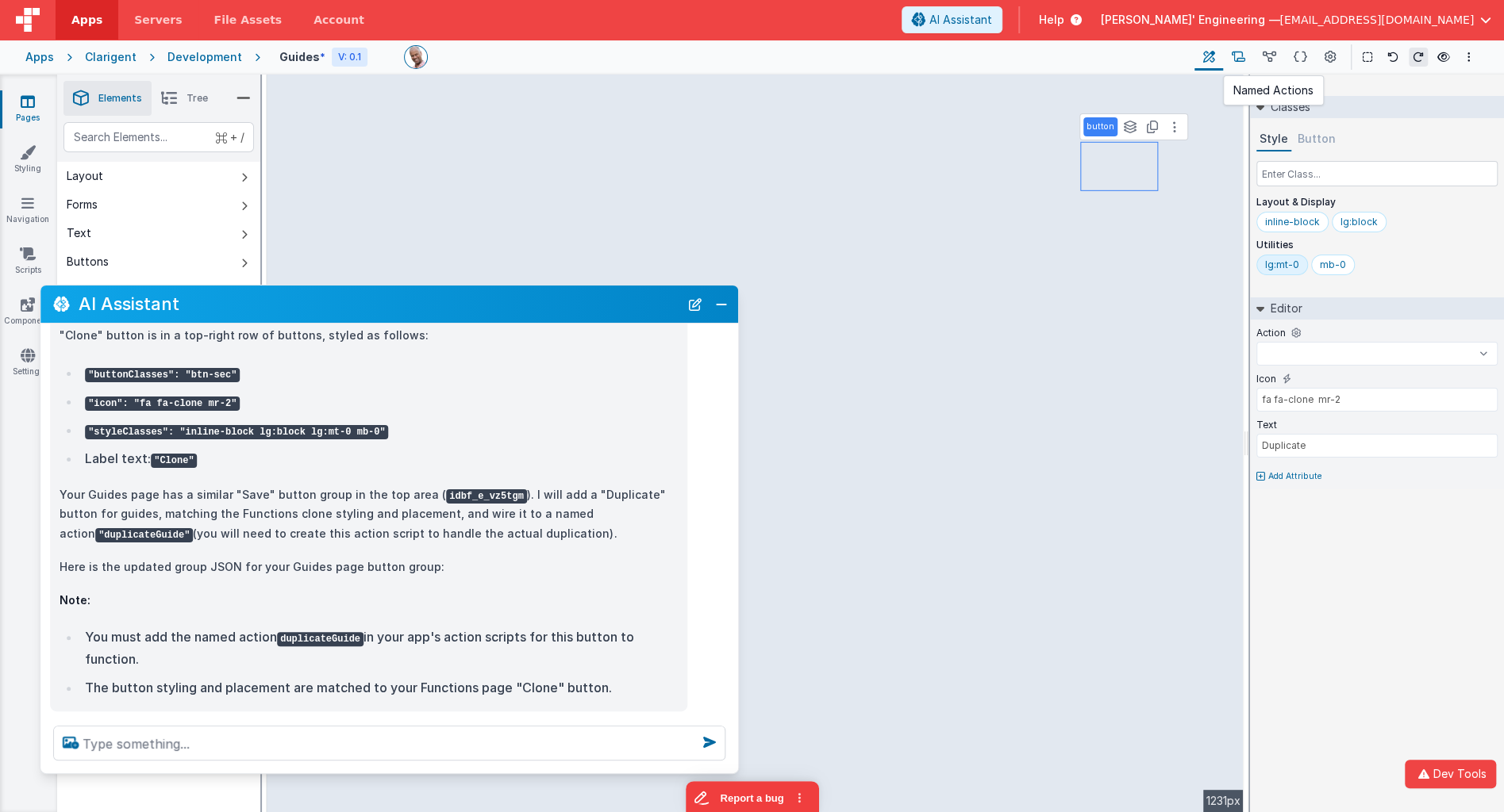
click at [1247, 58] on button at bounding box center [1238, 57] width 31 height 27
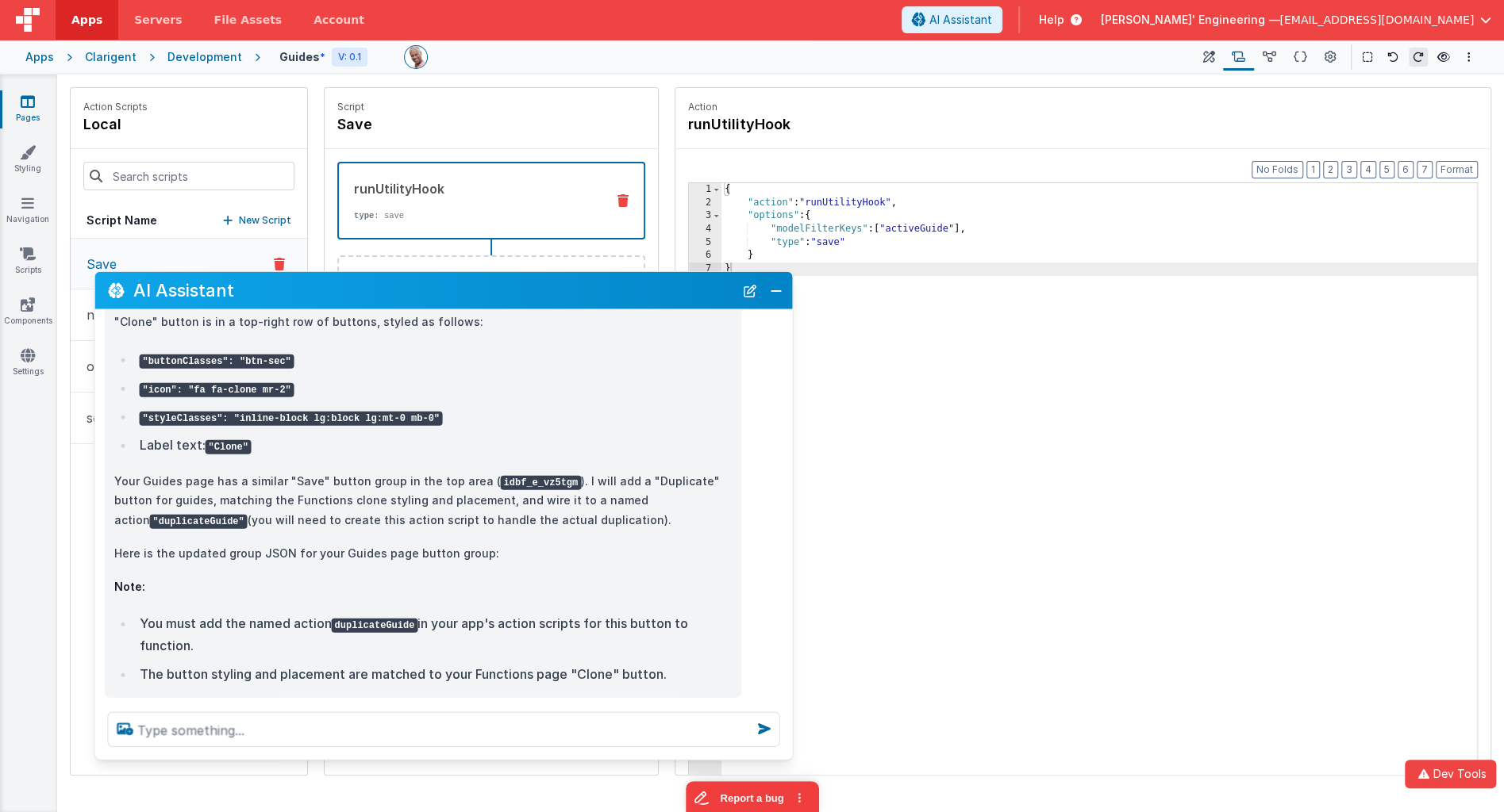
drag, startPoint x: 403, startPoint y: 305, endPoint x: 1147, endPoint y: 142, distance: 761.6
click at [437, 300] on div "AI Assistant" at bounding box center [443, 290] width 697 height 37
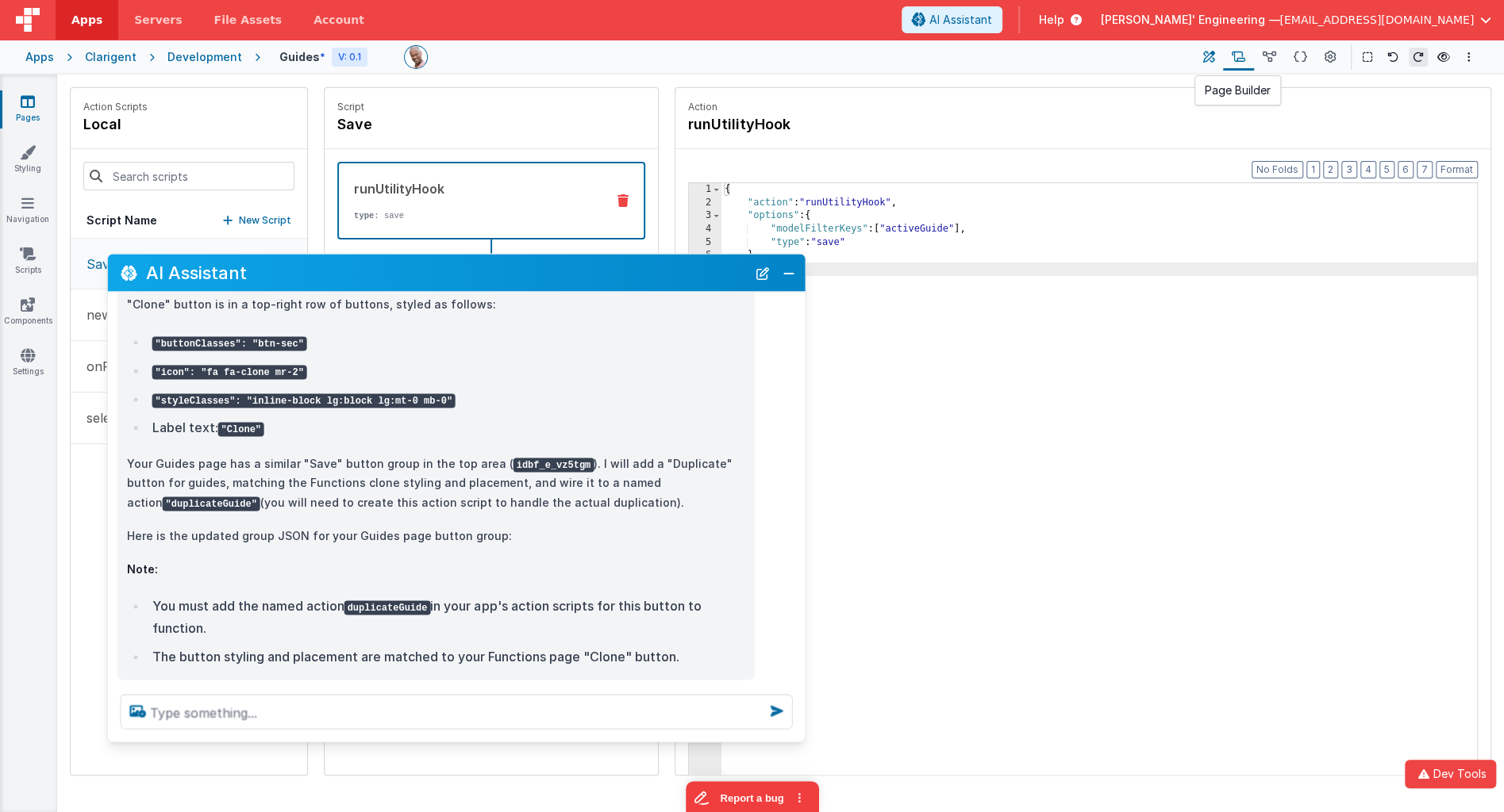
click at [1210, 54] on icon at bounding box center [1209, 57] width 12 height 17
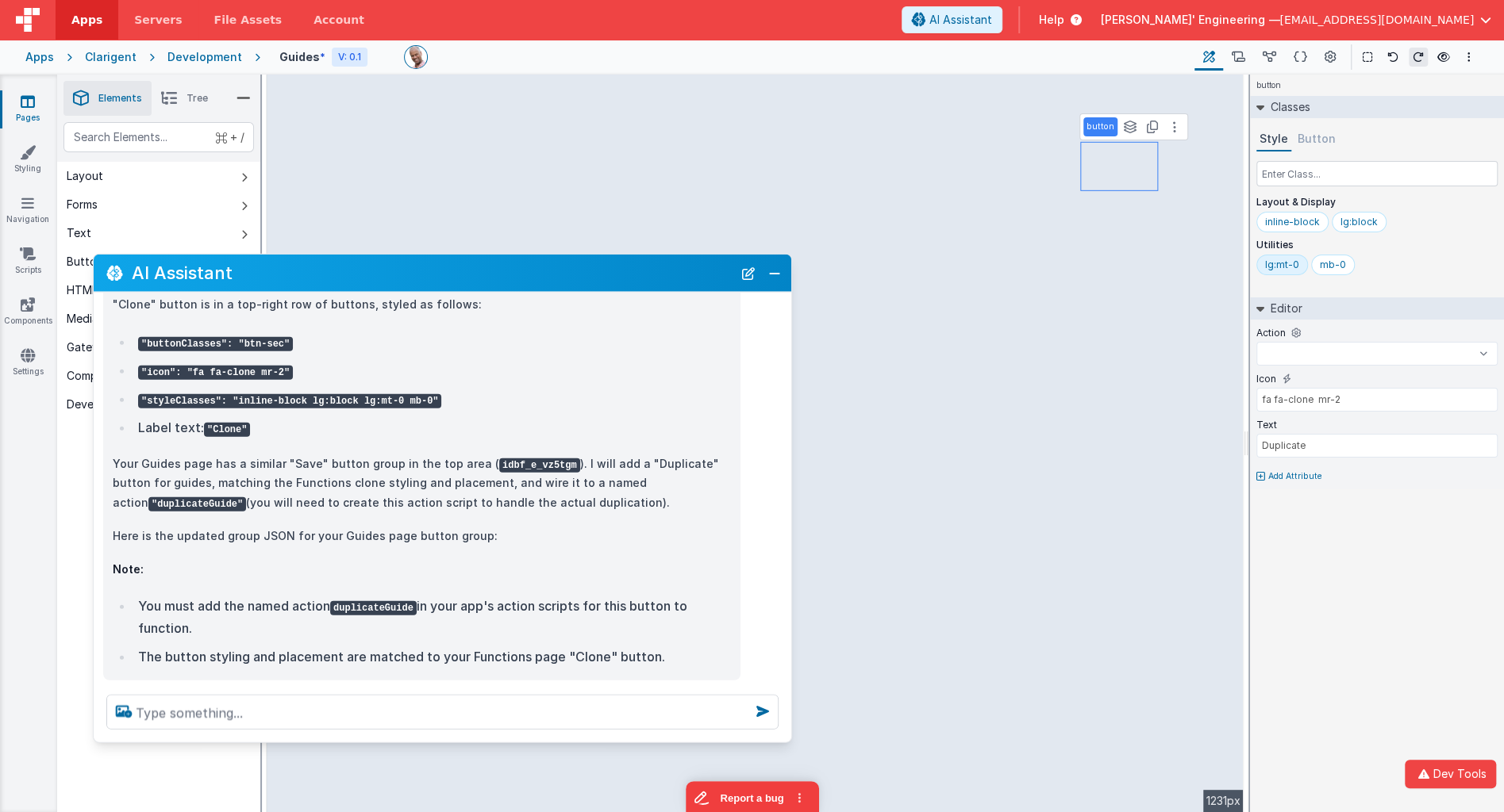
drag, startPoint x: 695, startPoint y: 270, endPoint x: 682, endPoint y: 270, distance: 13.0
click at [682, 270] on h2 "AI Assistant" at bounding box center [432, 273] width 601 height 19
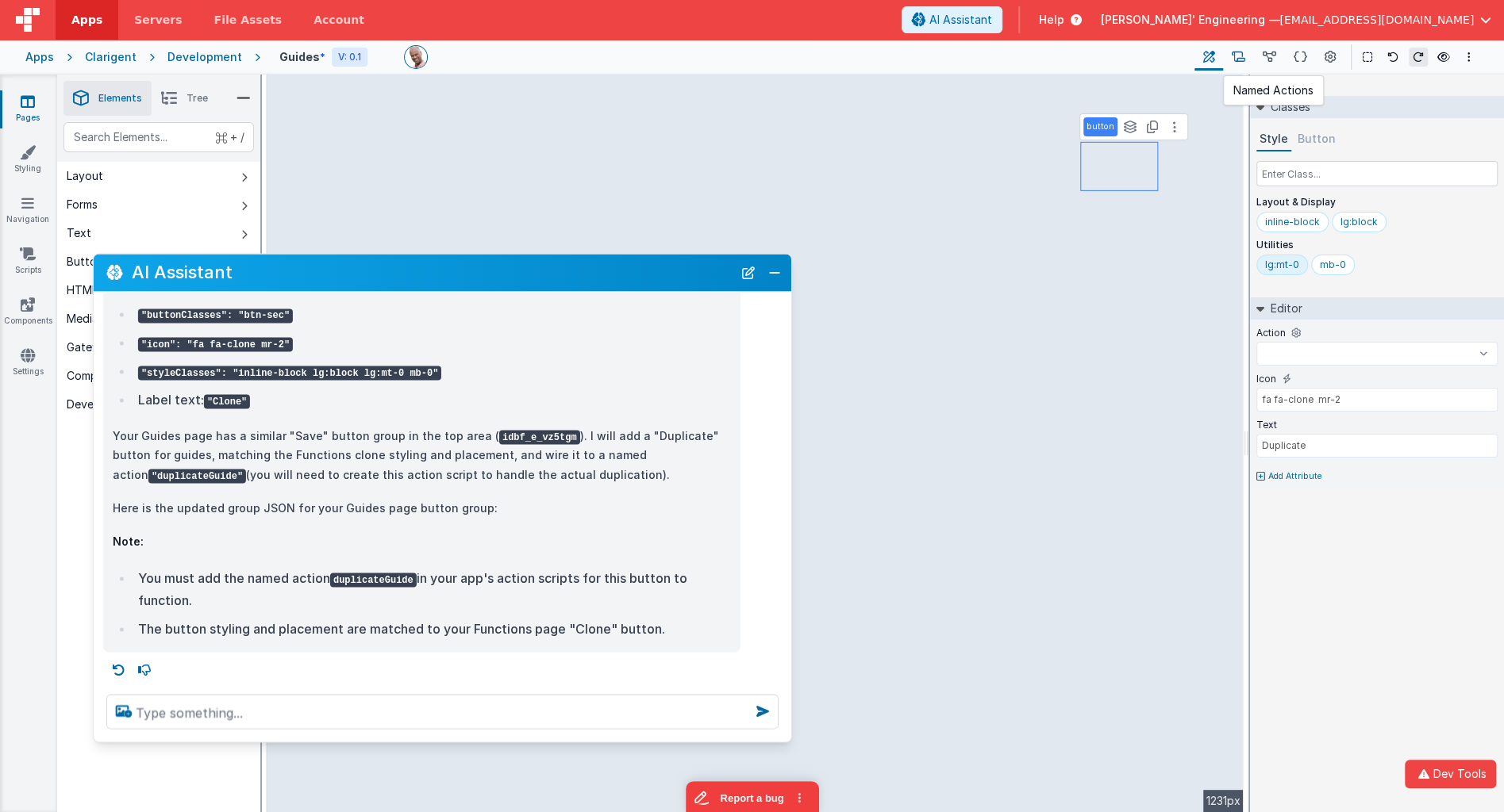
click at [1238, 56] on icon at bounding box center [1238, 57] width 14 height 17
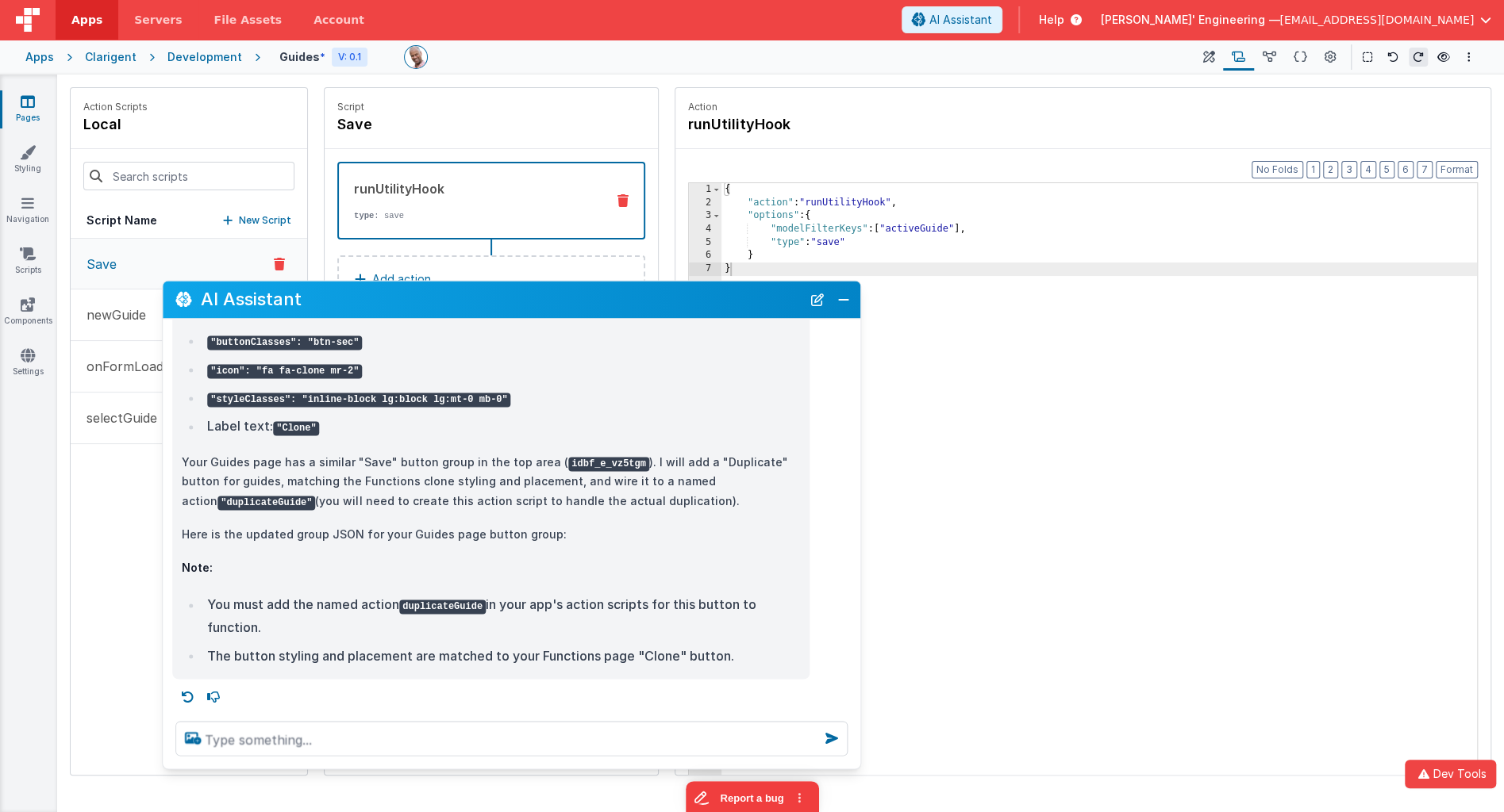
drag, startPoint x: 506, startPoint y: 282, endPoint x: 569, endPoint y: 308, distance: 68.2
click at [567, 309] on h2 "AI Assistant" at bounding box center [501, 300] width 601 height 19
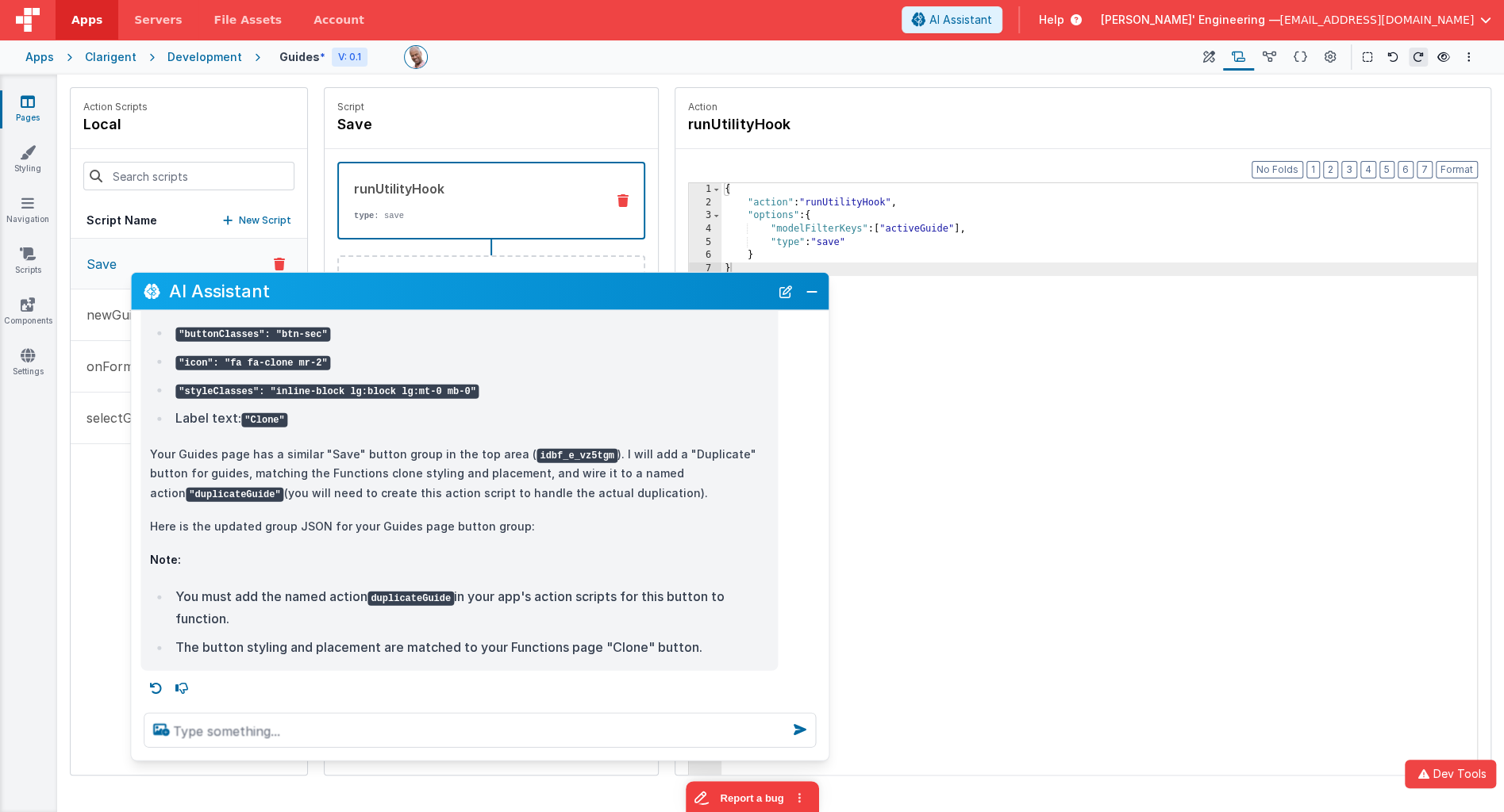
drag, startPoint x: 684, startPoint y: 313, endPoint x: 758, endPoint y: 264, distance: 88.8
click at [662, 304] on div "AI Assistant" at bounding box center [480, 291] width 697 height 37
click at [1207, 52] on icon at bounding box center [1209, 57] width 12 height 17
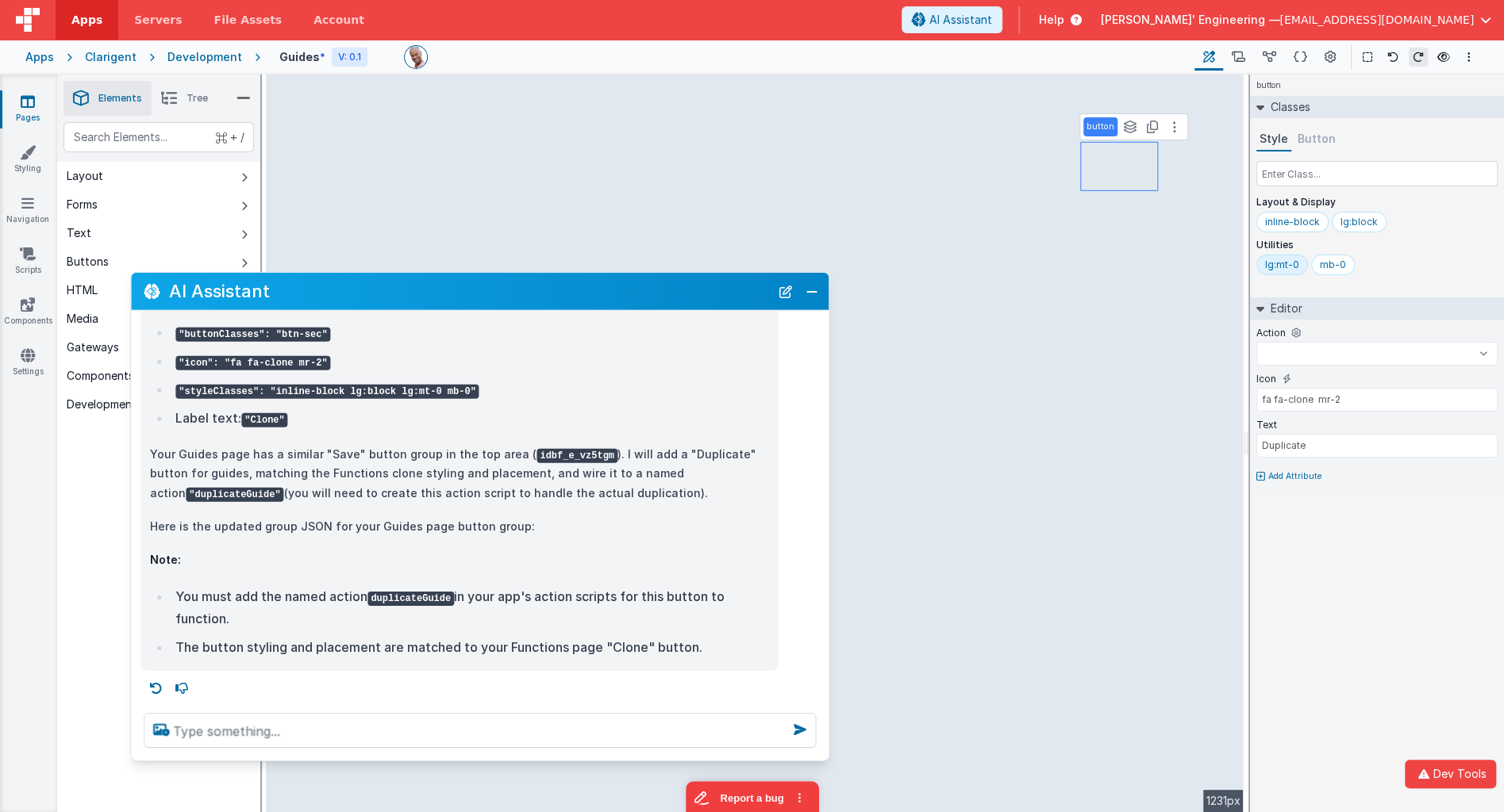
click at [1029, 68] on div at bounding box center [793, 57] width 777 height 24
select select
